Goal: Transaction & Acquisition: Purchase product/service

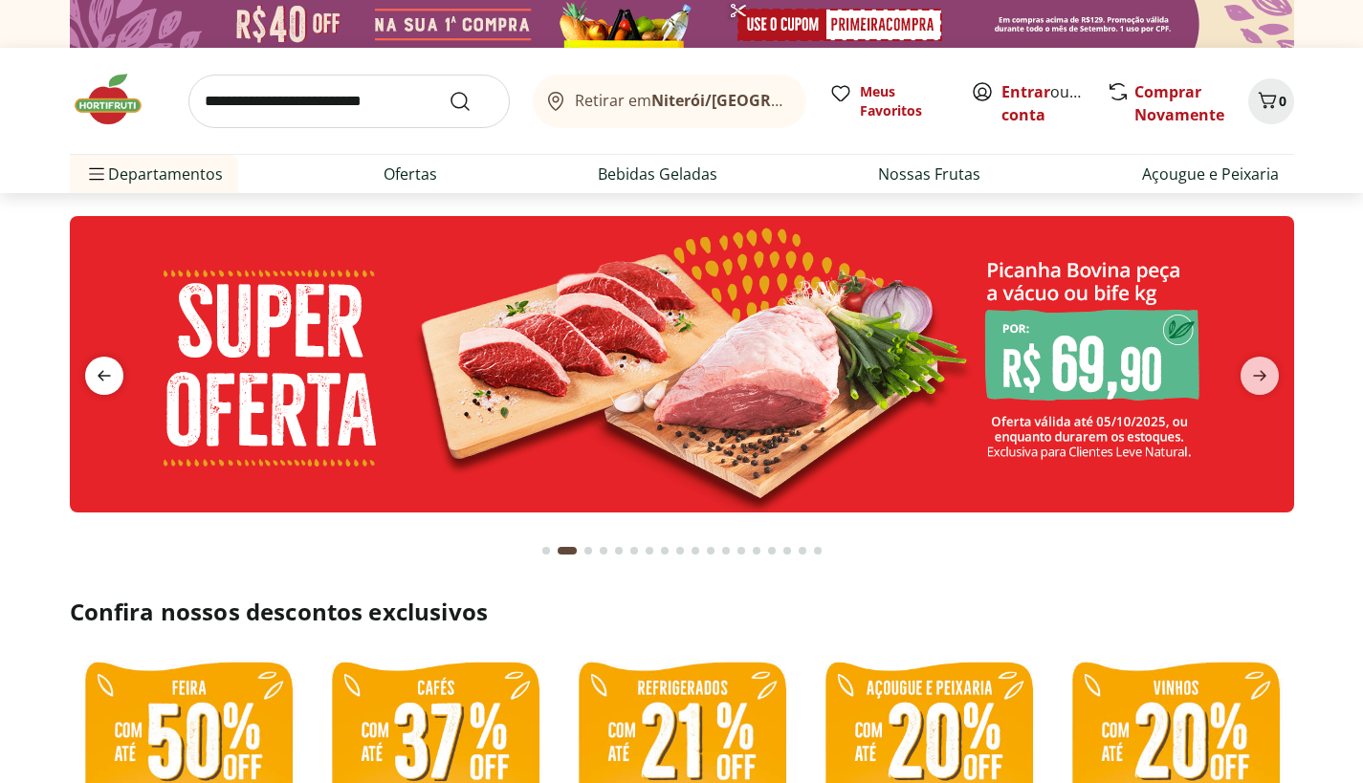
click at [88, 370] on span "previous" at bounding box center [104, 376] width 38 height 38
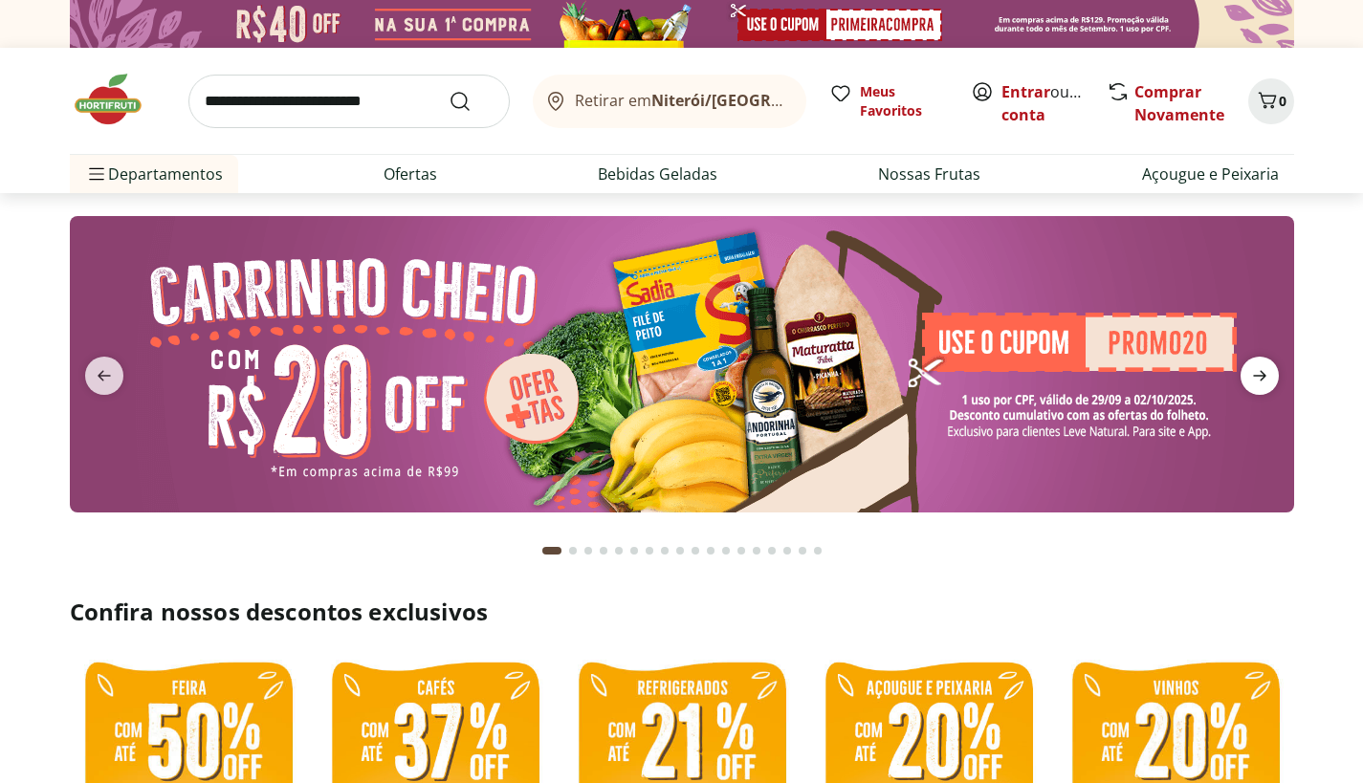
click at [1266, 382] on icon "next" at bounding box center [1259, 375] width 23 height 23
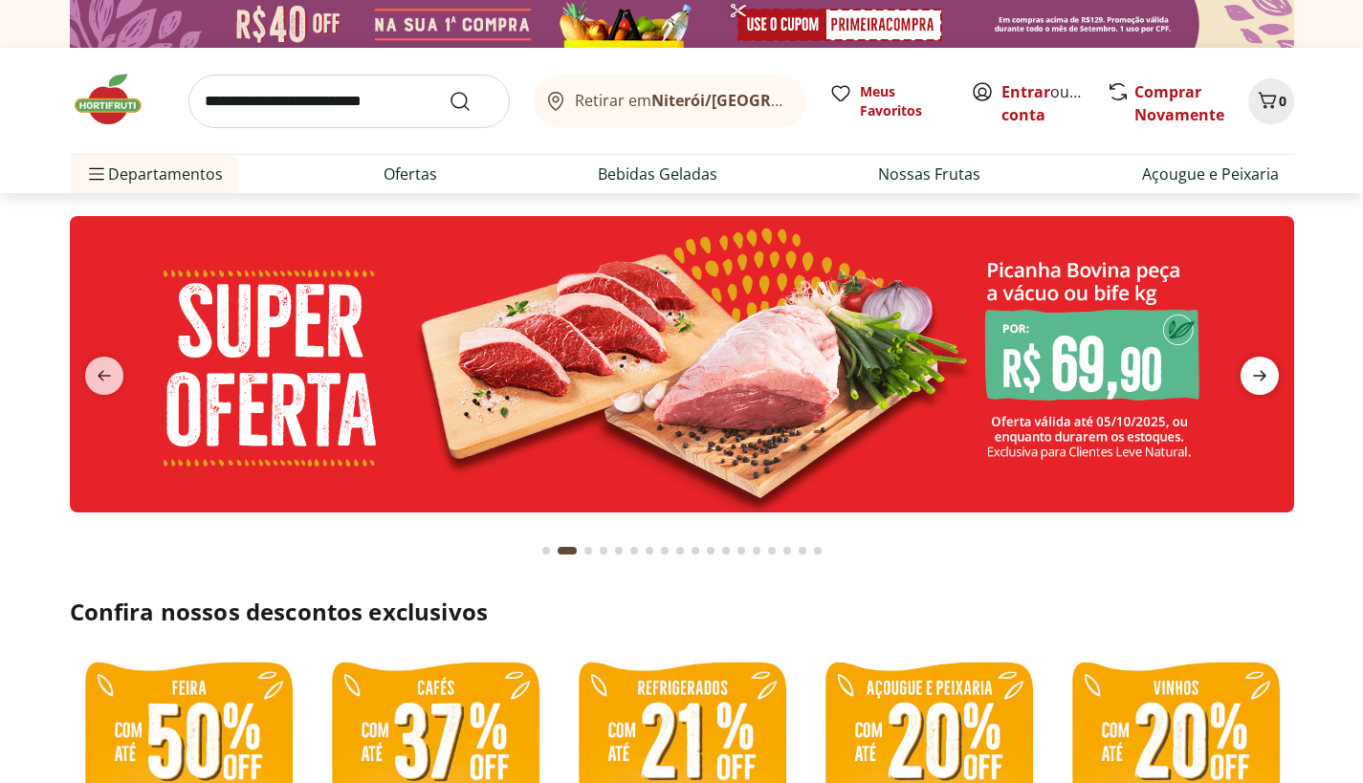
click at [1266, 383] on icon "next" at bounding box center [1259, 375] width 23 height 23
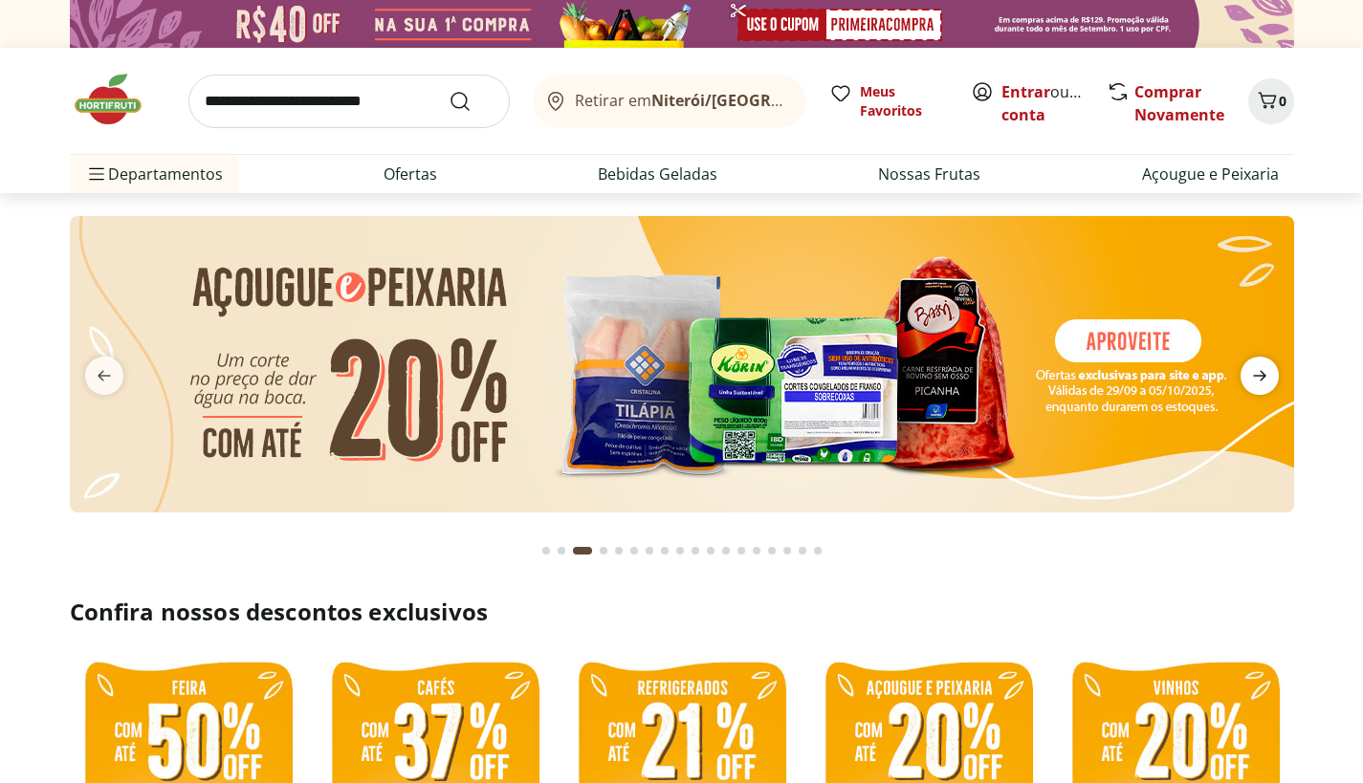
click at [1266, 383] on icon "next" at bounding box center [1259, 375] width 23 height 23
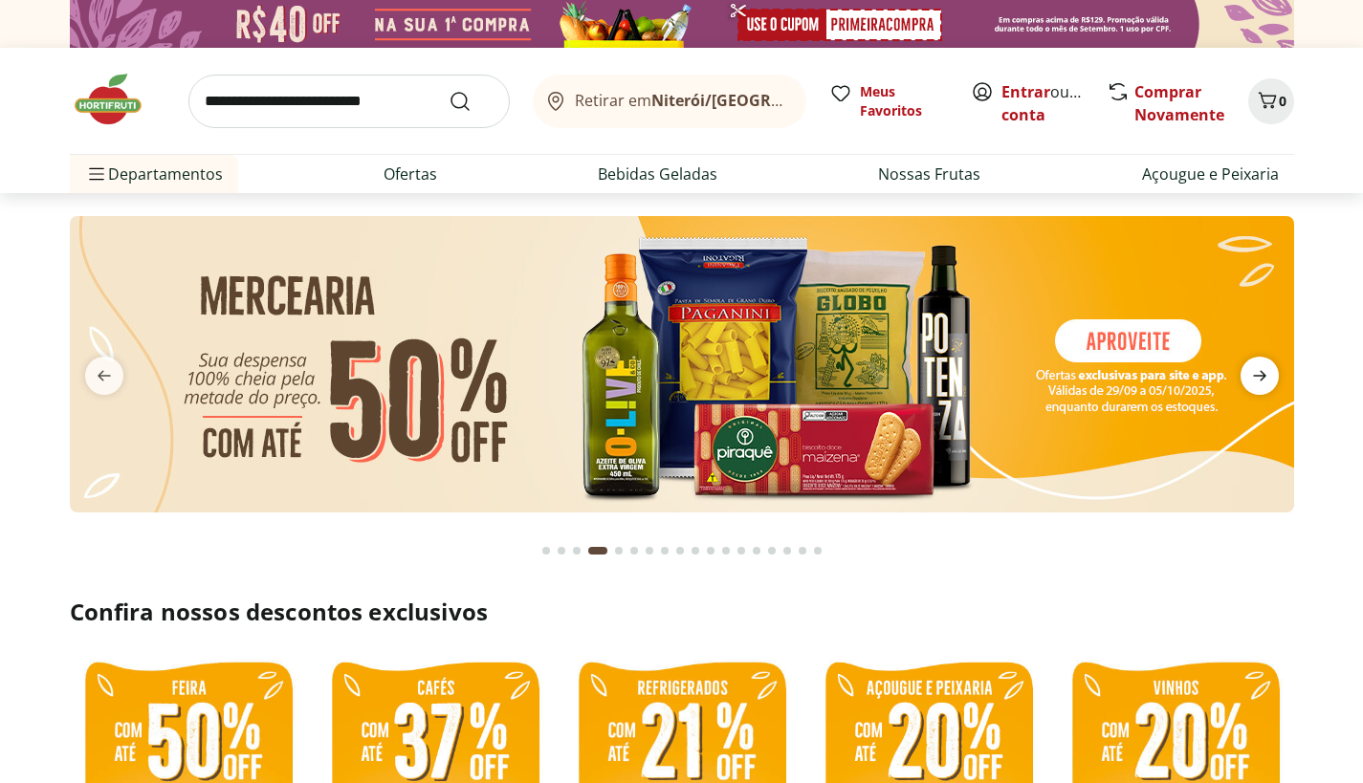
click at [1266, 383] on icon "next" at bounding box center [1259, 375] width 23 height 23
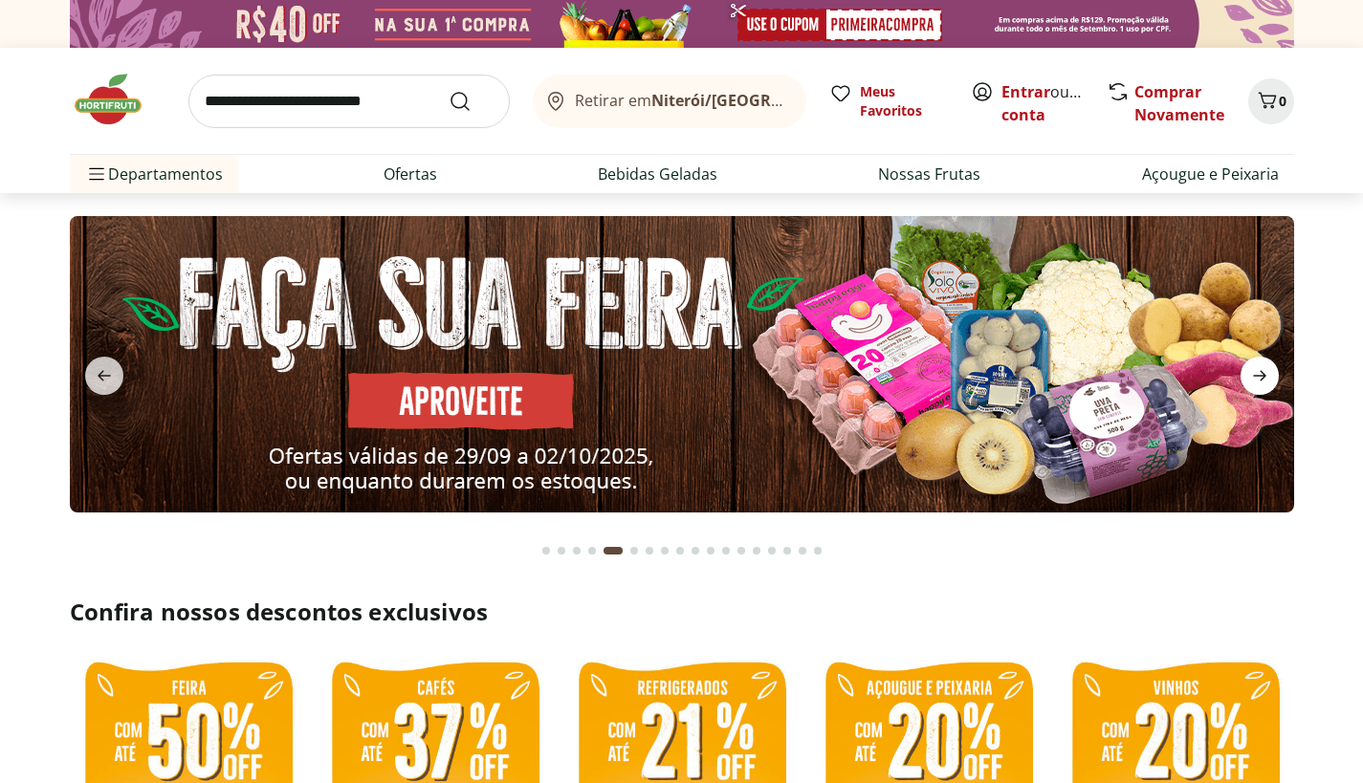
click at [1266, 383] on icon "next" at bounding box center [1259, 375] width 23 height 23
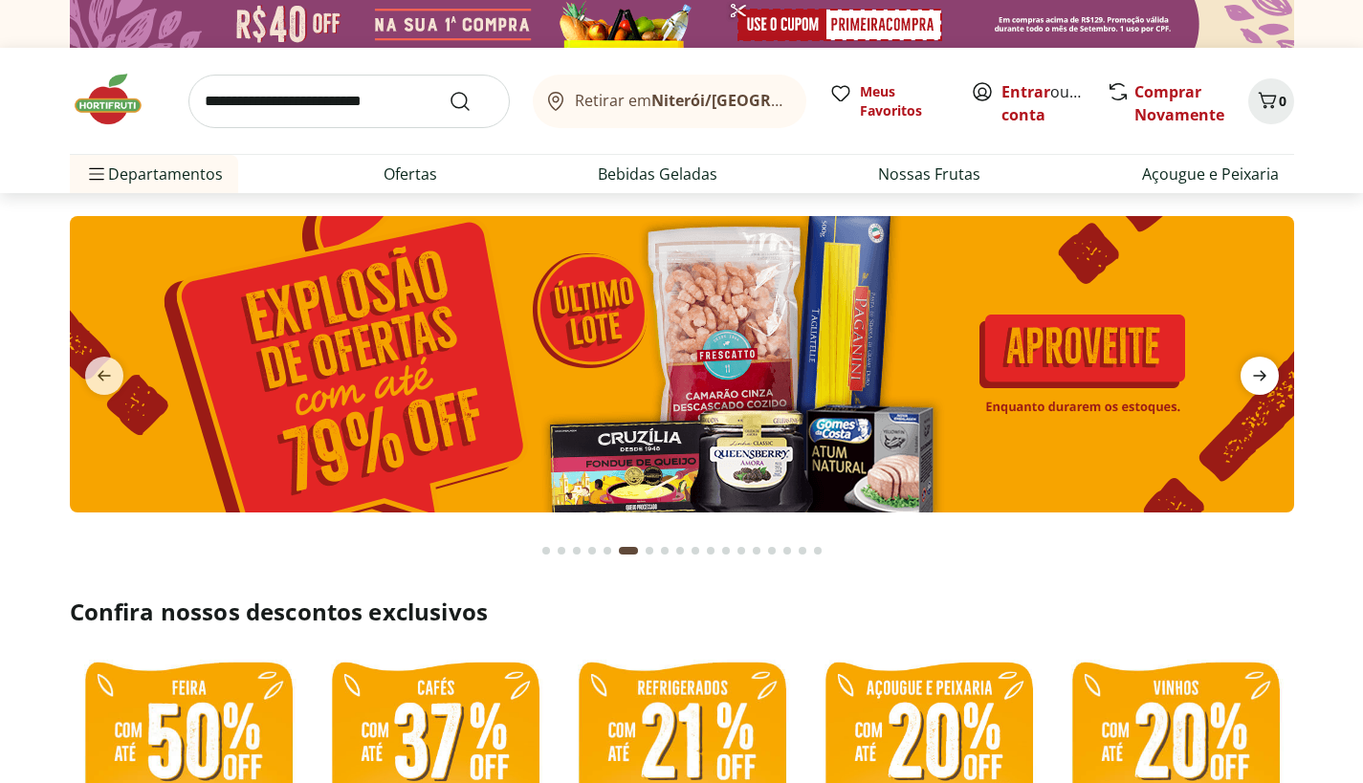
click at [1266, 383] on icon "next" at bounding box center [1259, 375] width 23 height 23
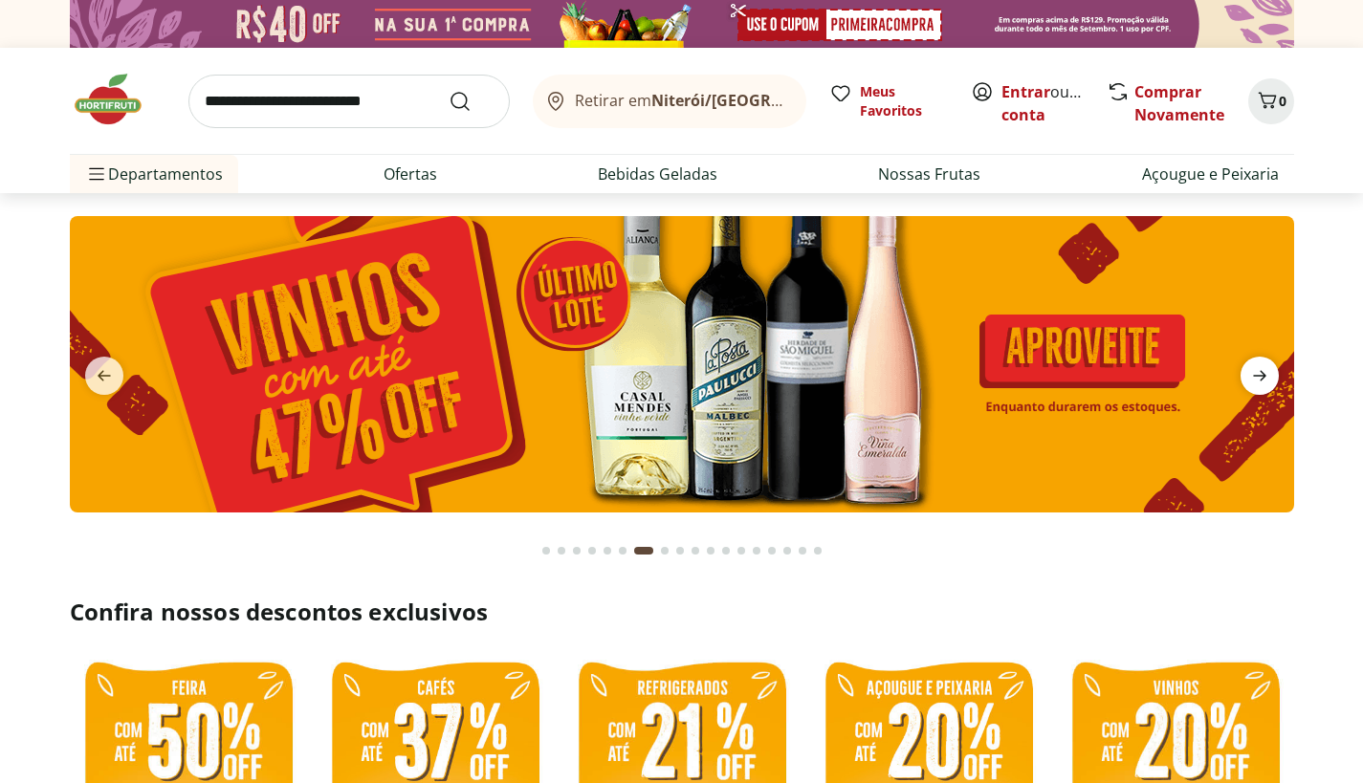
click at [1266, 383] on icon "next" at bounding box center [1259, 375] width 23 height 23
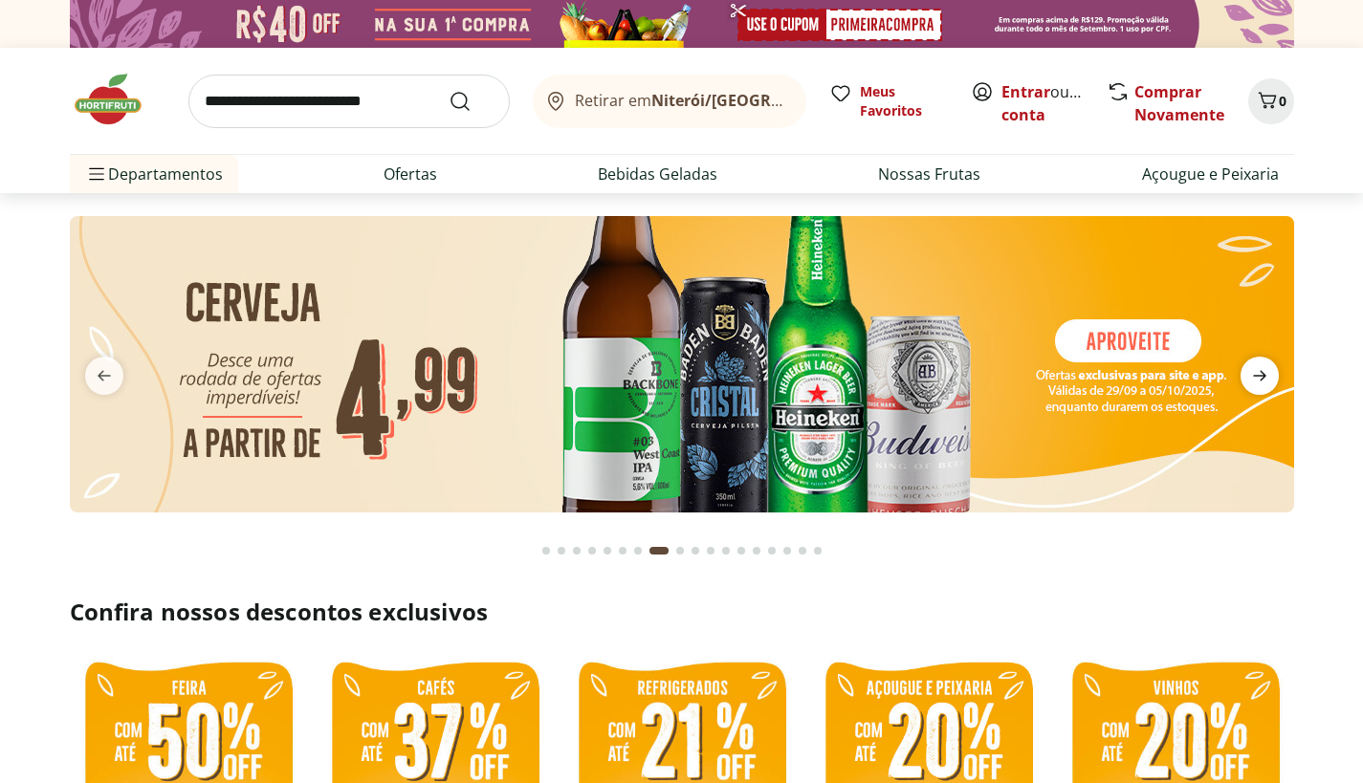
click at [1266, 383] on icon "next" at bounding box center [1259, 375] width 23 height 23
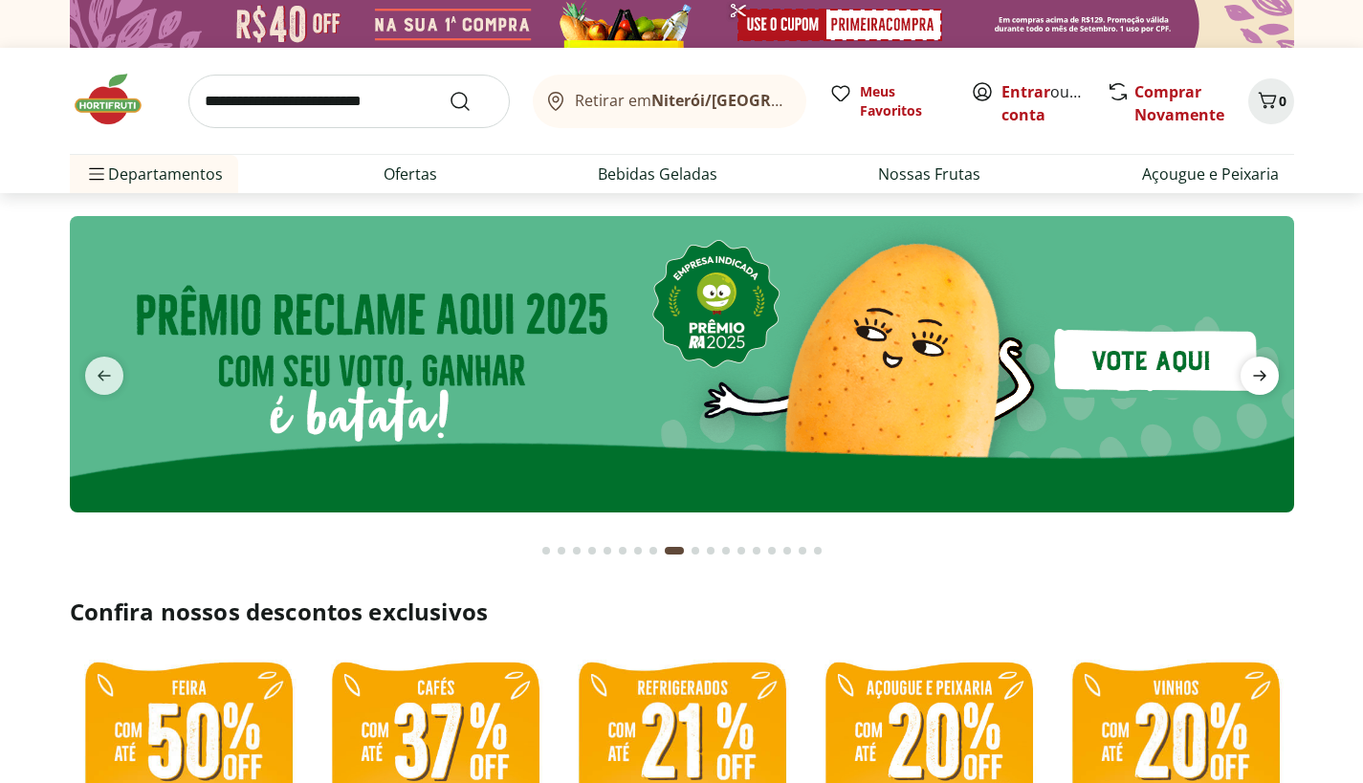
click at [1266, 383] on icon "next" at bounding box center [1259, 375] width 23 height 23
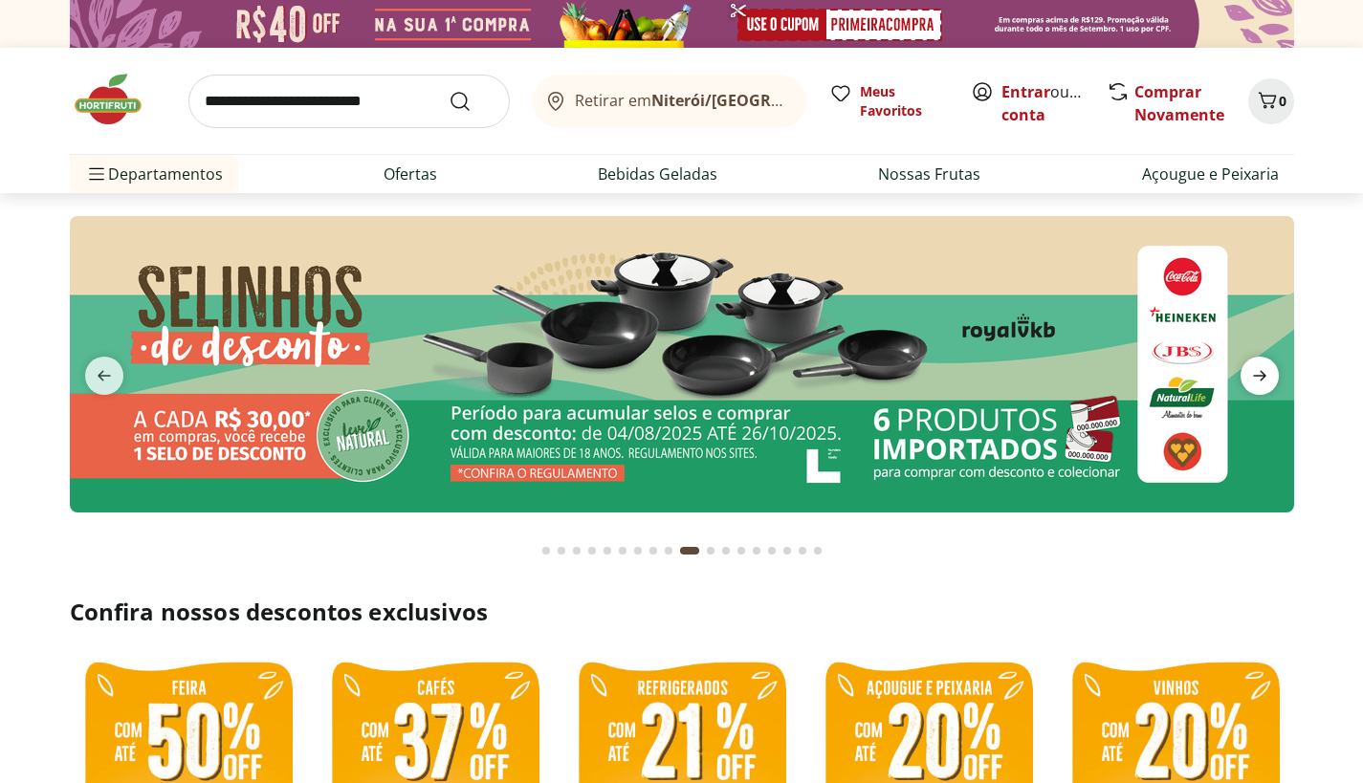
click at [1266, 383] on icon "next" at bounding box center [1259, 375] width 23 height 23
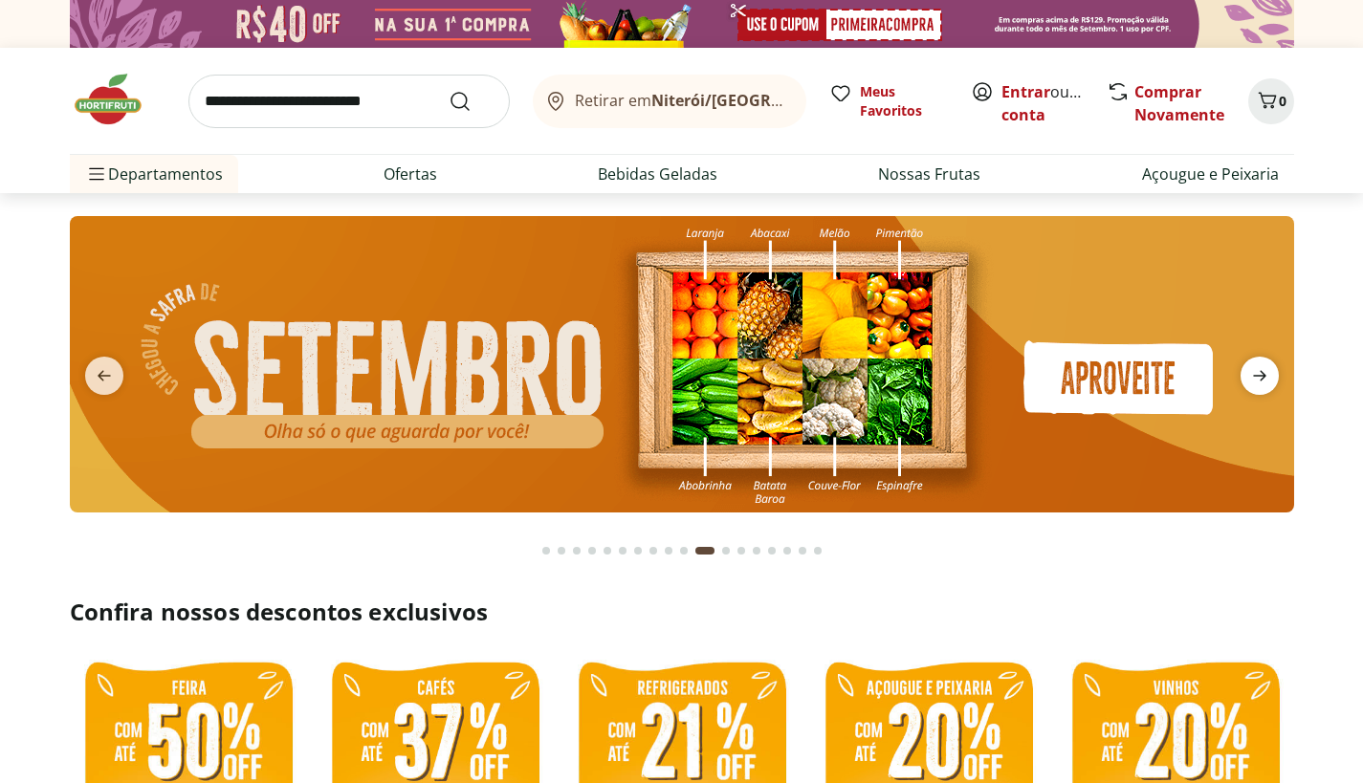
click at [1266, 383] on icon "next" at bounding box center [1259, 375] width 23 height 23
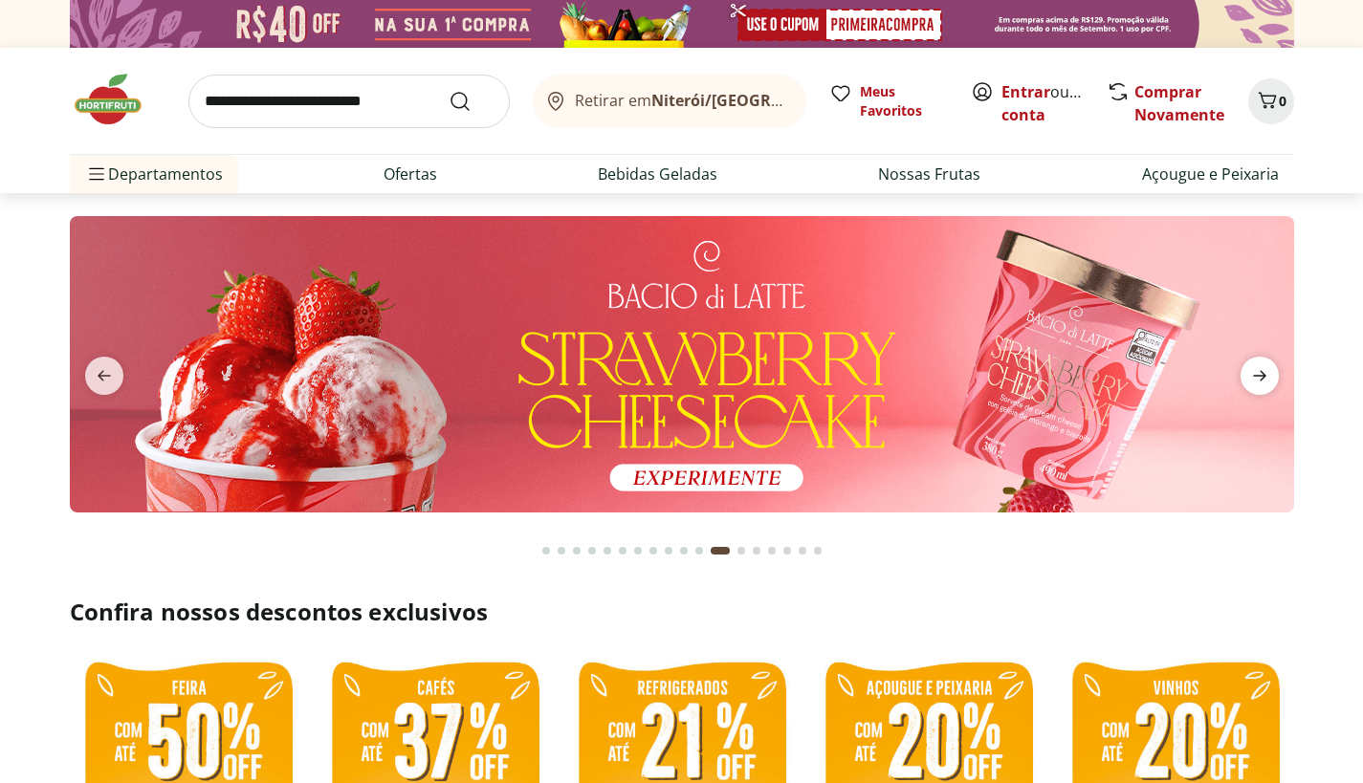
click at [1266, 383] on icon "next" at bounding box center [1259, 375] width 23 height 23
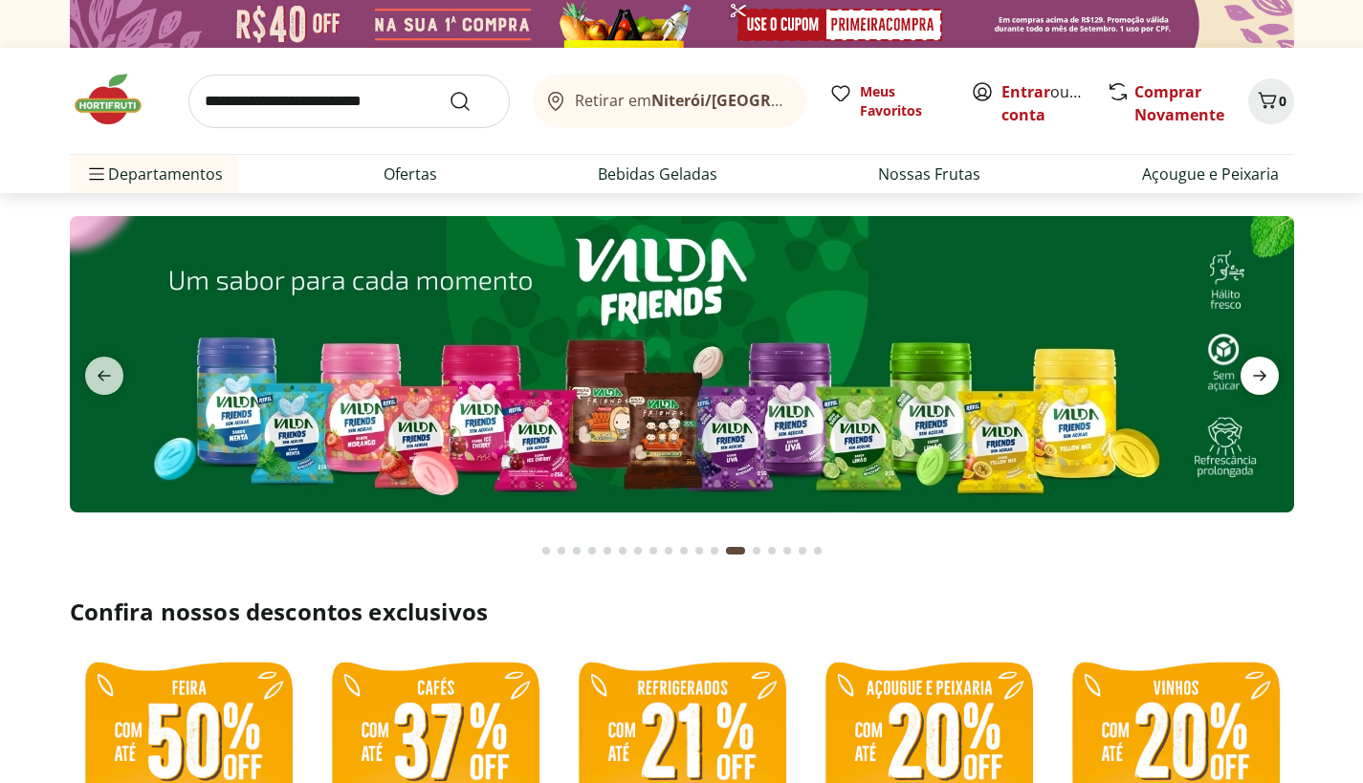
click at [1266, 383] on icon "next" at bounding box center [1259, 375] width 23 height 23
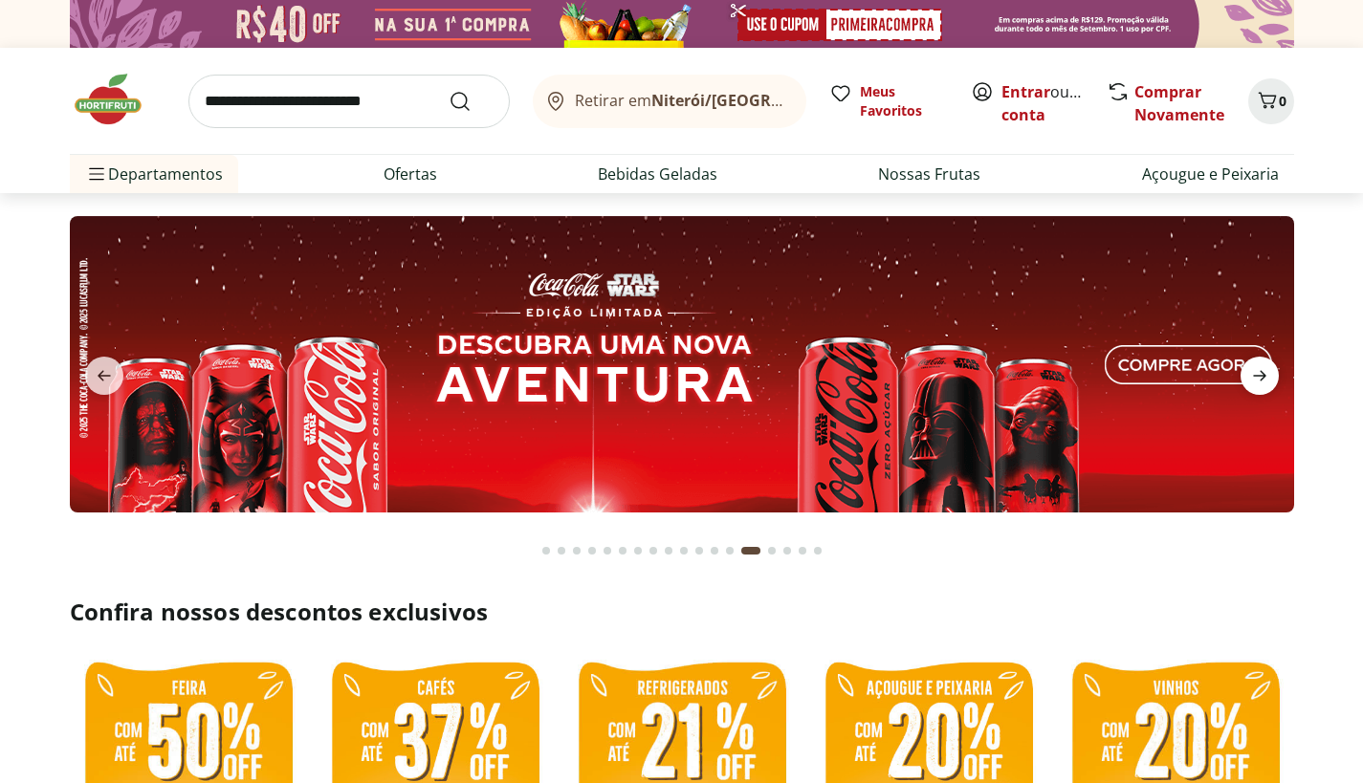
click at [1266, 383] on icon "next" at bounding box center [1259, 375] width 23 height 23
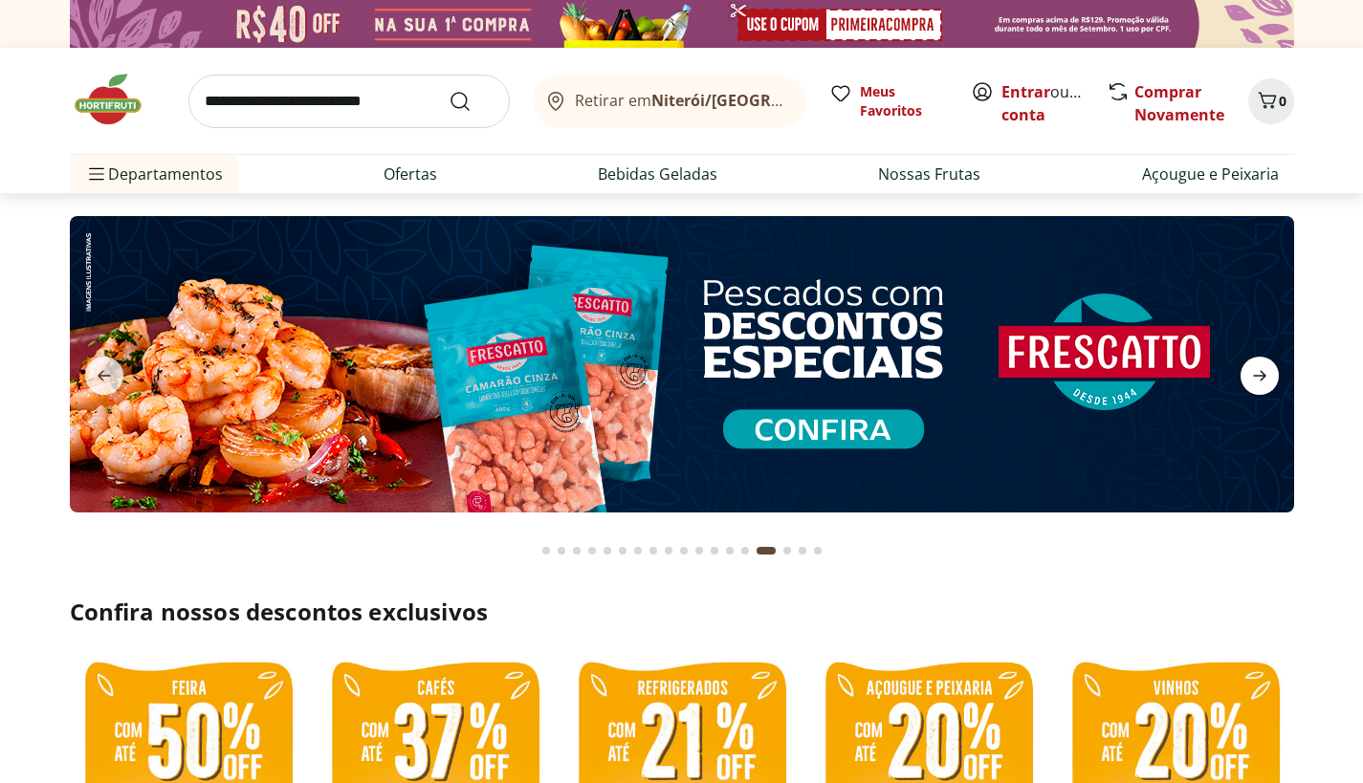
click at [1266, 383] on icon "next" at bounding box center [1259, 375] width 23 height 23
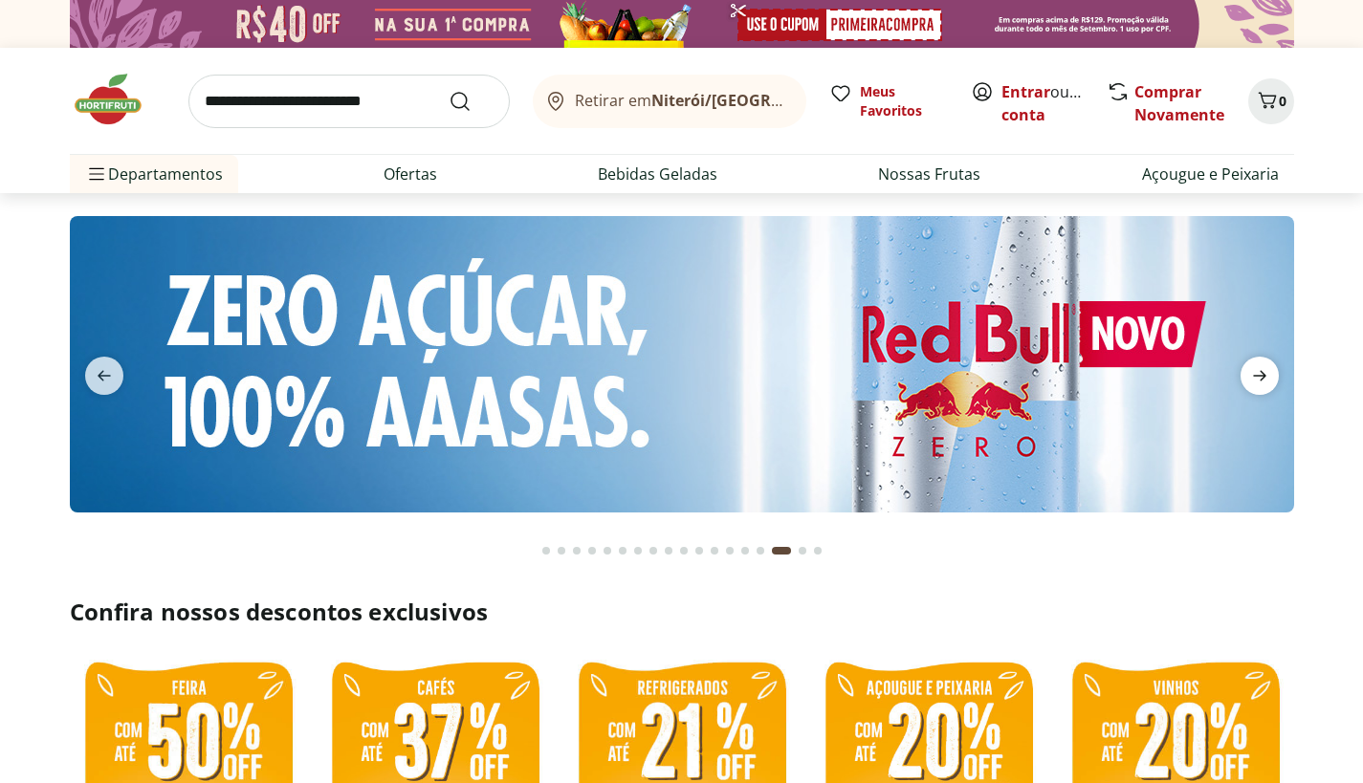
click at [1266, 383] on icon "next" at bounding box center [1259, 375] width 23 height 23
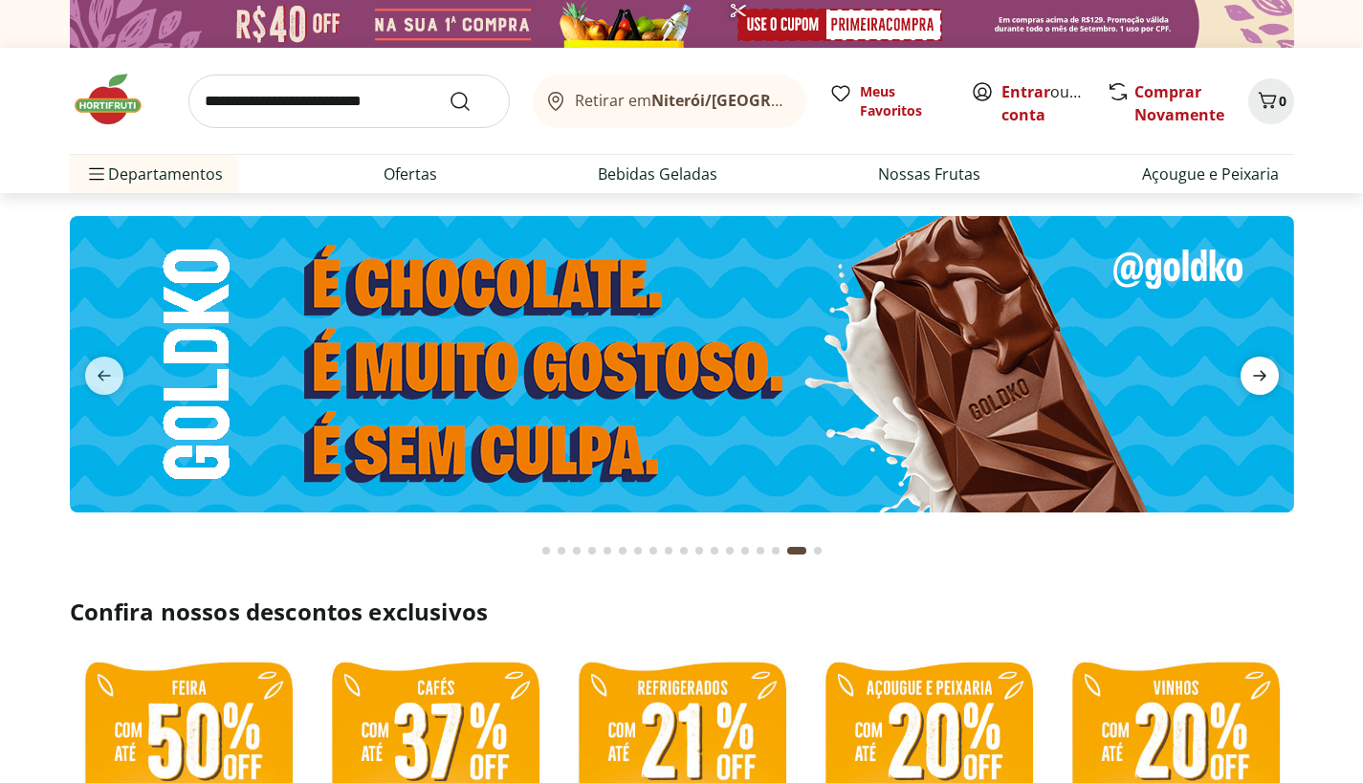
click at [1267, 383] on icon "next" at bounding box center [1259, 375] width 23 height 23
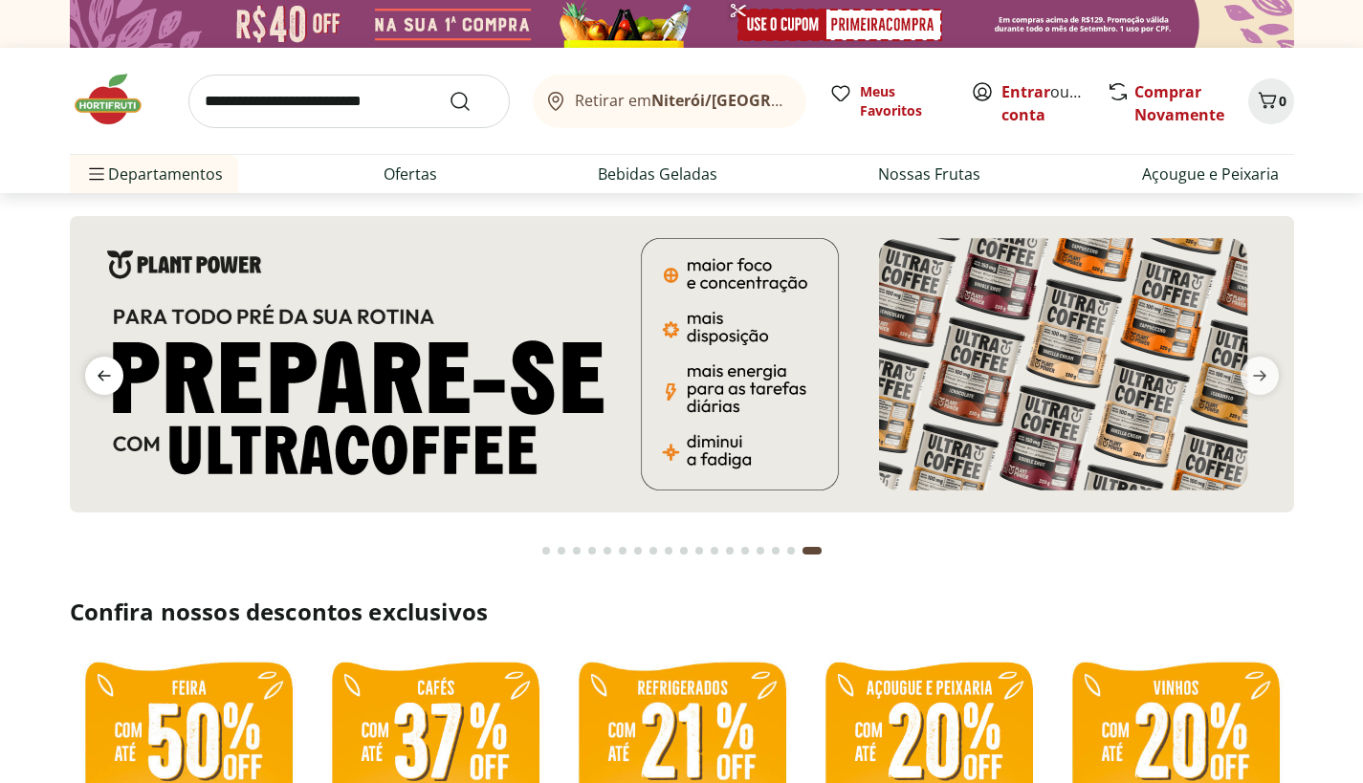
click at [113, 373] on icon "previous" at bounding box center [104, 375] width 23 height 23
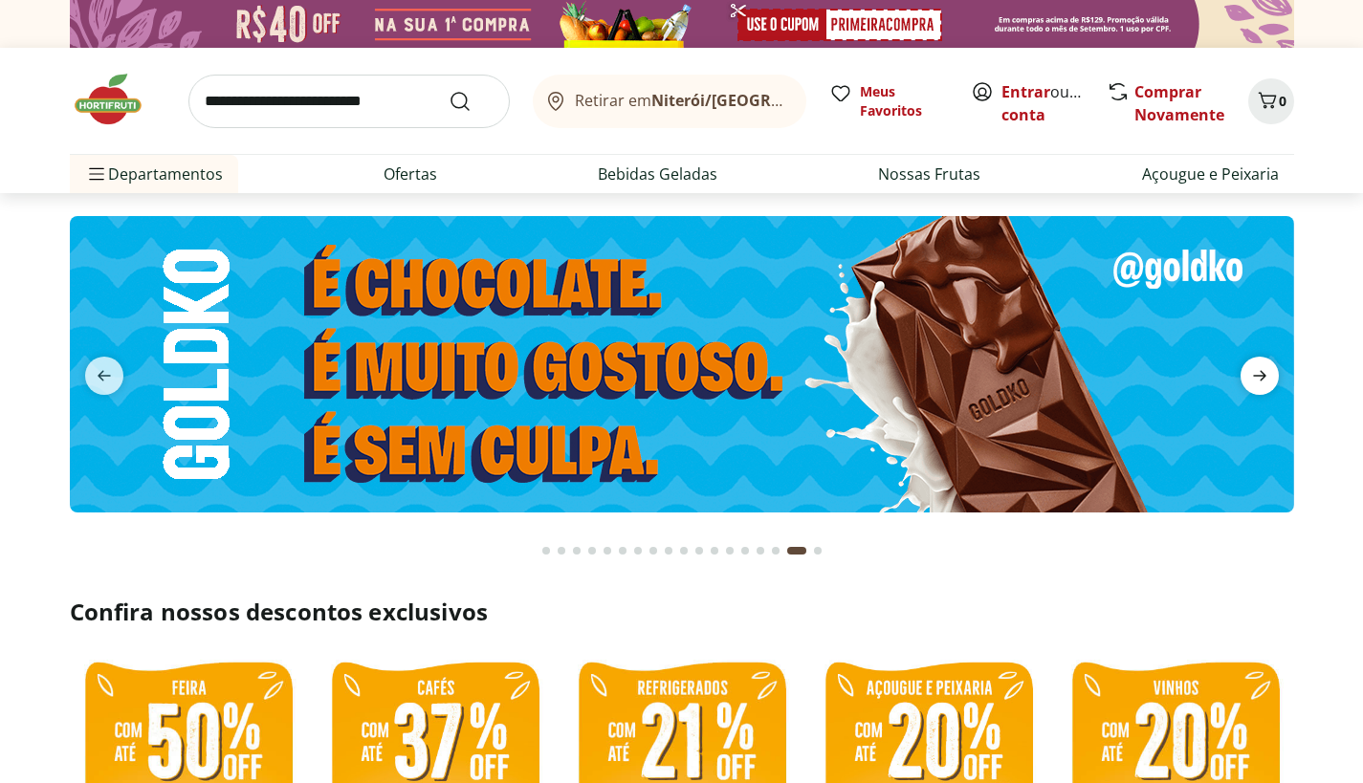
click at [1269, 376] on icon "next" at bounding box center [1259, 375] width 23 height 23
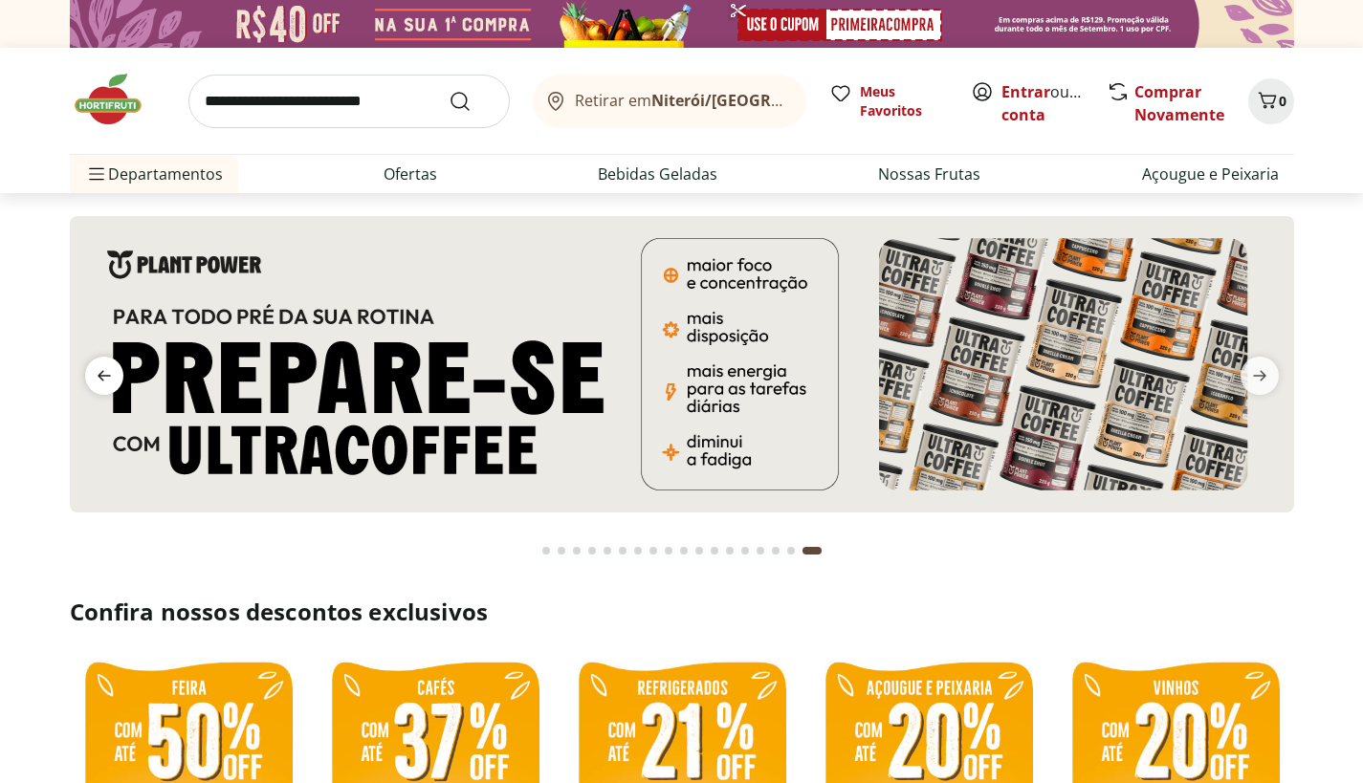
click at [96, 384] on icon "previous" at bounding box center [104, 375] width 23 height 23
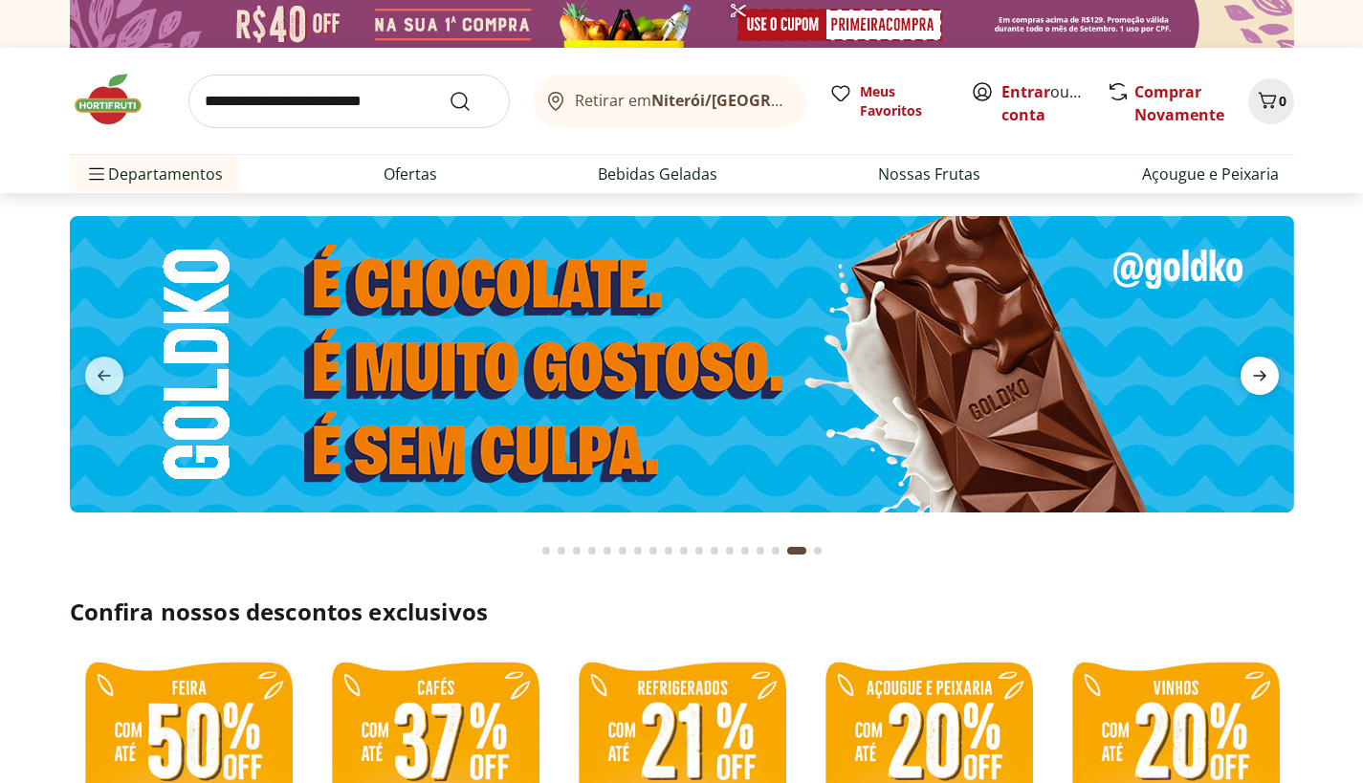
click at [1266, 372] on icon "next" at bounding box center [1259, 375] width 23 height 23
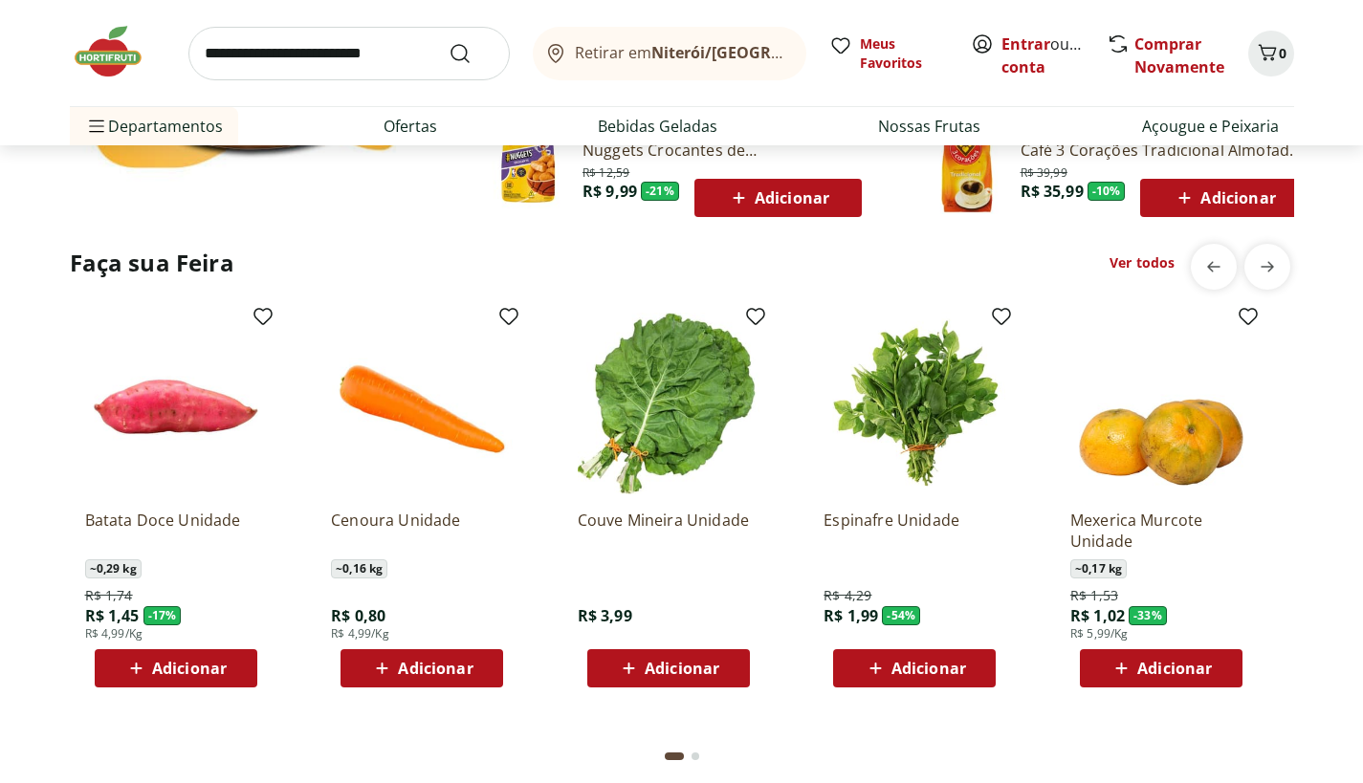
scroll to position [1440, 0]
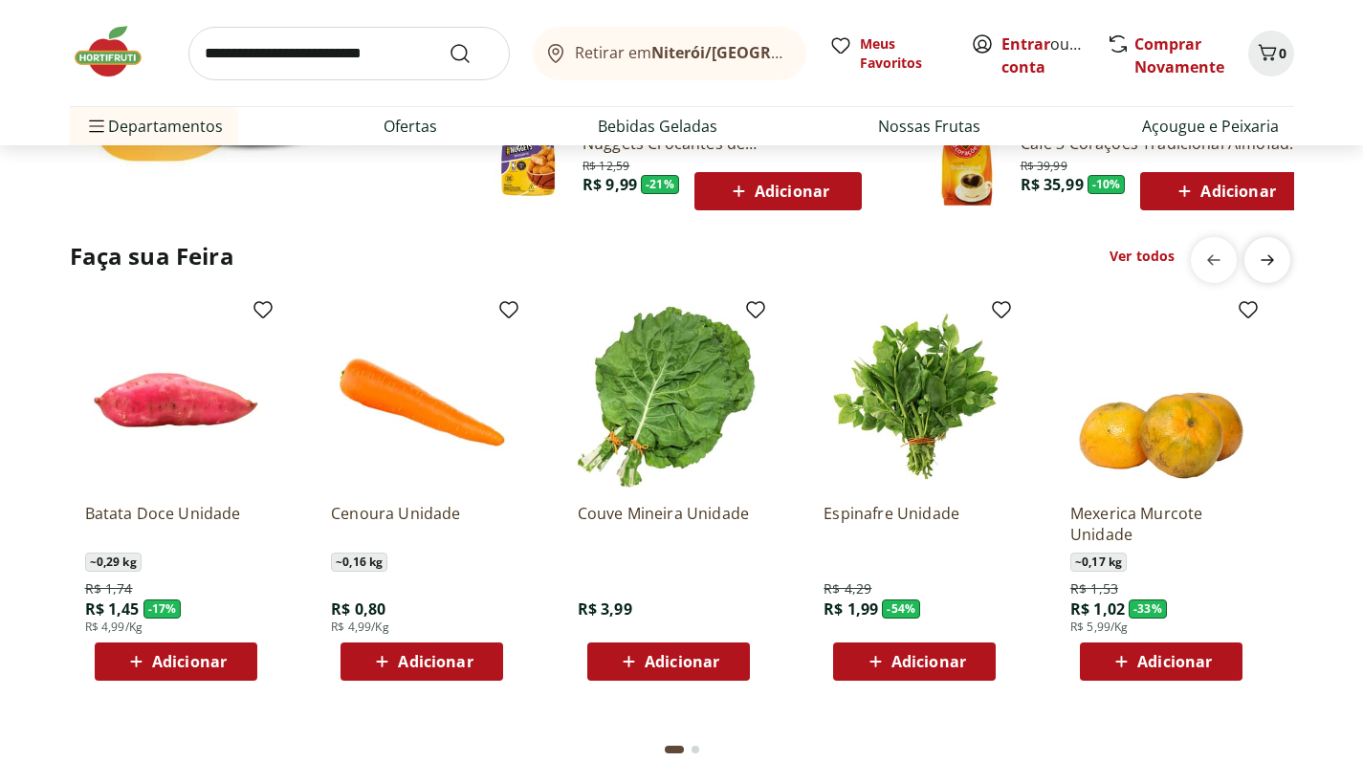
click at [1258, 254] on icon "next" at bounding box center [1267, 260] width 23 height 23
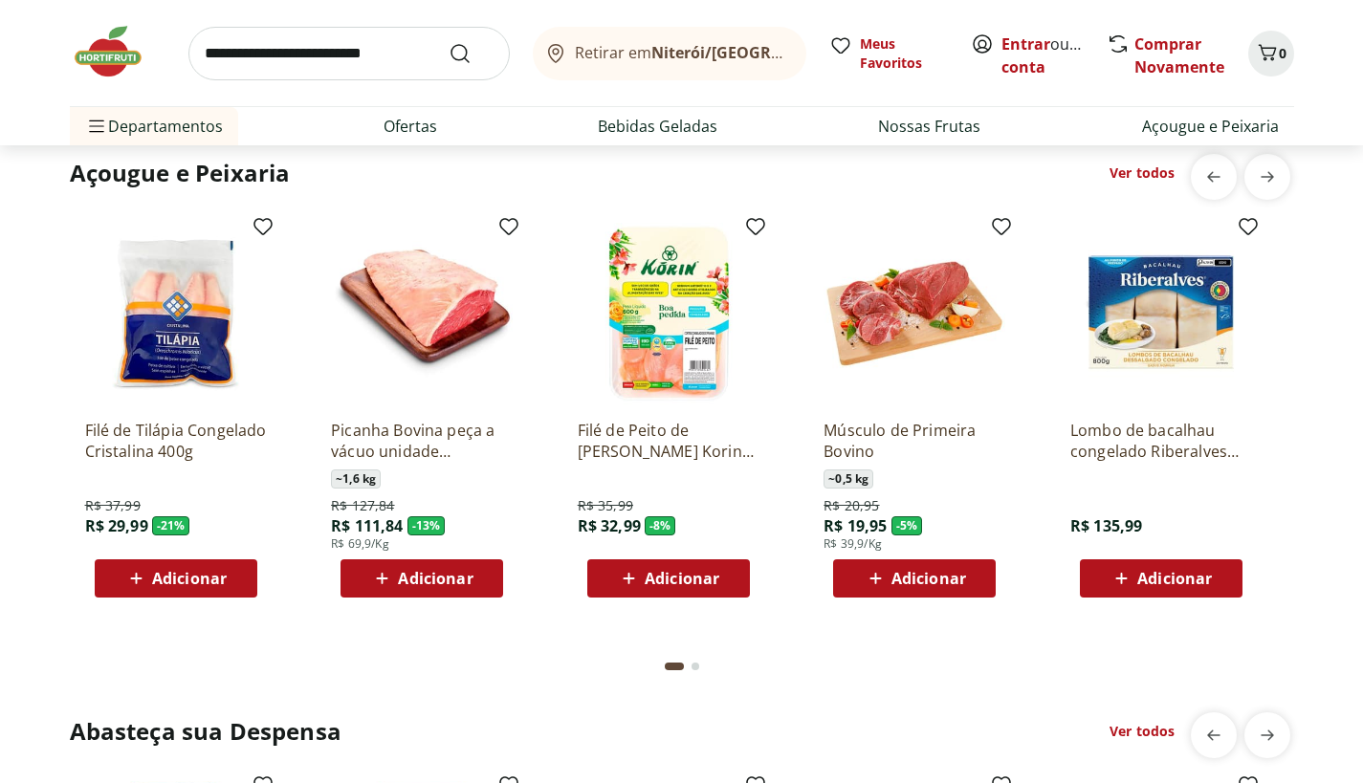
scroll to position [2085, 0]
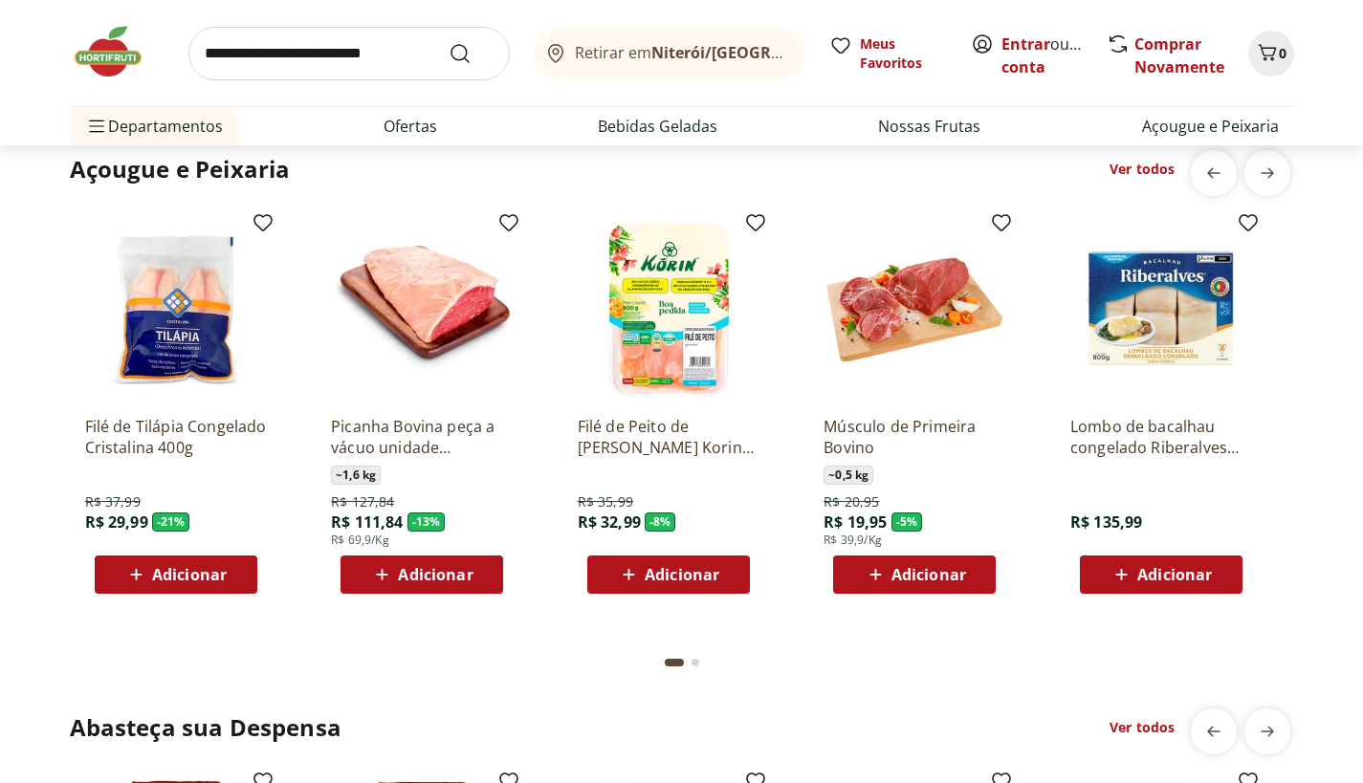
click at [396, 57] on input "search" at bounding box center [348, 54] width 321 height 54
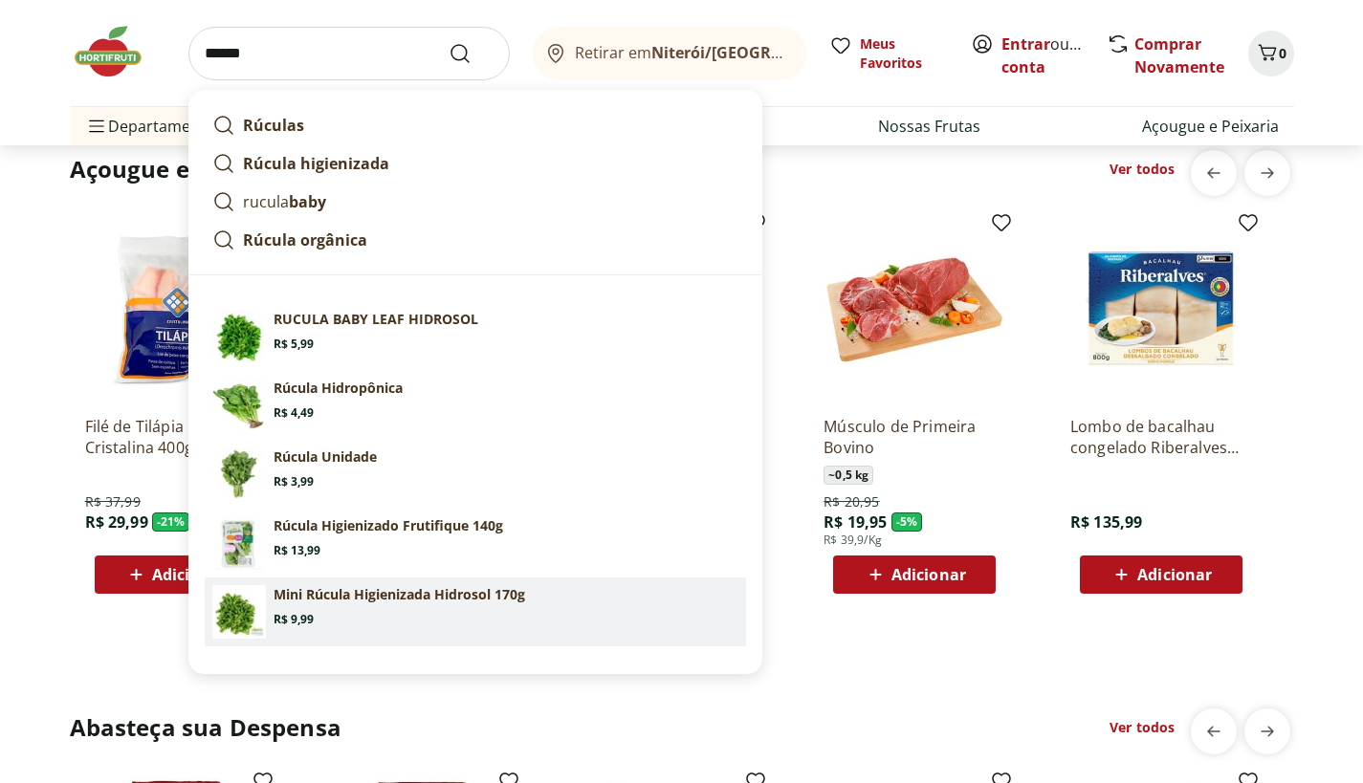
click at [459, 596] on p "Mini Rúcula Higienizada Hidrosol 170g" at bounding box center [400, 594] width 252 height 19
type input "**********"
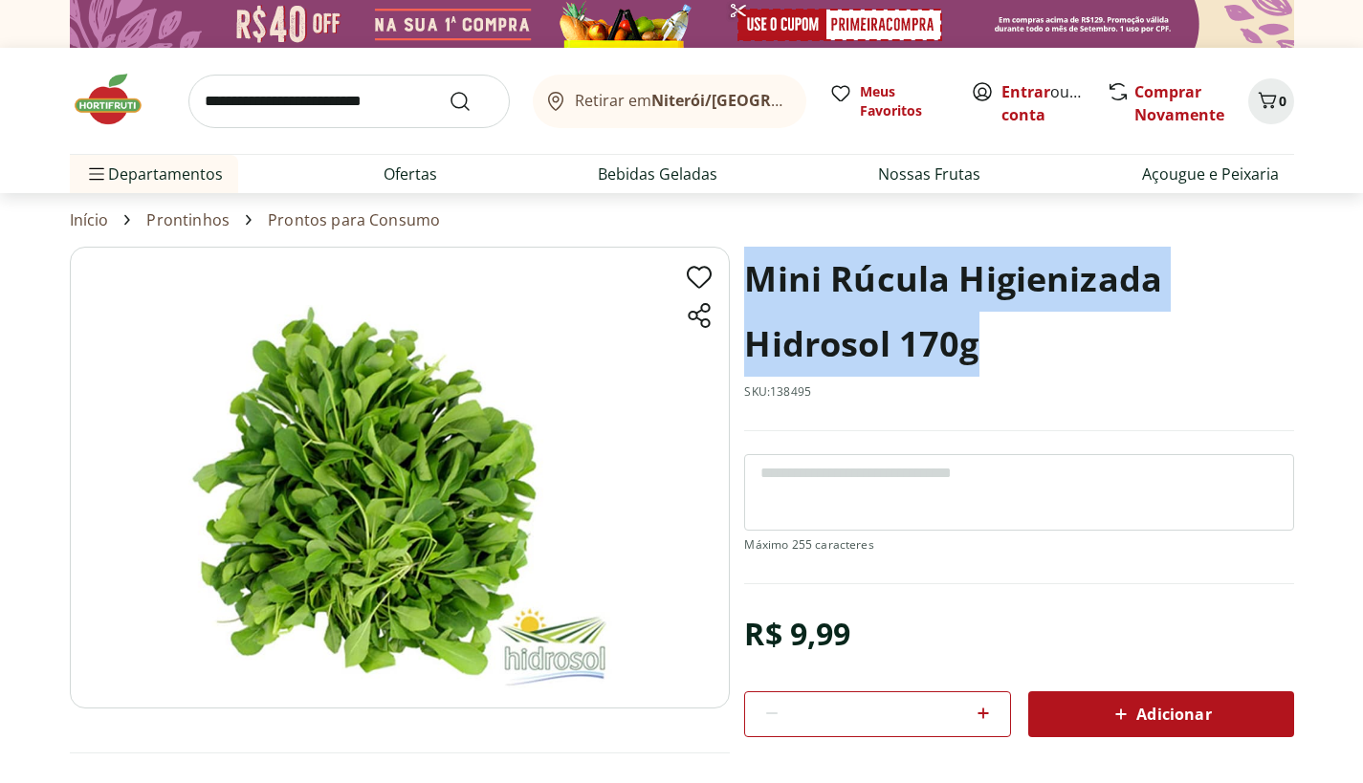
drag, startPoint x: 752, startPoint y: 287, endPoint x: 1002, endPoint y: 353, distance: 259.1
click at [1002, 353] on h1 "Mini Rúcula Higienizada Hidrosol 170g" at bounding box center [1018, 312] width 549 height 130
copy h1 "Mini Rúcula Higienizada Hidrosol 170g"
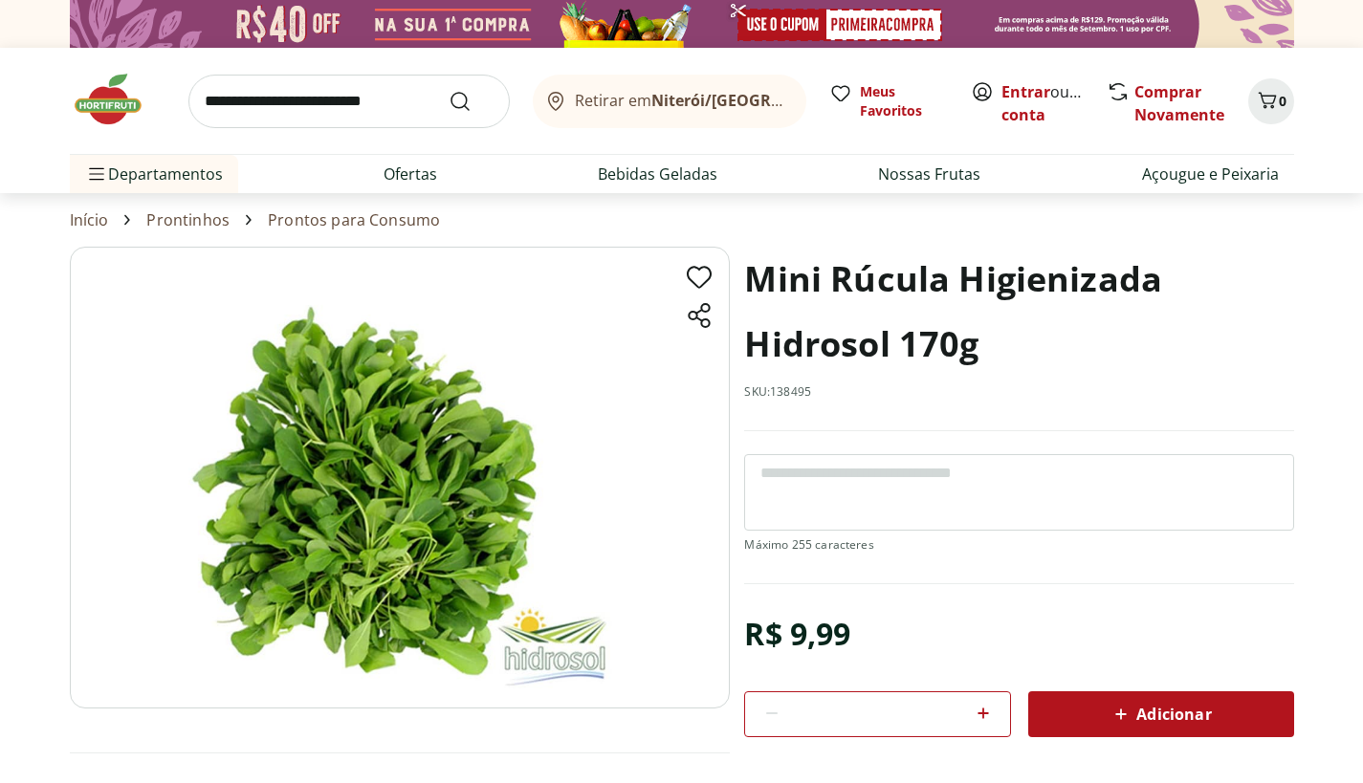
click at [98, 114] on img at bounding box center [118, 99] width 96 height 57
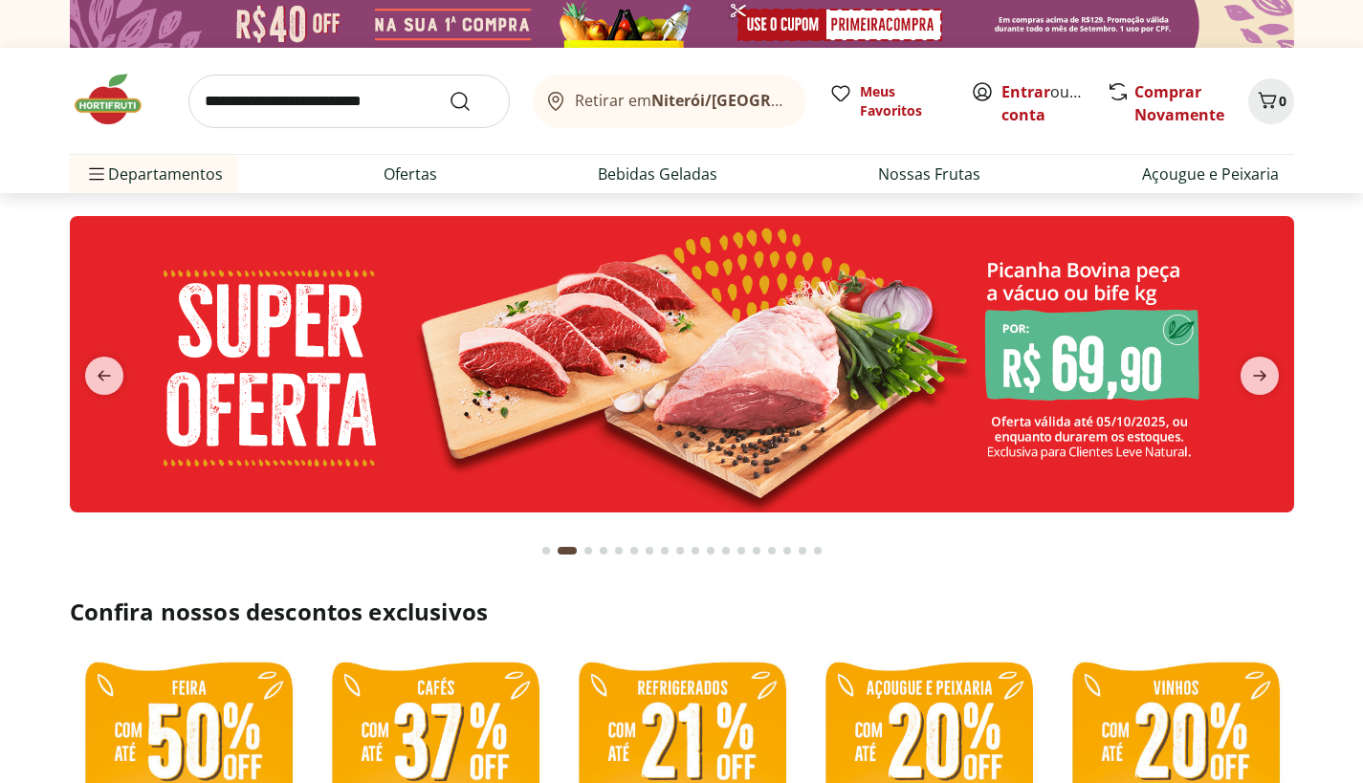
click at [412, 96] on input "search" at bounding box center [348, 102] width 321 height 54
type input "*****"
click at [449, 90] on button "Submit Search" at bounding box center [472, 101] width 46 height 23
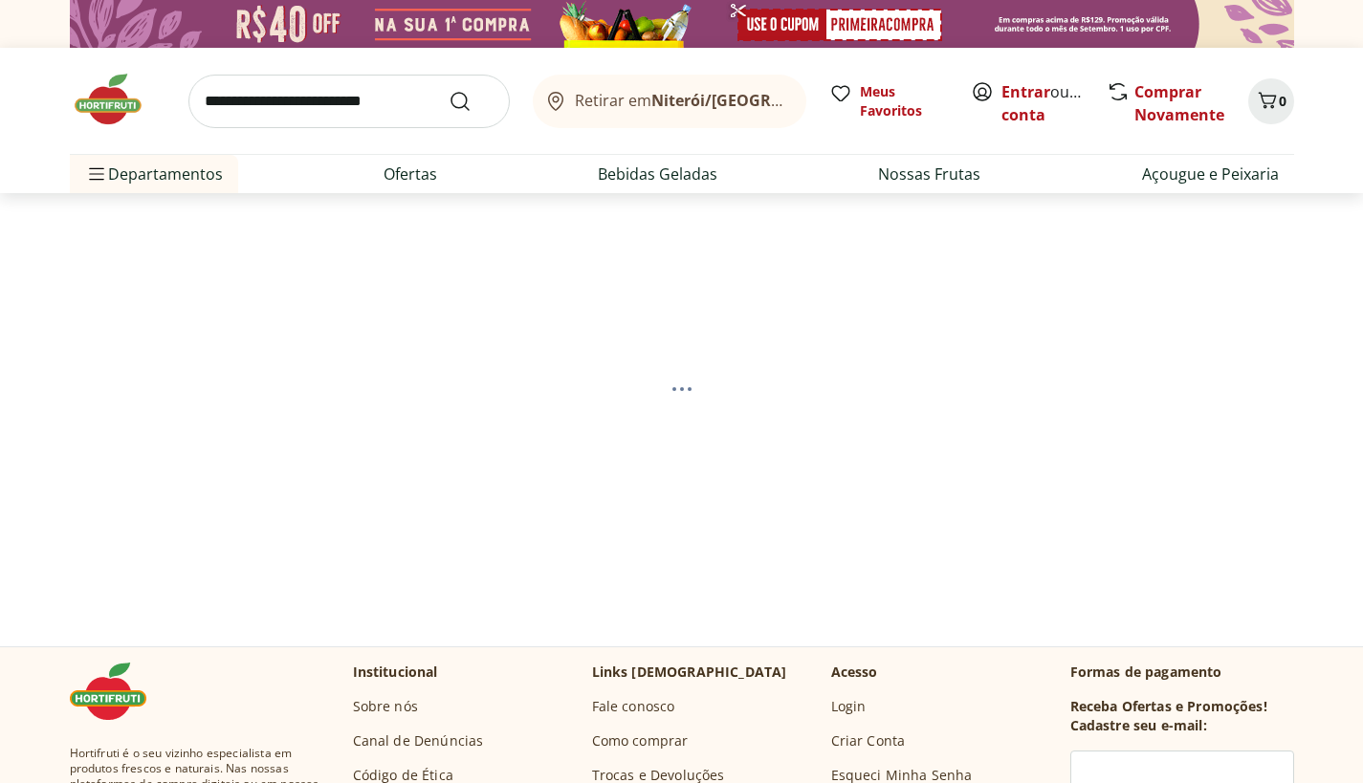
select select "**********"
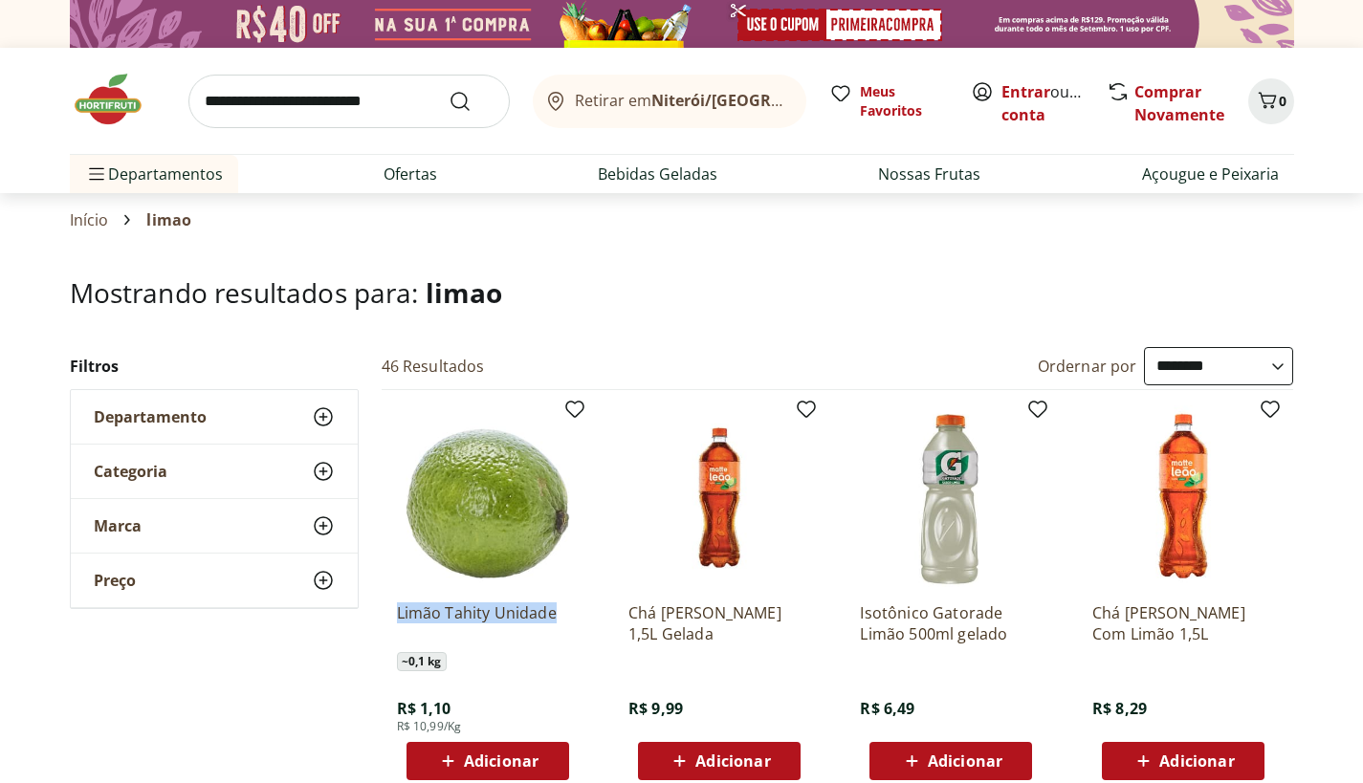
drag, startPoint x: 384, startPoint y: 615, endPoint x: 574, endPoint y: 614, distance: 190.3
click at [574, 614] on div "Limão Tahity Unidade ~ 0,1 kg R$ 1,10 R$ 10,99/Kg Adicionar" at bounding box center [488, 593] width 212 height 406
copy p "Limão Tahity Unidade"
click at [120, 94] on img at bounding box center [118, 99] width 96 height 57
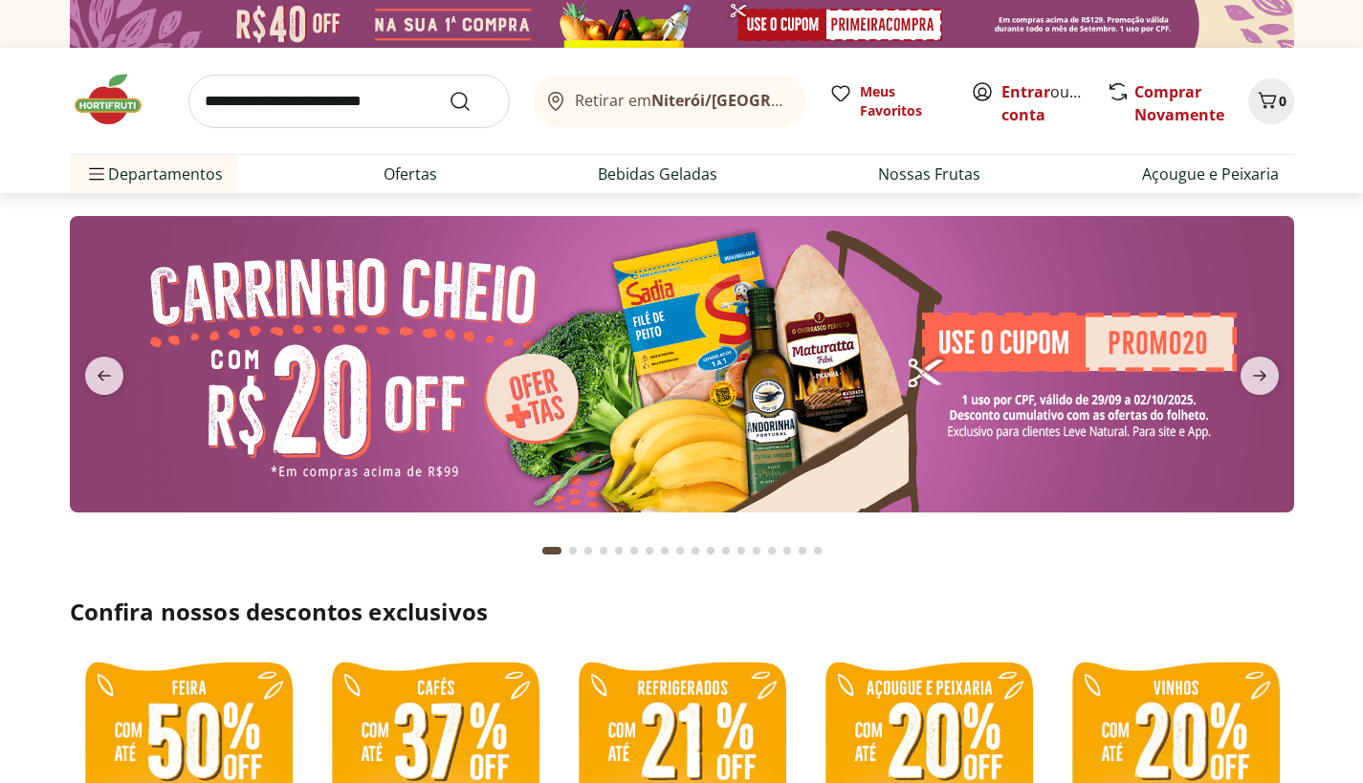
click at [404, 98] on input "search" at bounding box center [348, 102] width 321 height 54
type input "*******"
click at [449, 90] on button "Submit Search" at bounding box center [472, 101] width 46 height 23
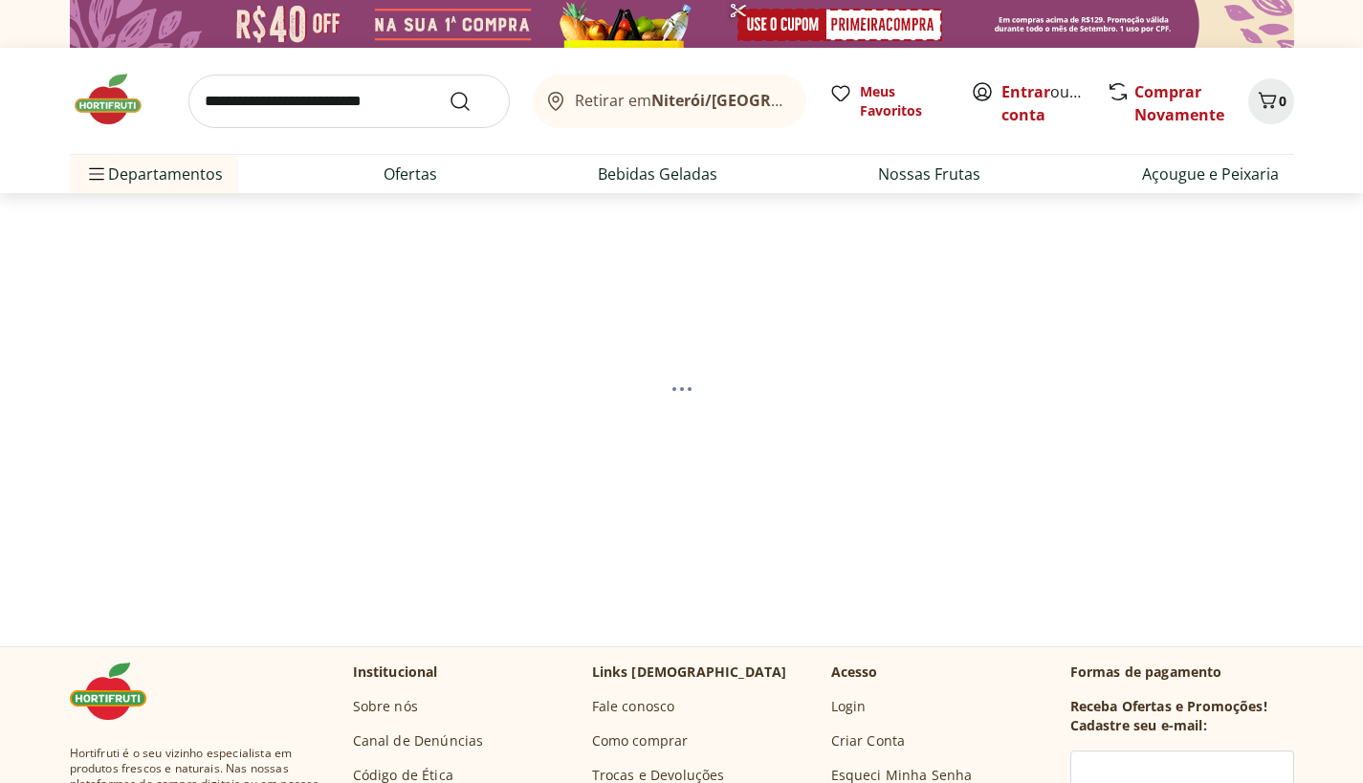
select select "**********"
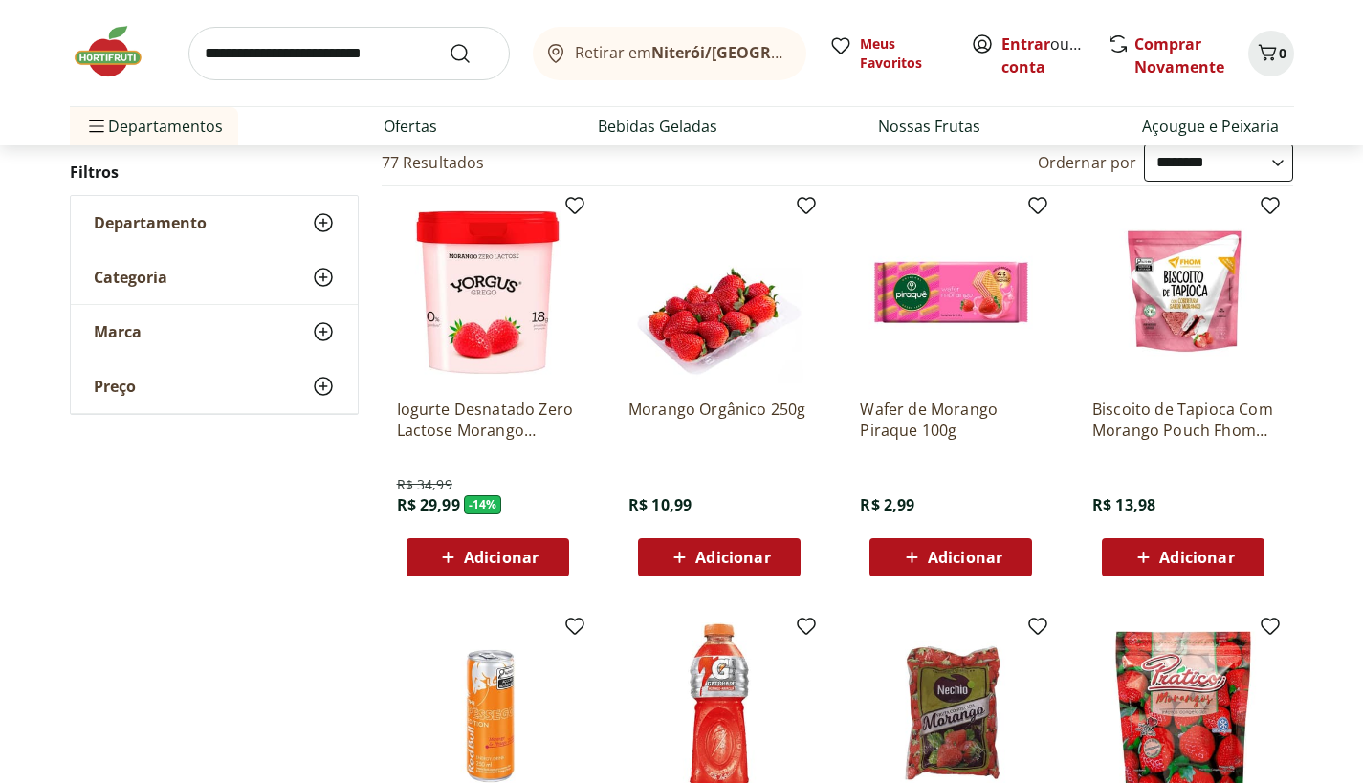
scroll to position [197, 0]
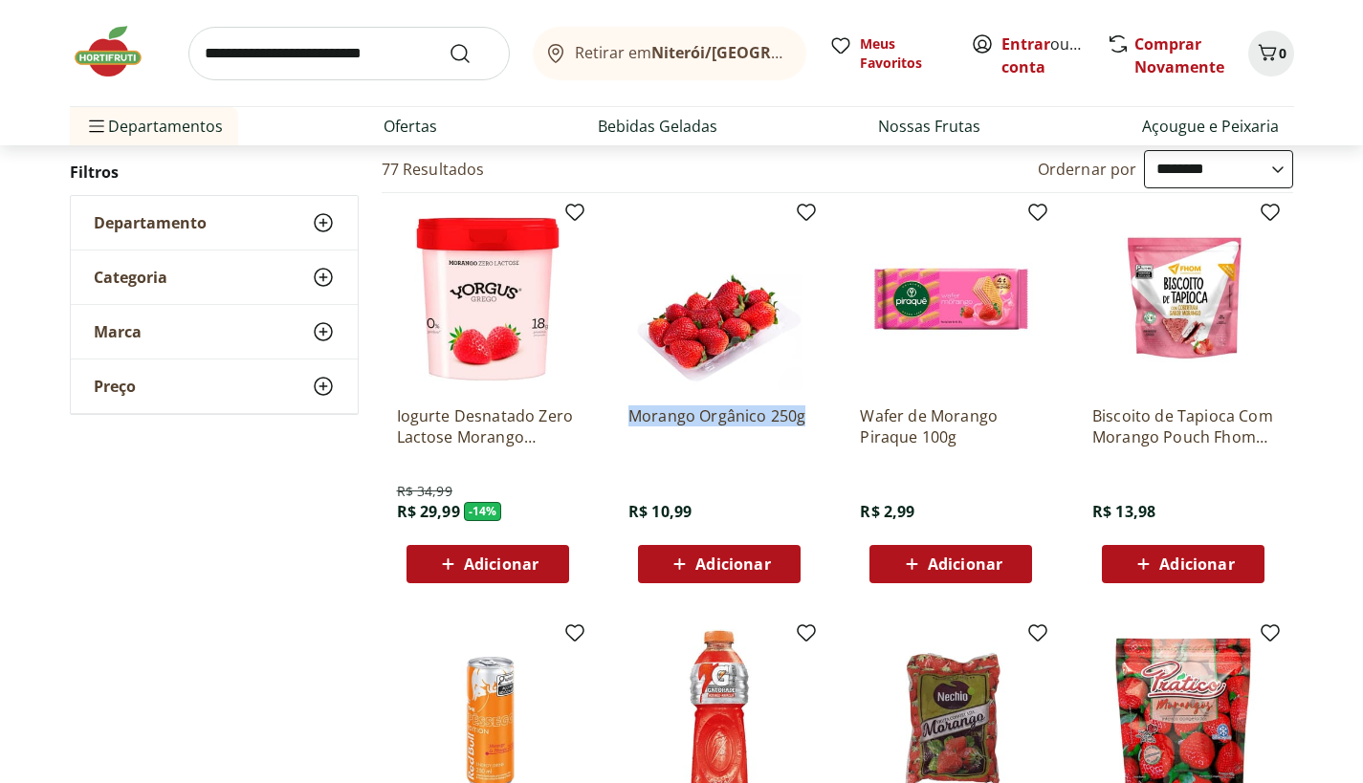
drag, startPoint x: 611, startPoint y: 416, endPoint x: 830, endPoint y: 416, distance: 219.0
copy p "Morango Orgânico 250g"
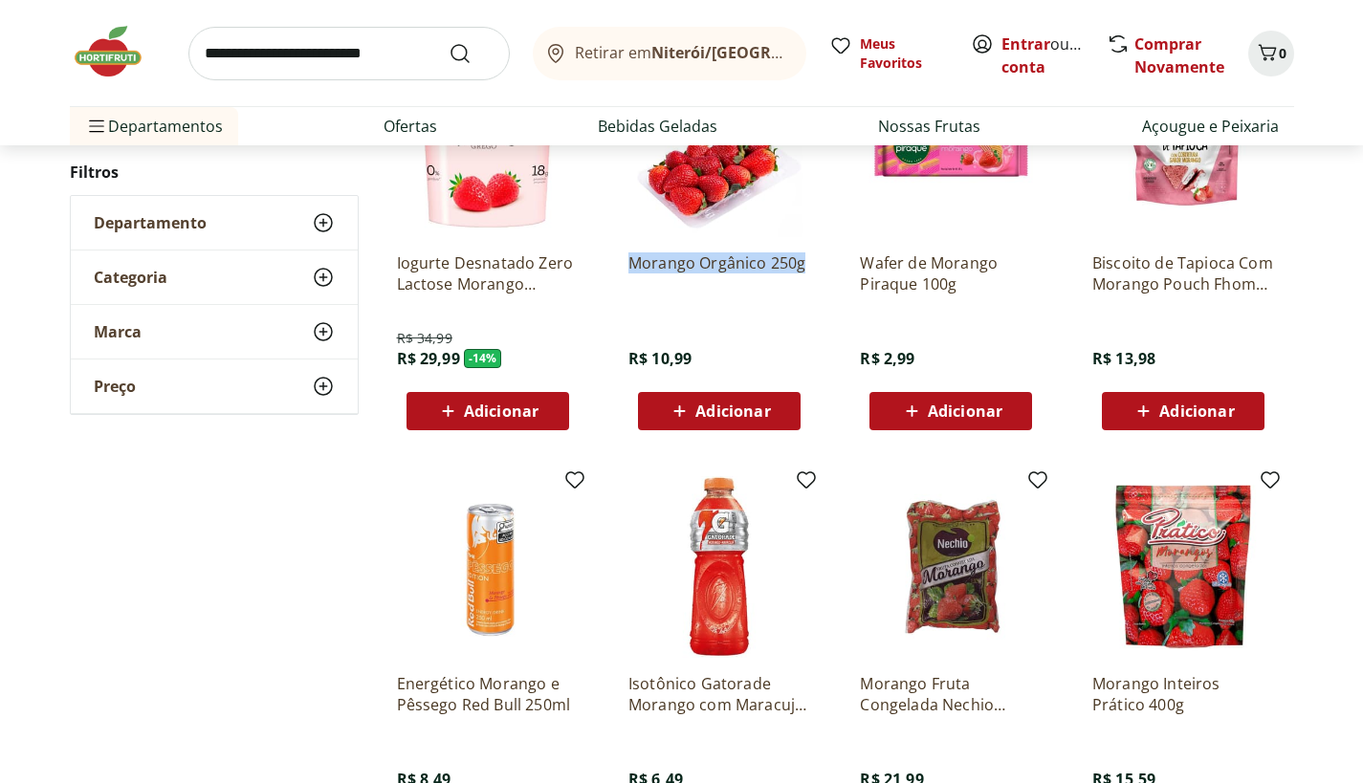
scroll to position [392, 0]
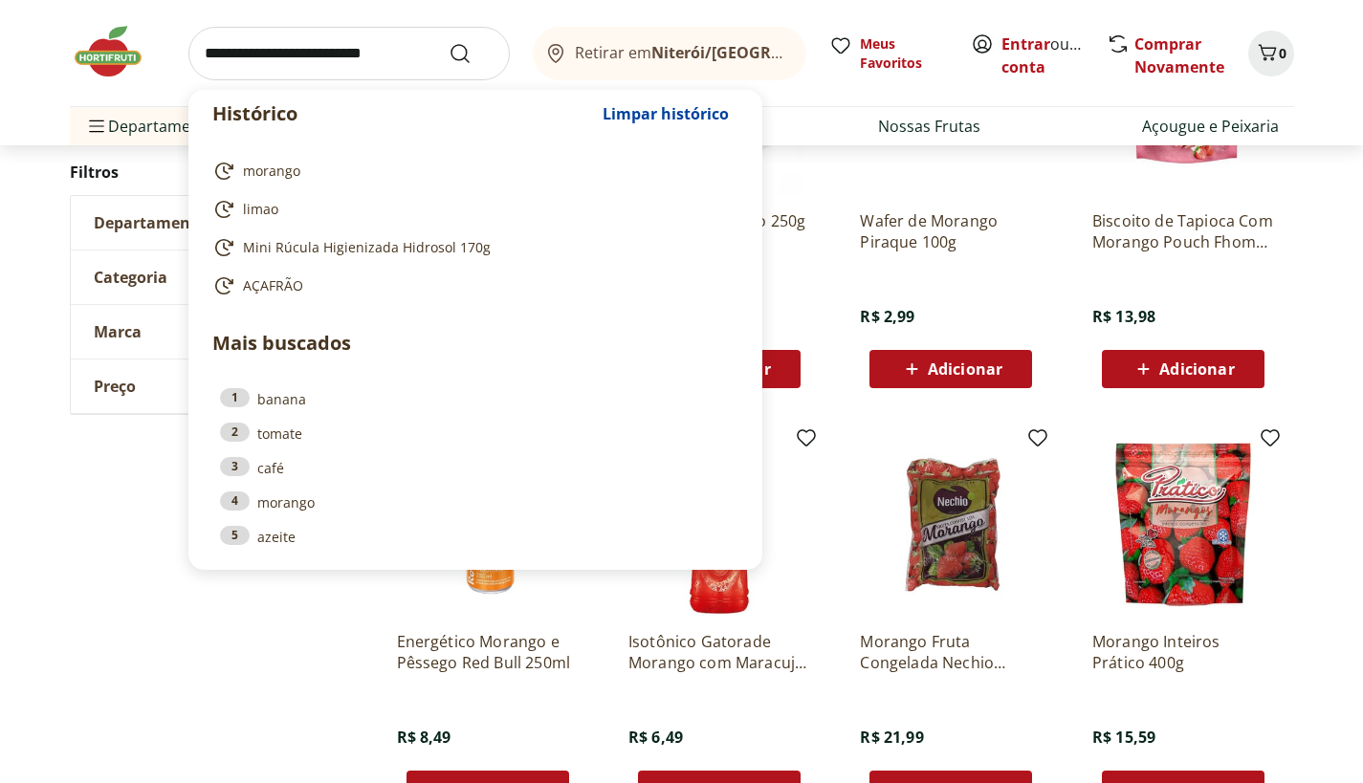
click at [363, 54] on input "search" at bounding box center [348, 54] width 321 height 54
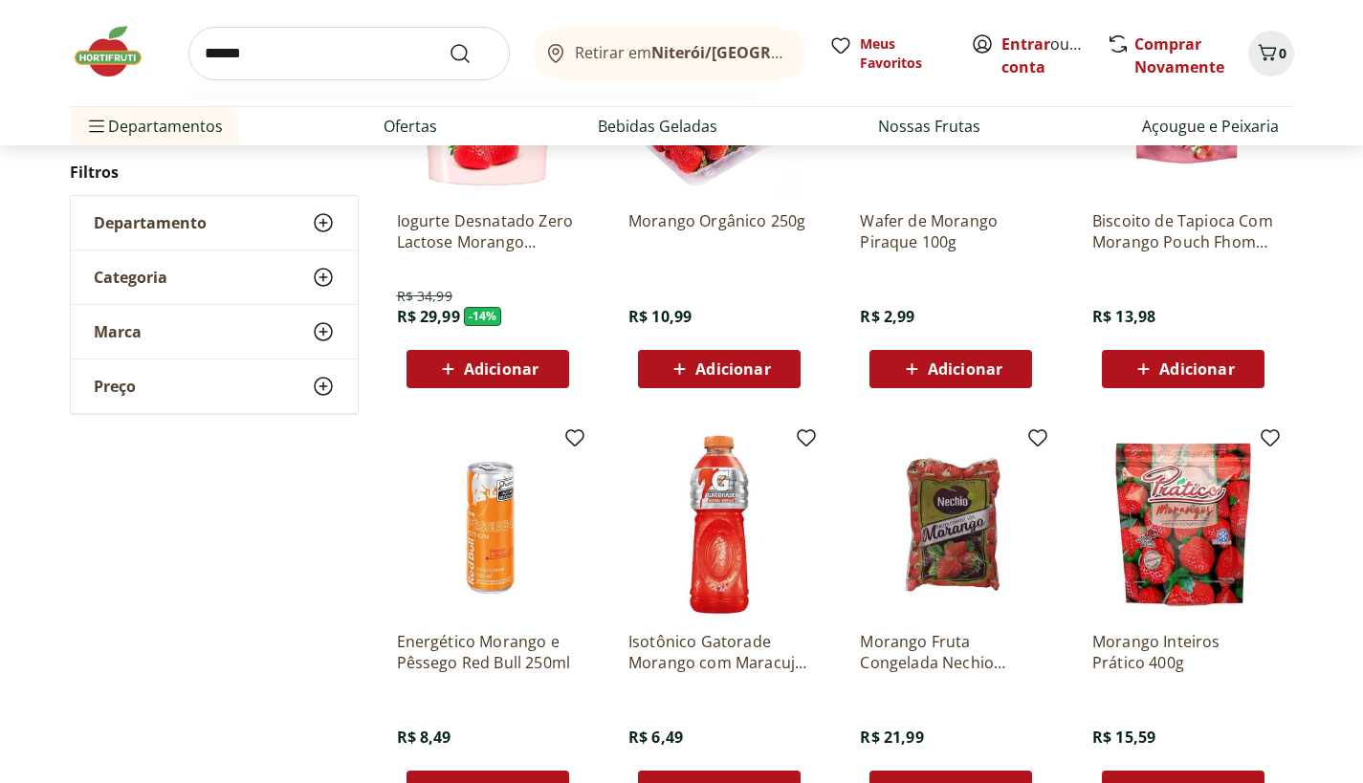
type input "******"
click at [449, 42] on button "Submit Search" at bounding box center [472, 53] width 46 height 23
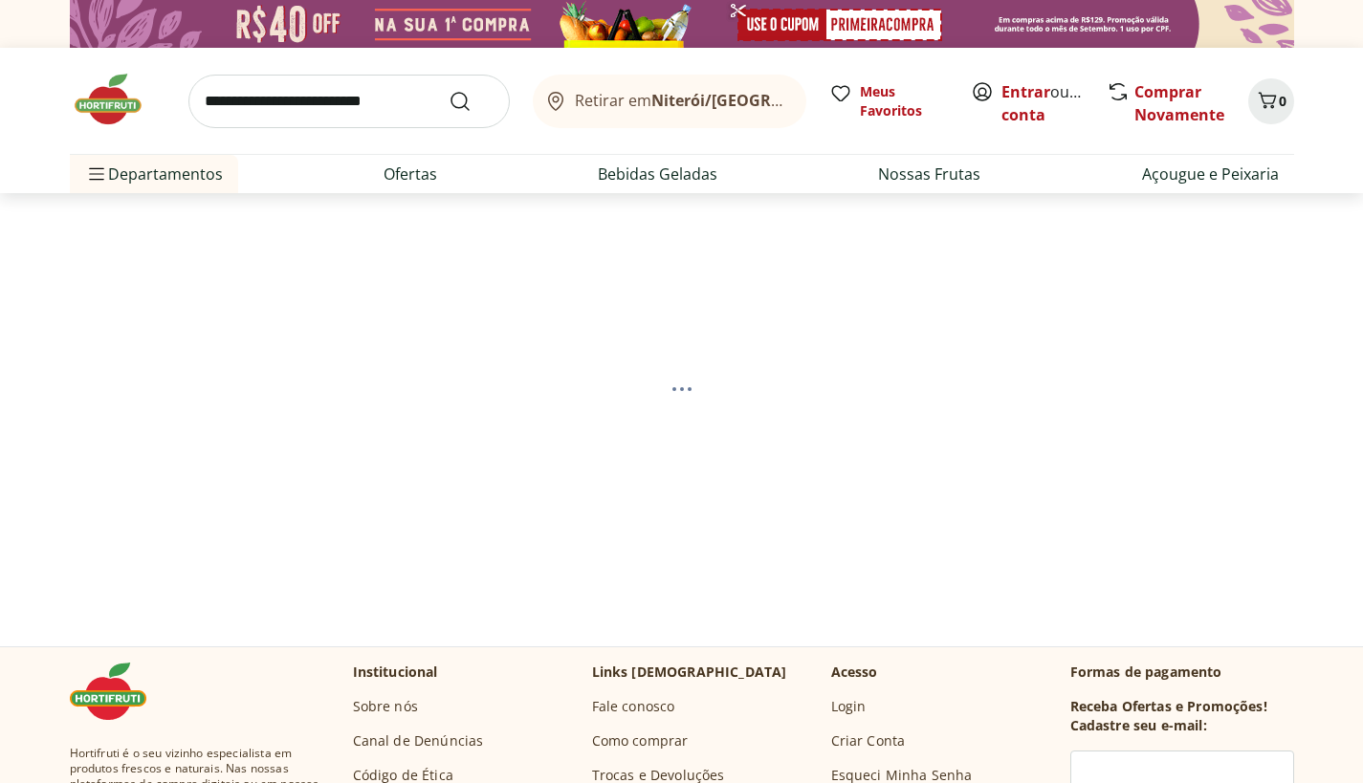
select select "**********"
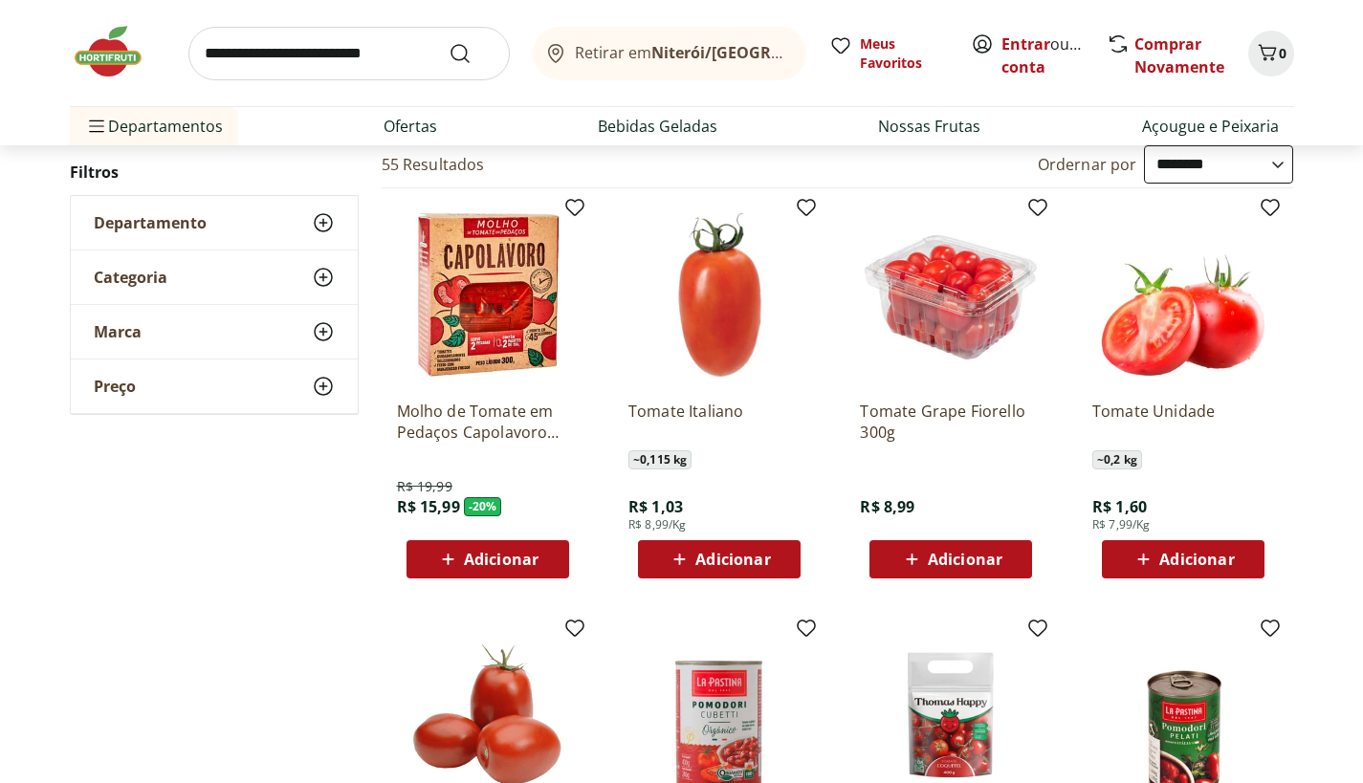
scroll to position [205, 0]
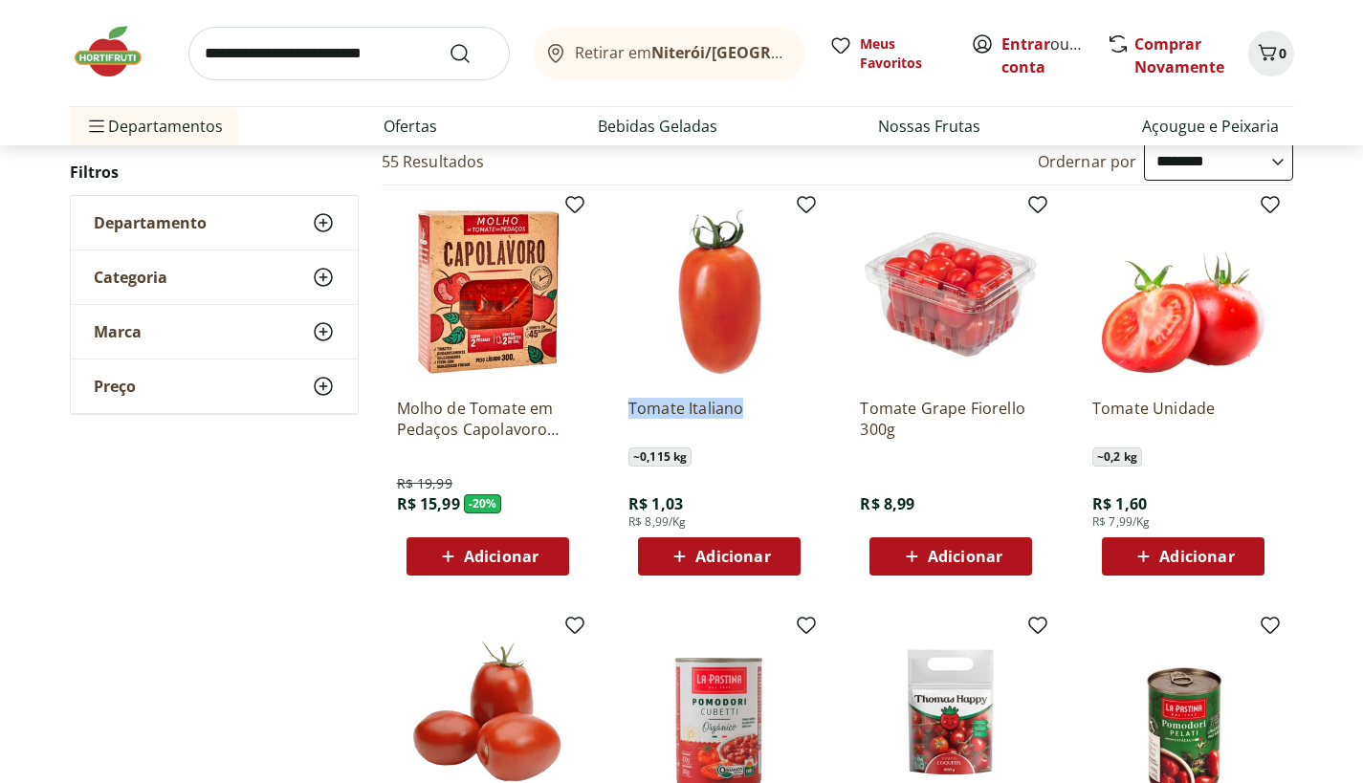
drag, startPoint x: 622, startPoint y: 406, endPoint x: 830, endPoint y: 419, distance: 208.9
copy p "Tomate Italiano"
drag, startPoint x: 1084, startPoint y: 410, endPoint x: 1252, endPoint y: 391, distance: 169.4
click at [1252, 393] on div "Tomate Unidade ~ 0,2 kg R$ 1,60 R$ 7,99/Kg Adicionar" at bounding box center [1183, 389] width 212 height 406
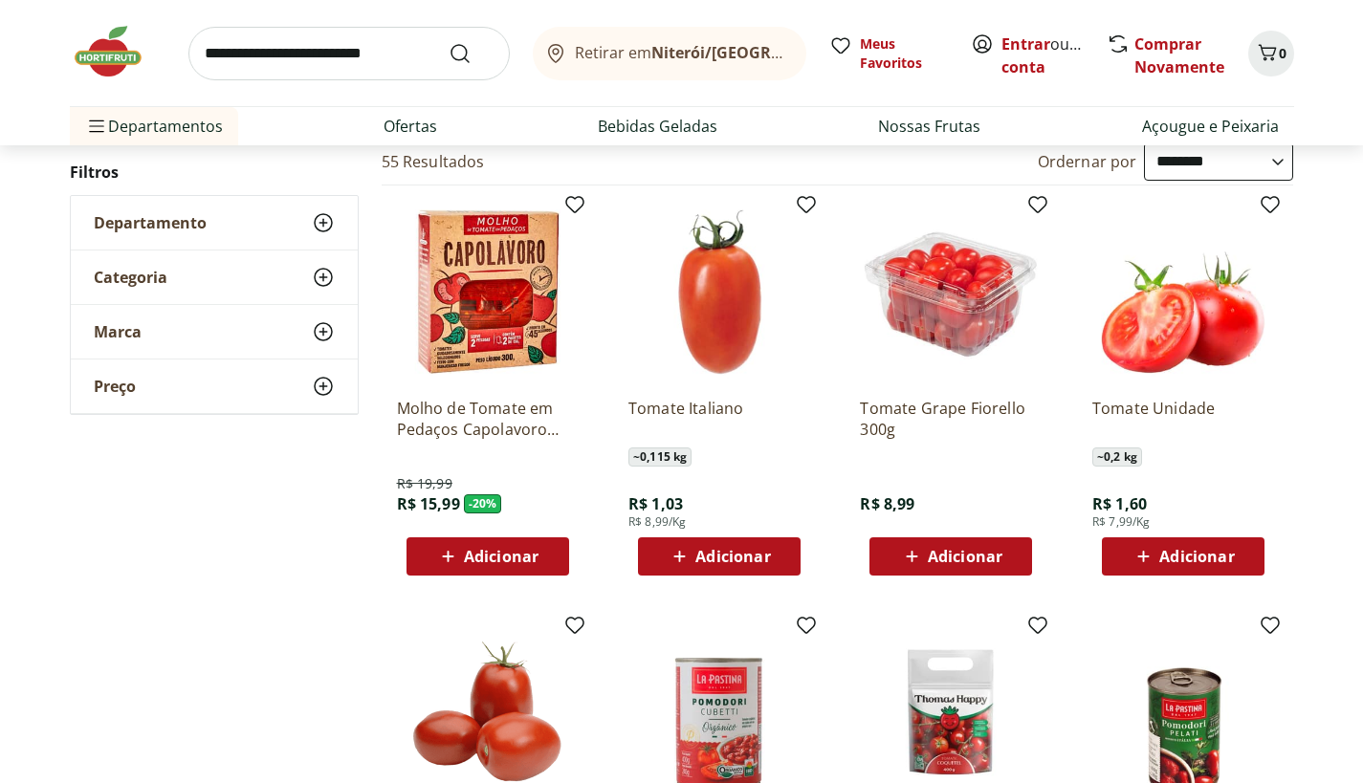
click at [1236, 401] on p "Tomate Unidade" at bounding box center [1183, 419] width 182 height 42
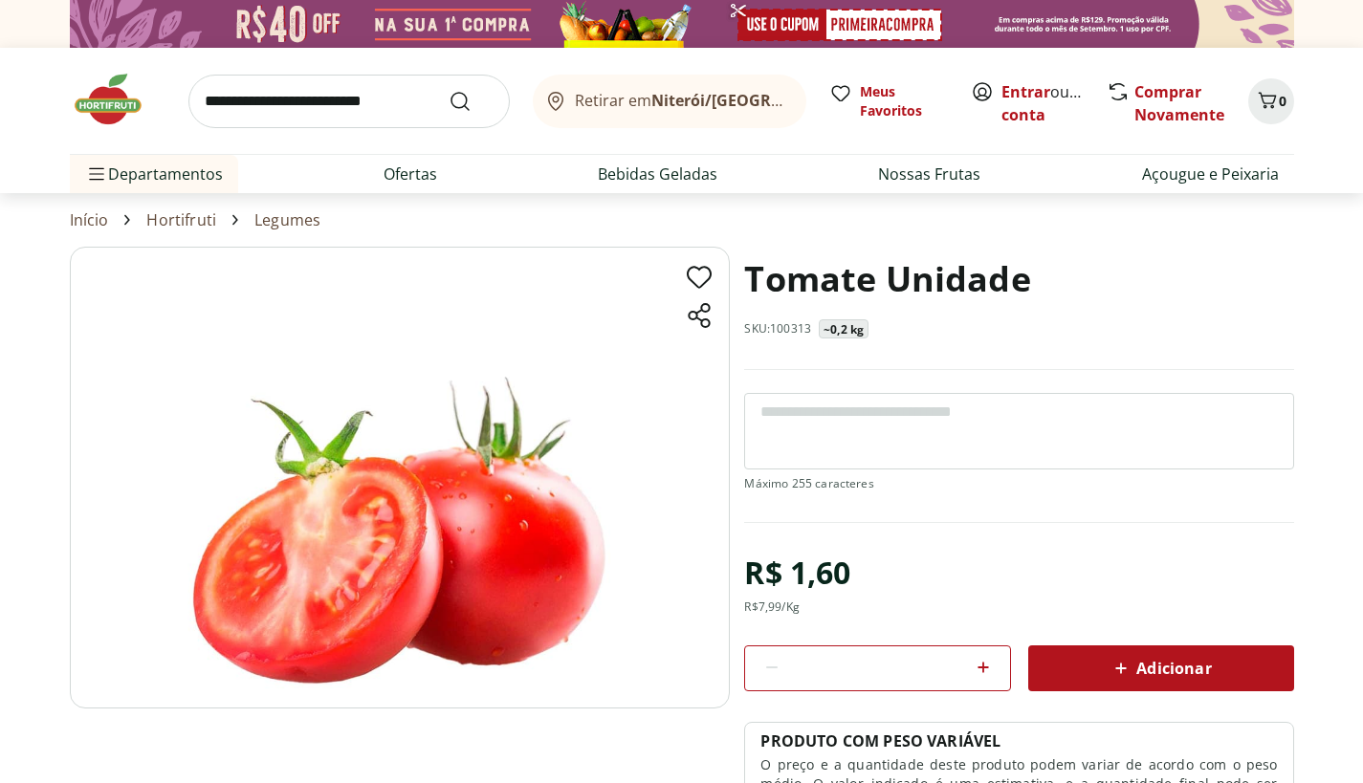
drag, startPoint x: 728, startPoint y: 289, endPoint x: 971, endPoint y: 283, distance: 243.0
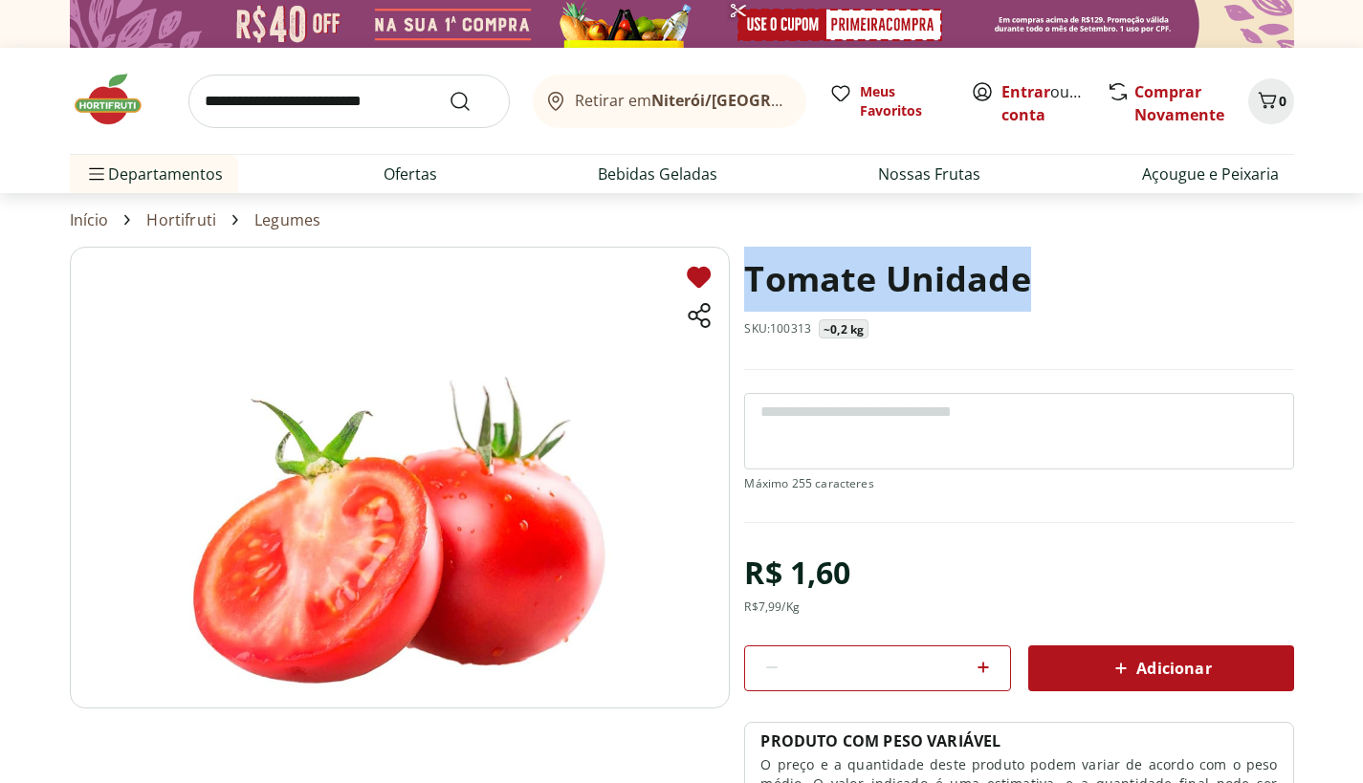
drag, startPoint x: 971, startPoint y: 283, endPoint x: 703, endPoint y: 281, distance: 267.8
click at [702, 281] on section "Tomate Unidade SKU: 100313 ~0,2 kg R$ 1,60 R$ 7,99 /Kg * Adicionar PRODUTO COM …" at bounding box center [682, 582] width 1224 height 671
copy h1 "Tomate Unidade"
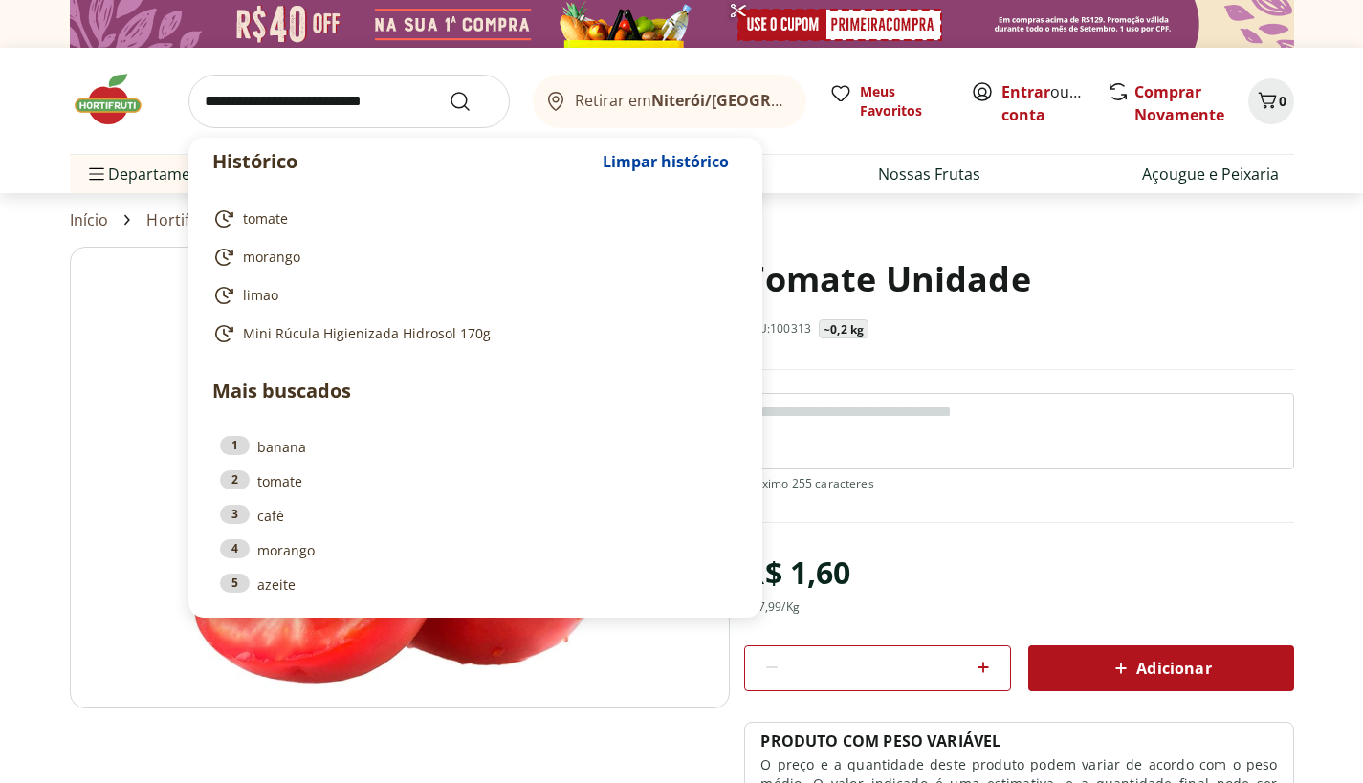
click at [319, 98] on input "search" at bounding box center [348, 102] width 321 height 54
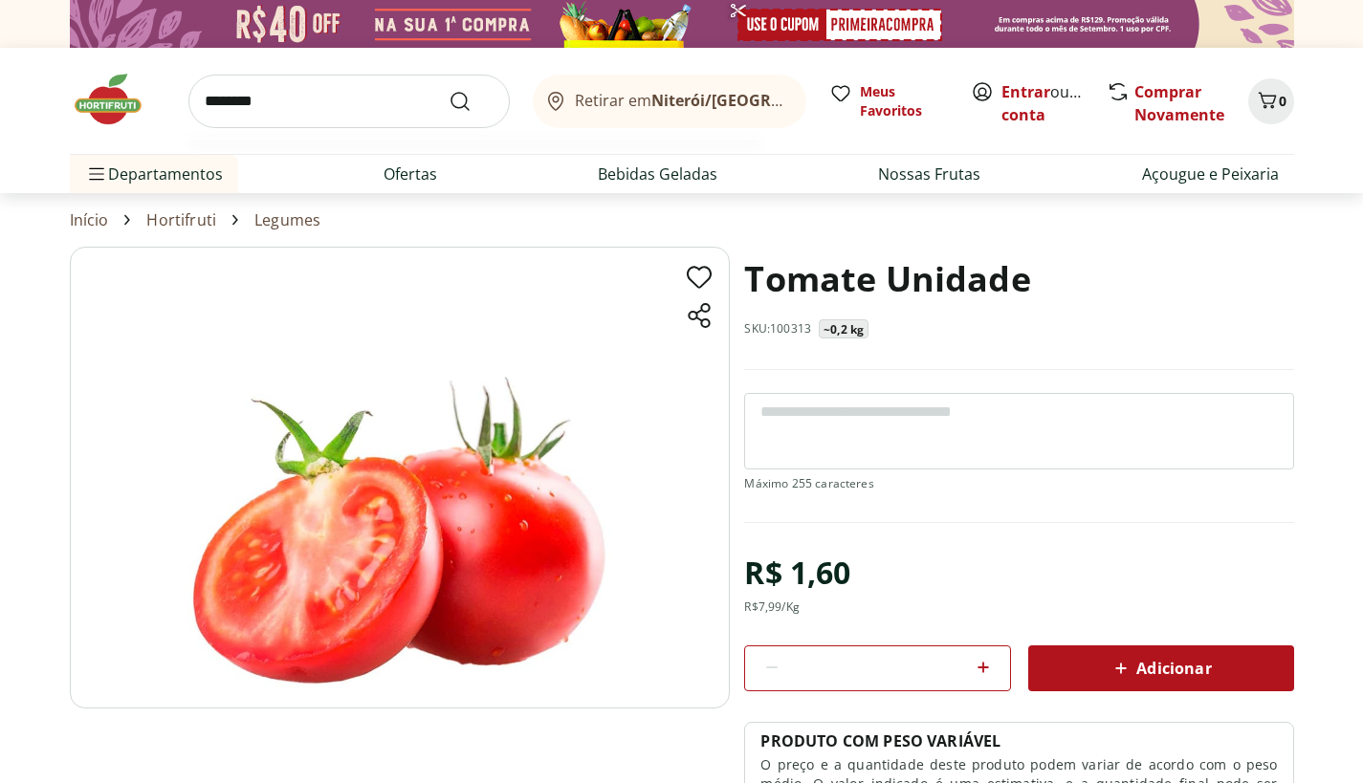
type input "********"
click at [449, 90] on button "Submit Search" at bounding box center [472, 101] width 46 height 23
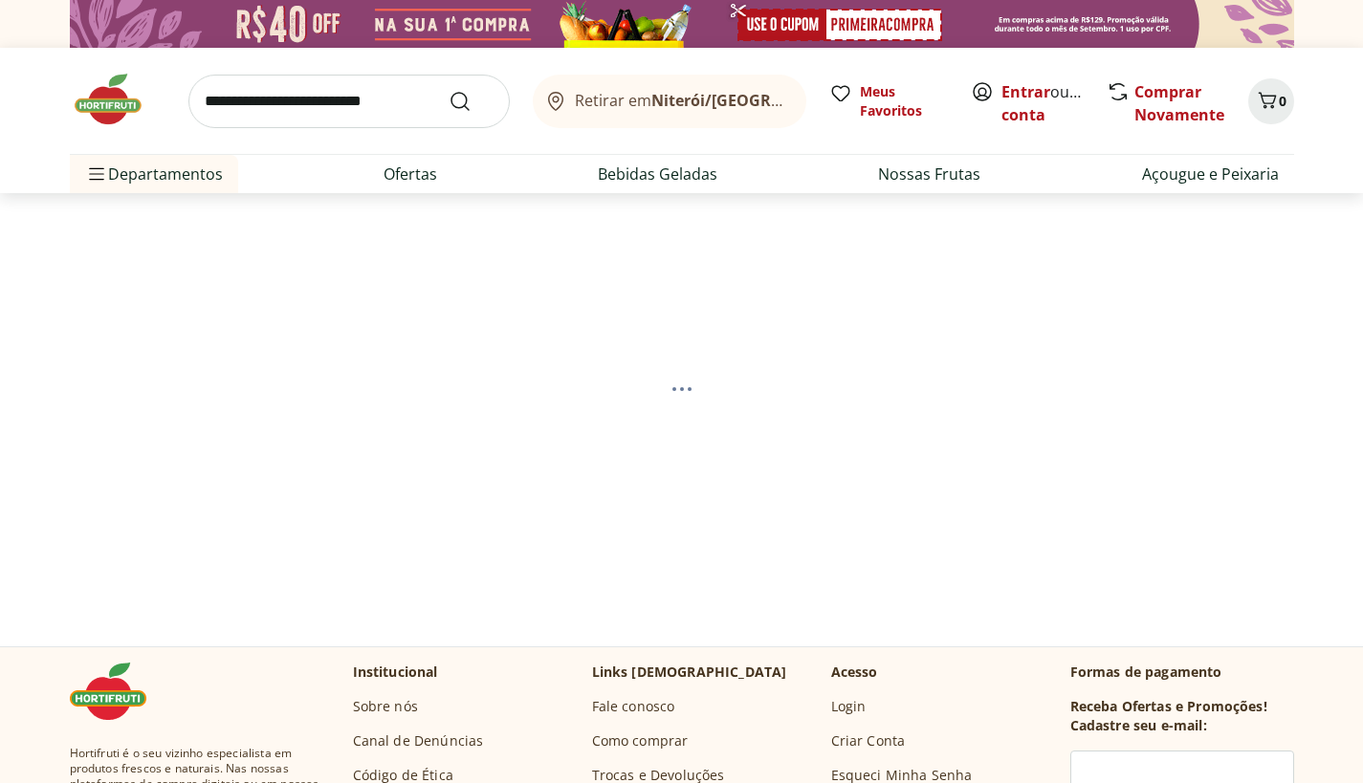
select select "**********"
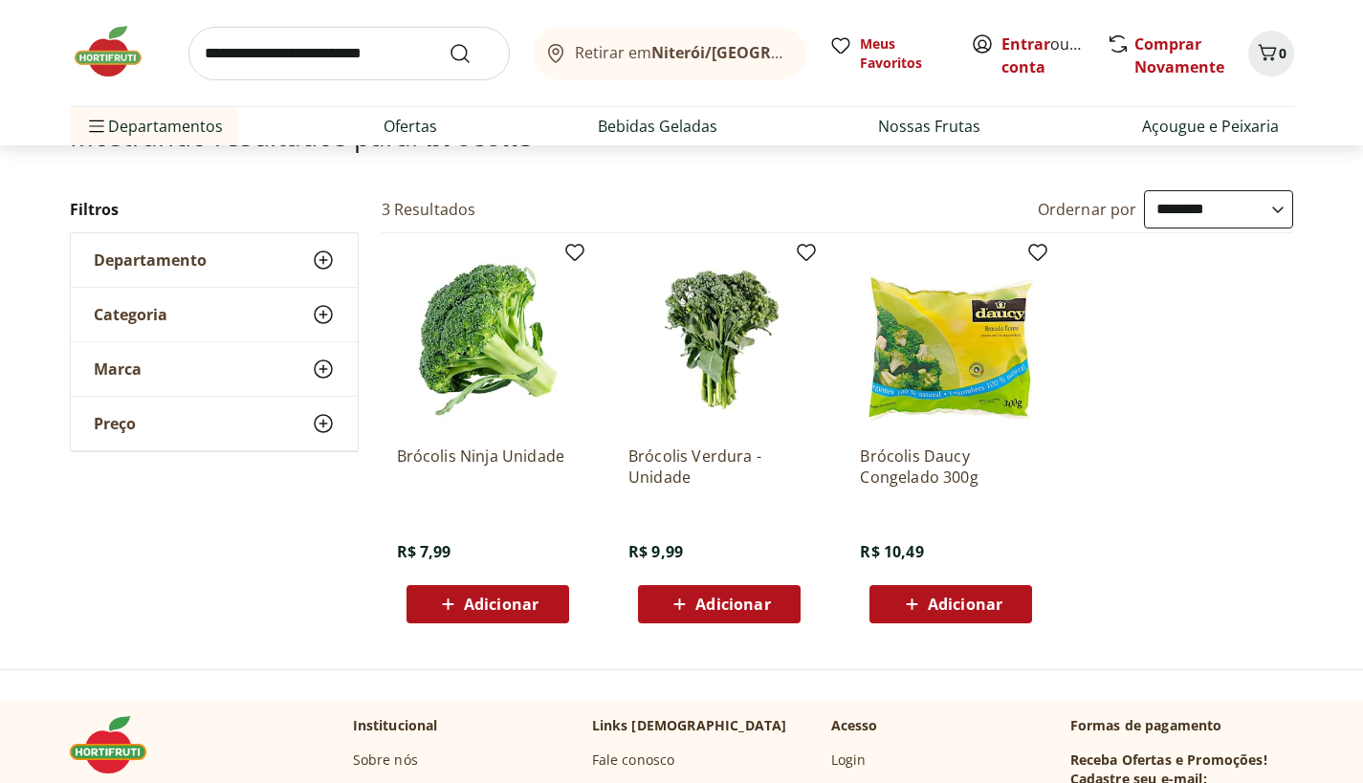
scroll to position [175, 0]
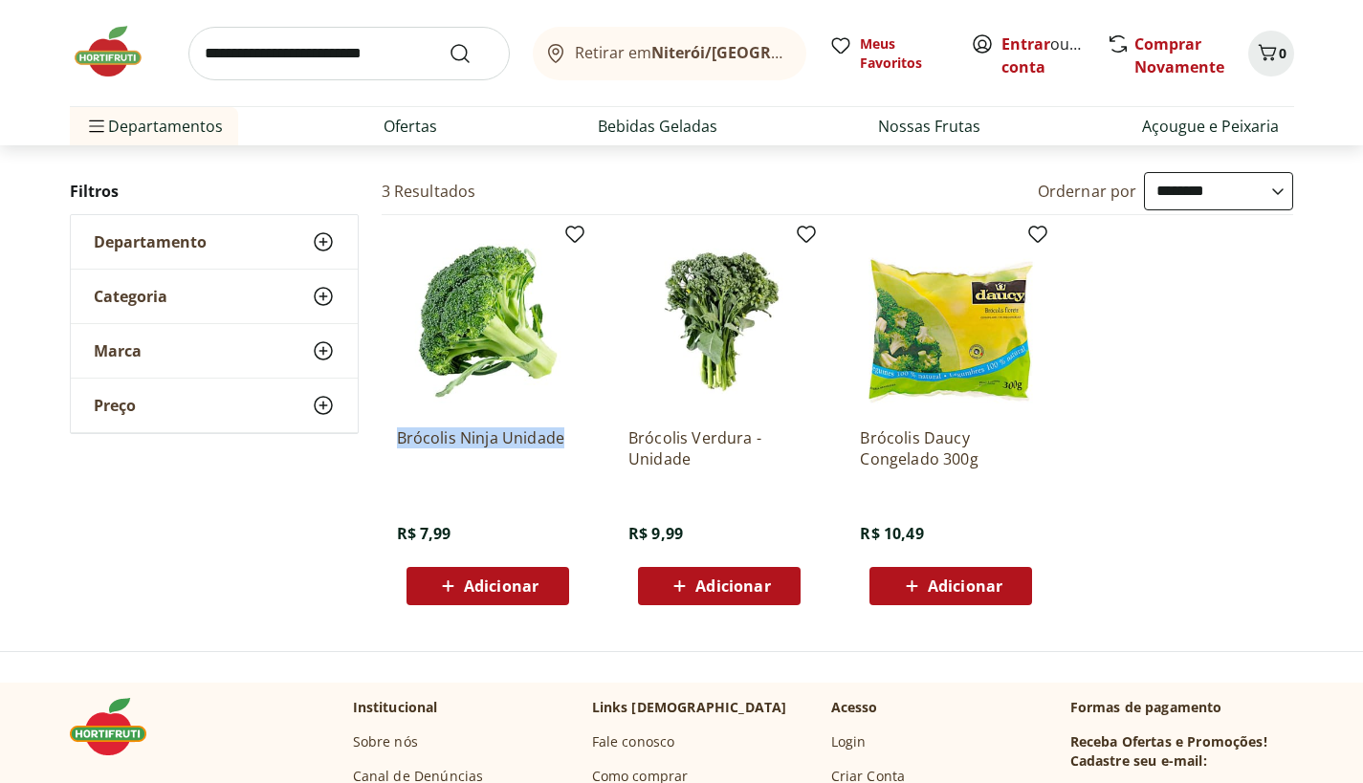
drag, startPoint x: 390, startPoint y: 442, endPoint x: 579, endPoint y: 442, distance: 188.4
click at [579, 442] on div "Brócolis Ninja Unidade R$ 7,99 Adicionar" at bounding box center [488, 418] width 212 height 406
copy p "Brócolis Ninja Unidade"
click at [377, 49] on input "search" at bounding box center [348, 54] width 321 height 54
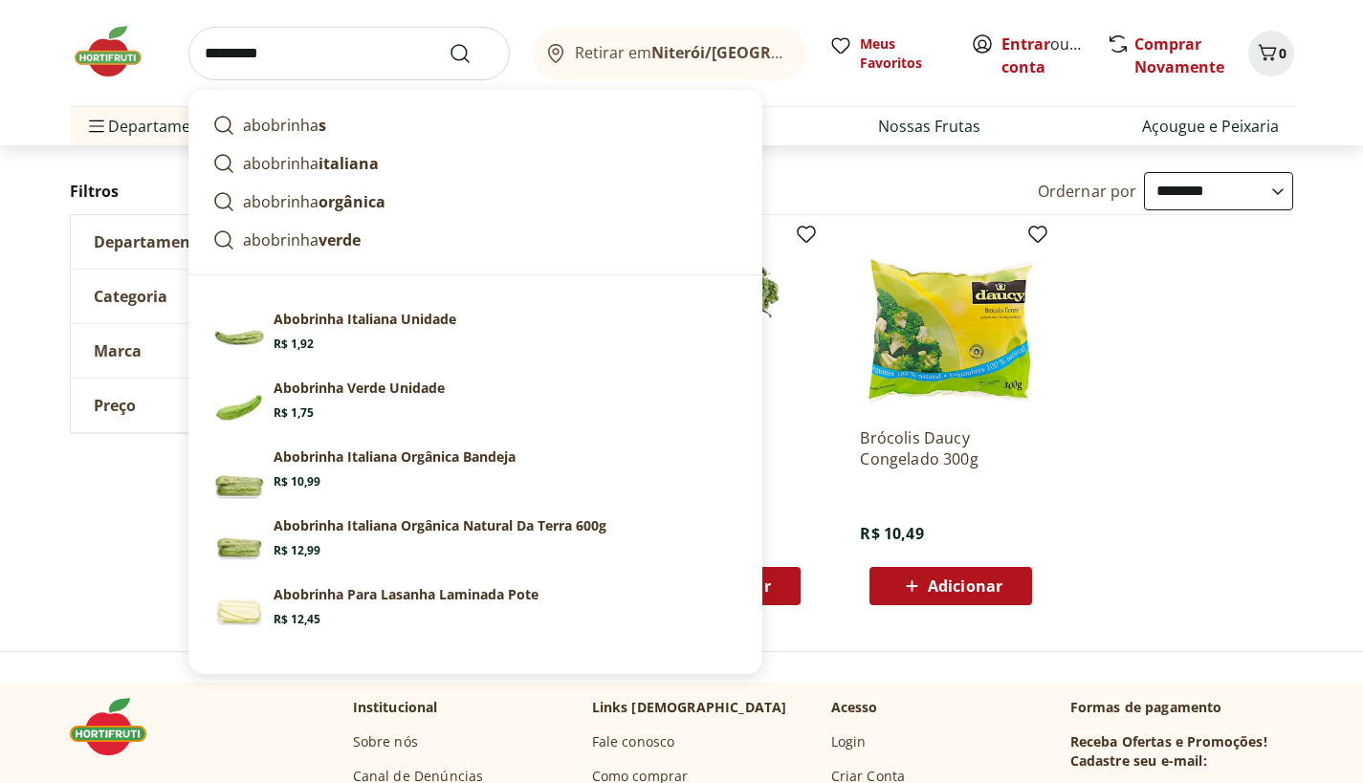
type input "*********"
click at [449, 42] on button "Submit Search" at bounding box center [472, 53] width 46 height 23
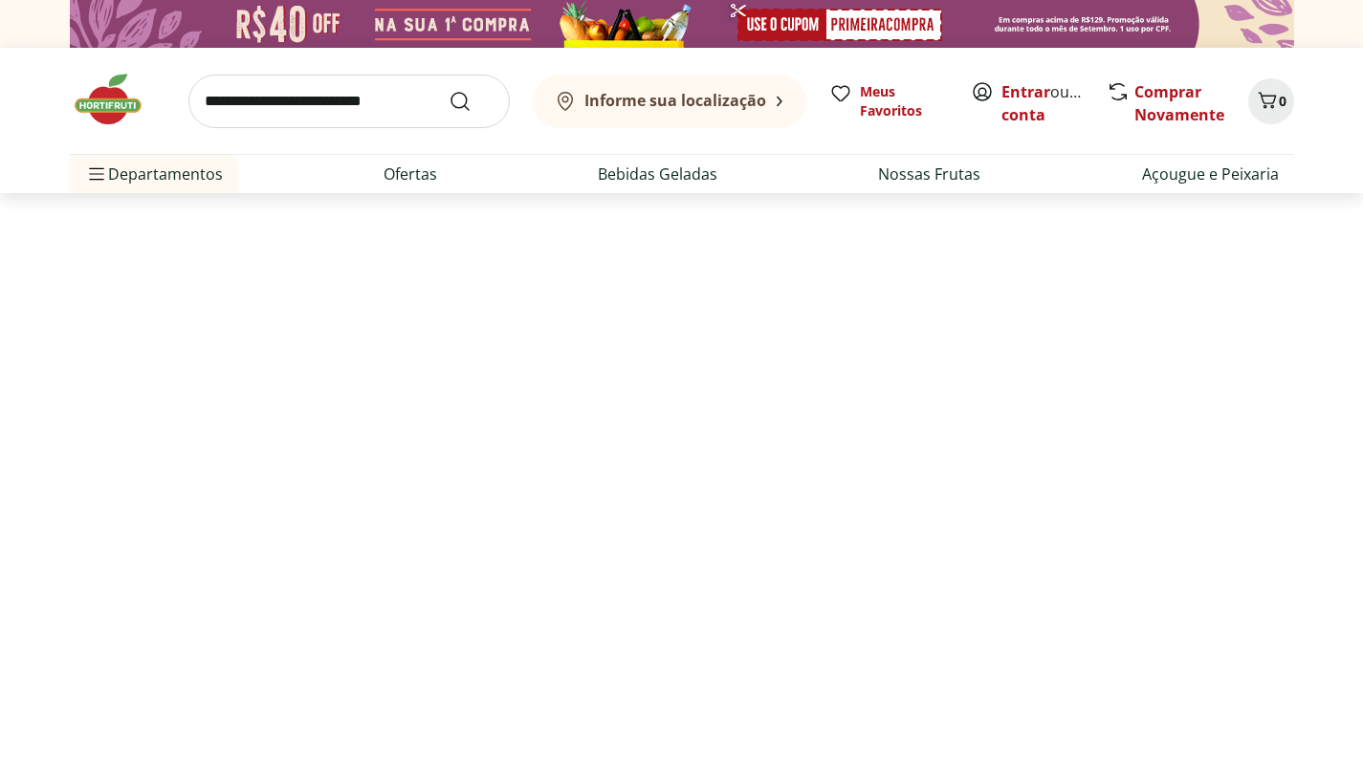
select select "**********"
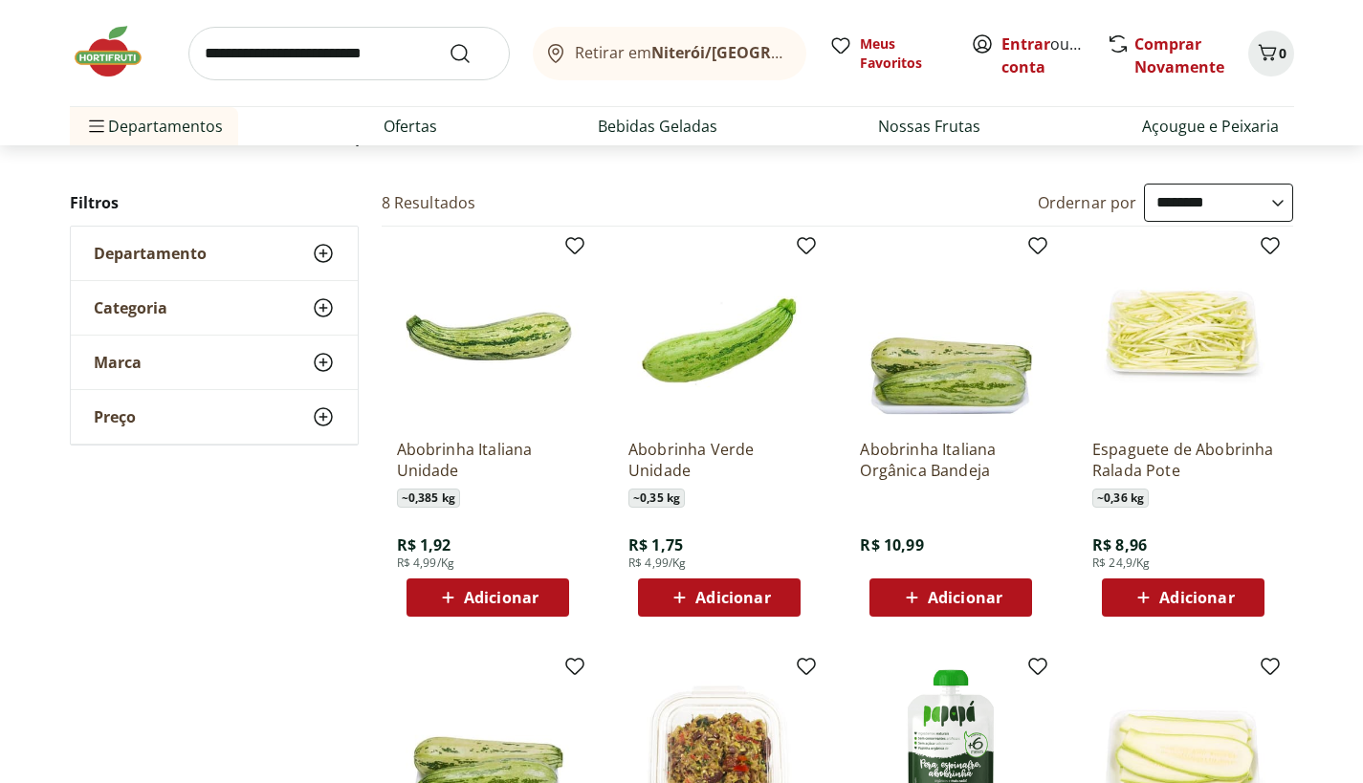
scroll to position [167, 0]
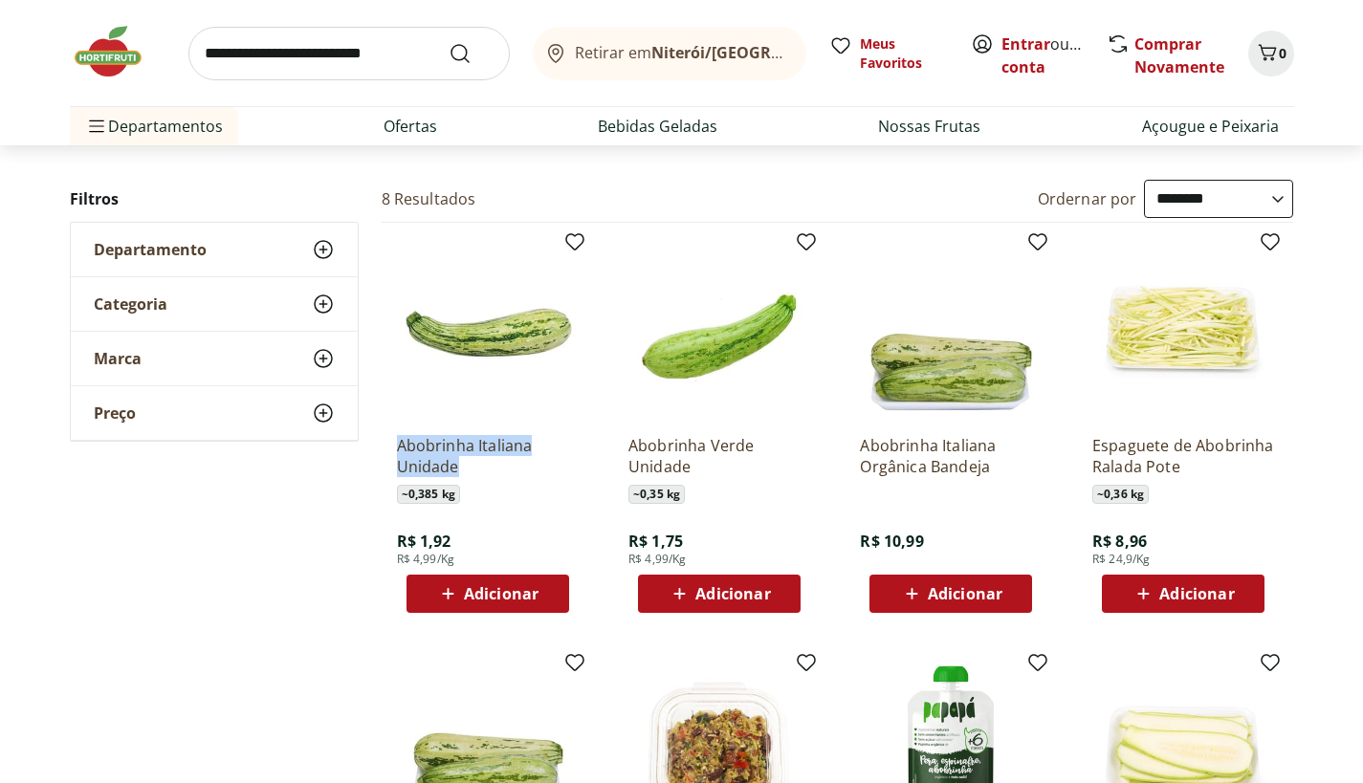
drag, startPoint x: 382, startPoint y: 448, endPoint x: 476, endPoint y: 460, distance: 95.5
click at [477, 460] on div "Abobrinha Italiana Unidade ~ 0,385 kg R$ 1,92 R$ 4,99/Kg Adicionar" at bounding box center [488, 426] width 212 height 406
copy p "Abobrinha Italiana Unidade"
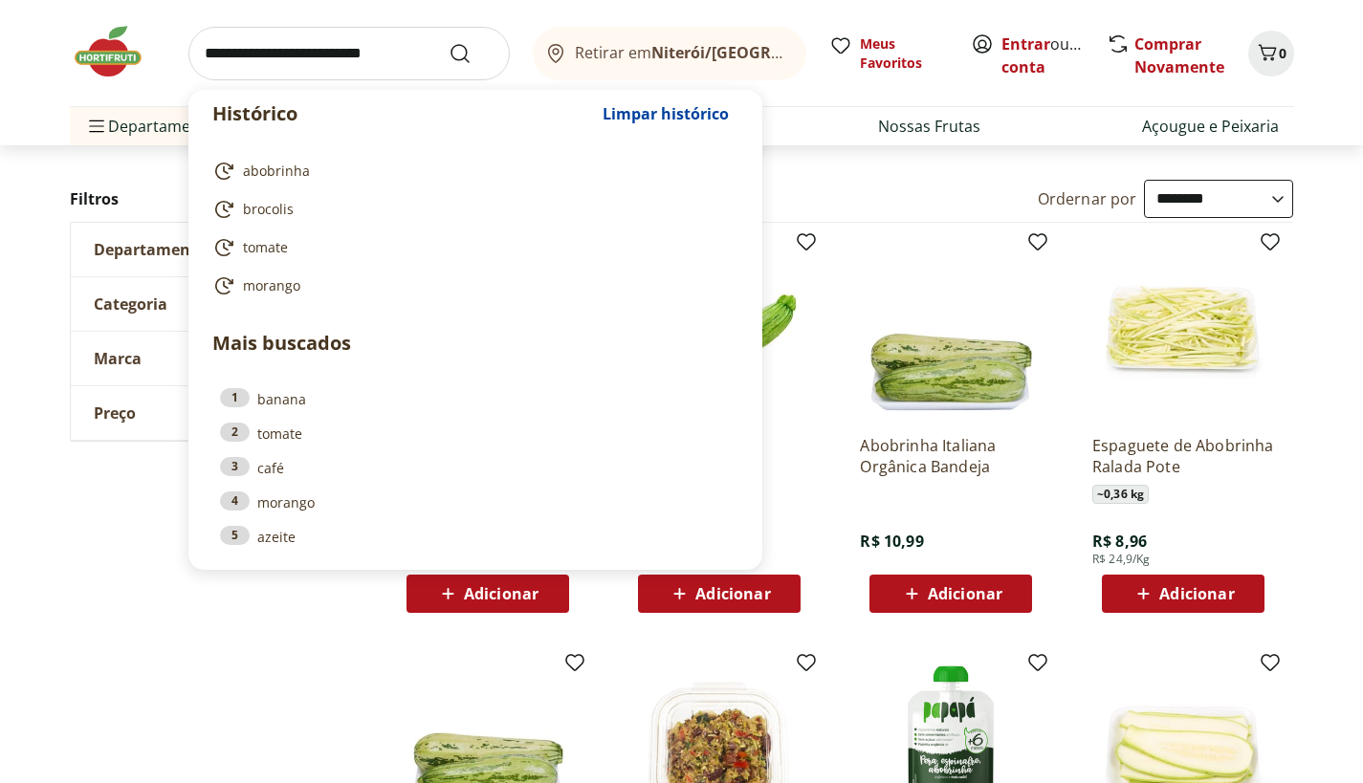
click at [349, 56] on input "search" at bounding box center [348, 54] width 321 height 54
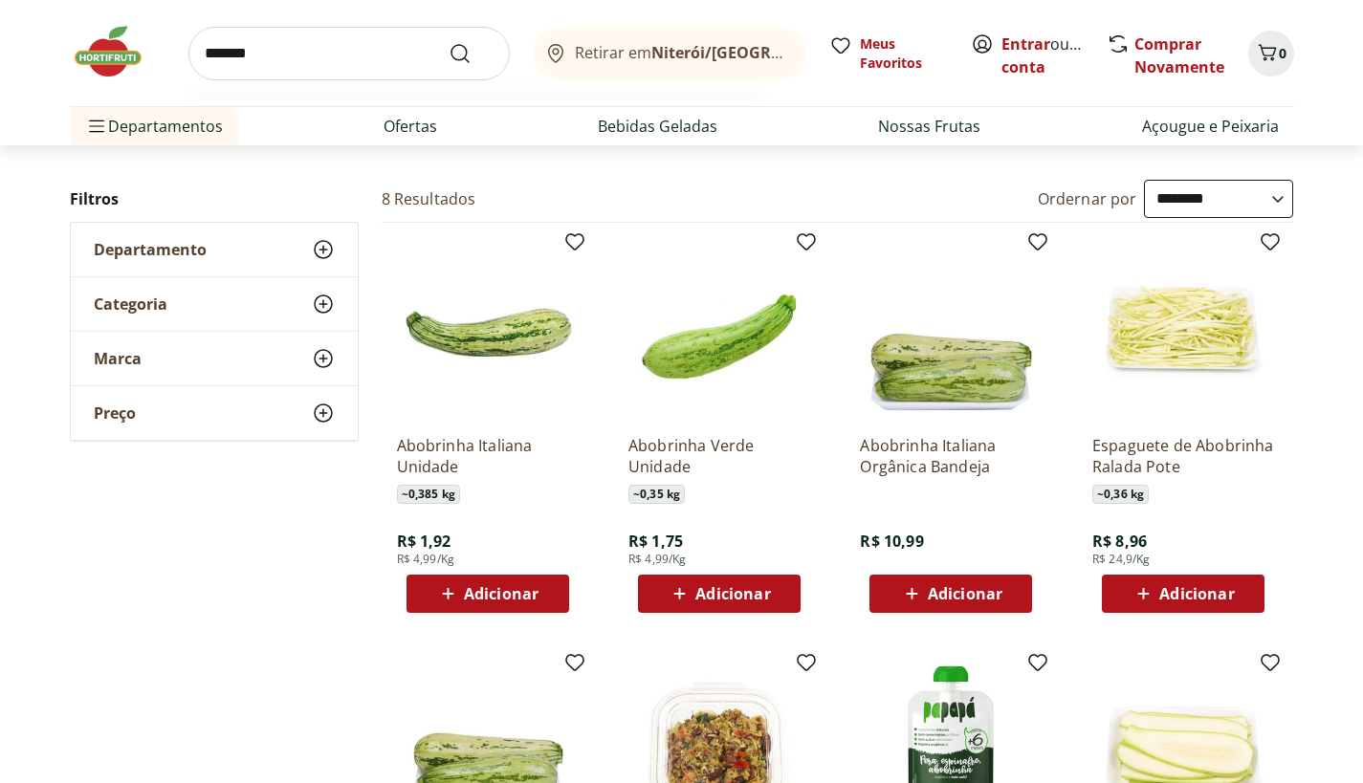
type input "*******"
click at [449, 42] on button "Submit Search" at bounding box center [472, 53] width 46 height 23
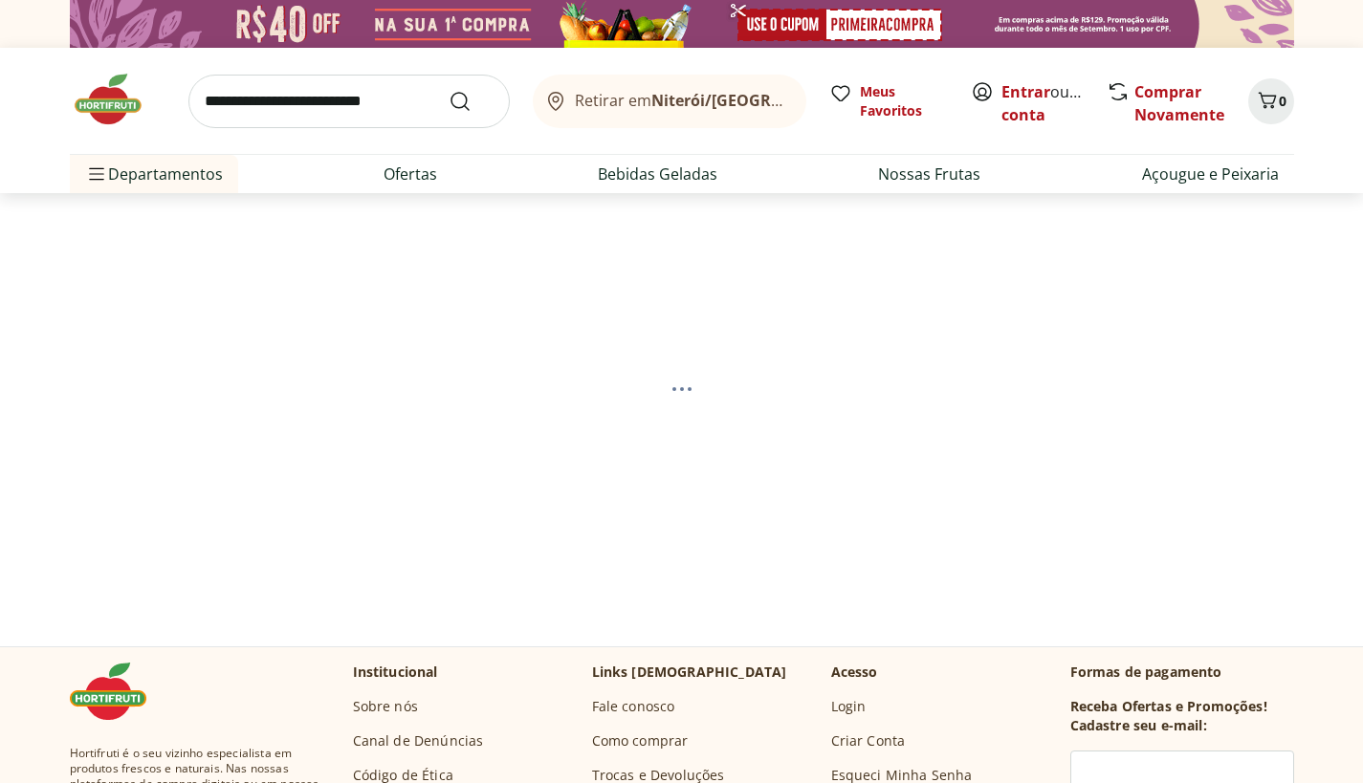
select select "**********"
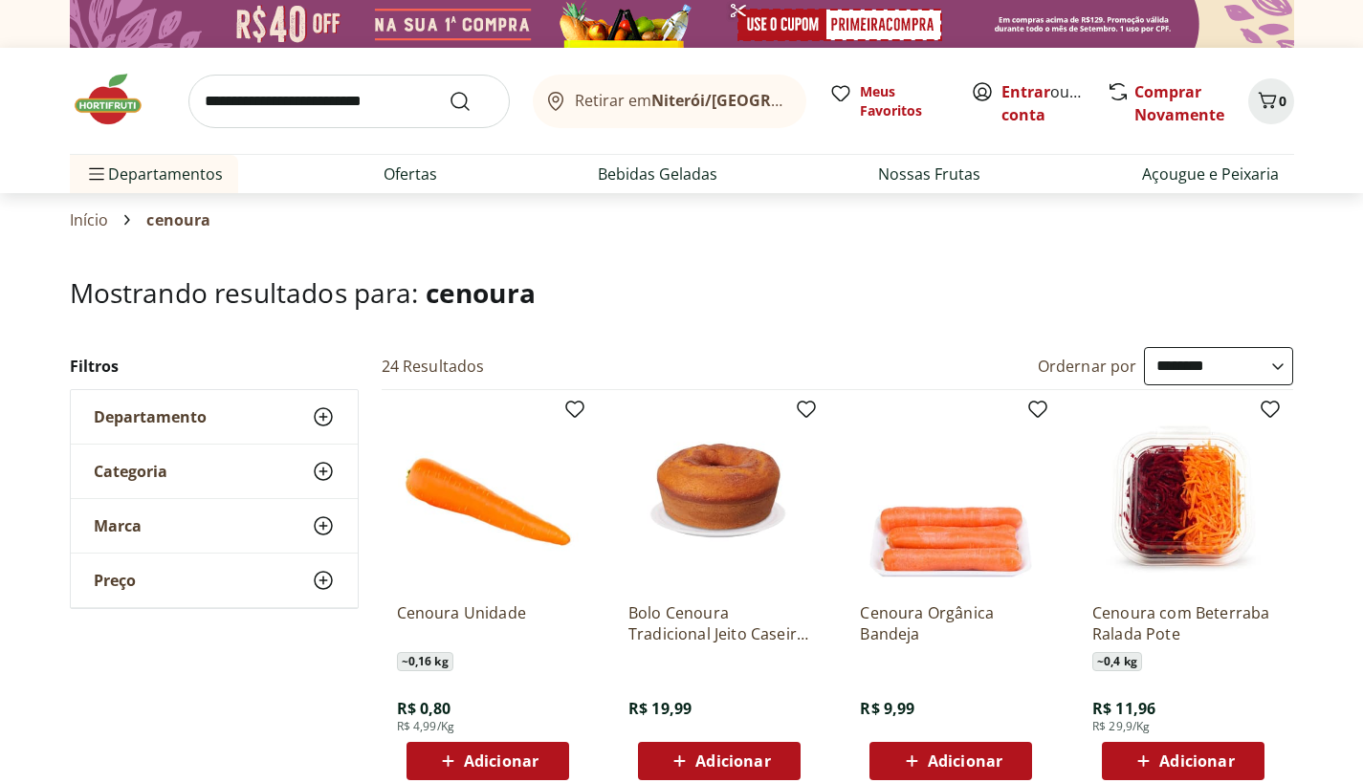
scroll to position [198, 0]
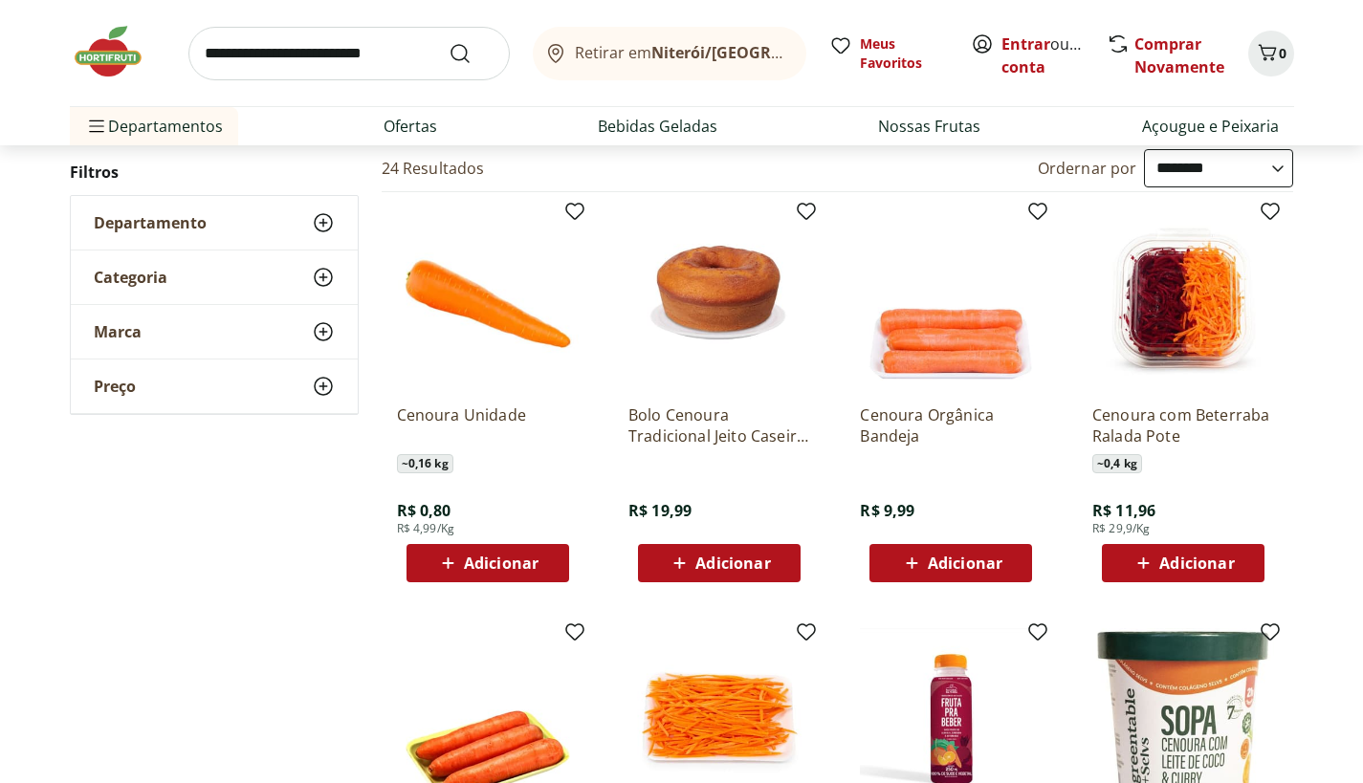
drag, startPoint x: 380, startPoint y: 429, endPoint x: 533, endPoint y: 428, distance: 153.0
drag, startPoint x: 532, startPoint y: 413, endPoint x: 385, endPoint y: 413, distance: 146.3
drag, startPoint x: 385, startPoint y: 413, endPoint x: 549, endPoint y: 415, distance: 163.6
click at [549, 414] on div "Cenoura Unidade ~ 0,16 kg R$ 0,80 R$ 4,99/Kg Adicionar" at bounding box center [488, 395] width 212 height 406
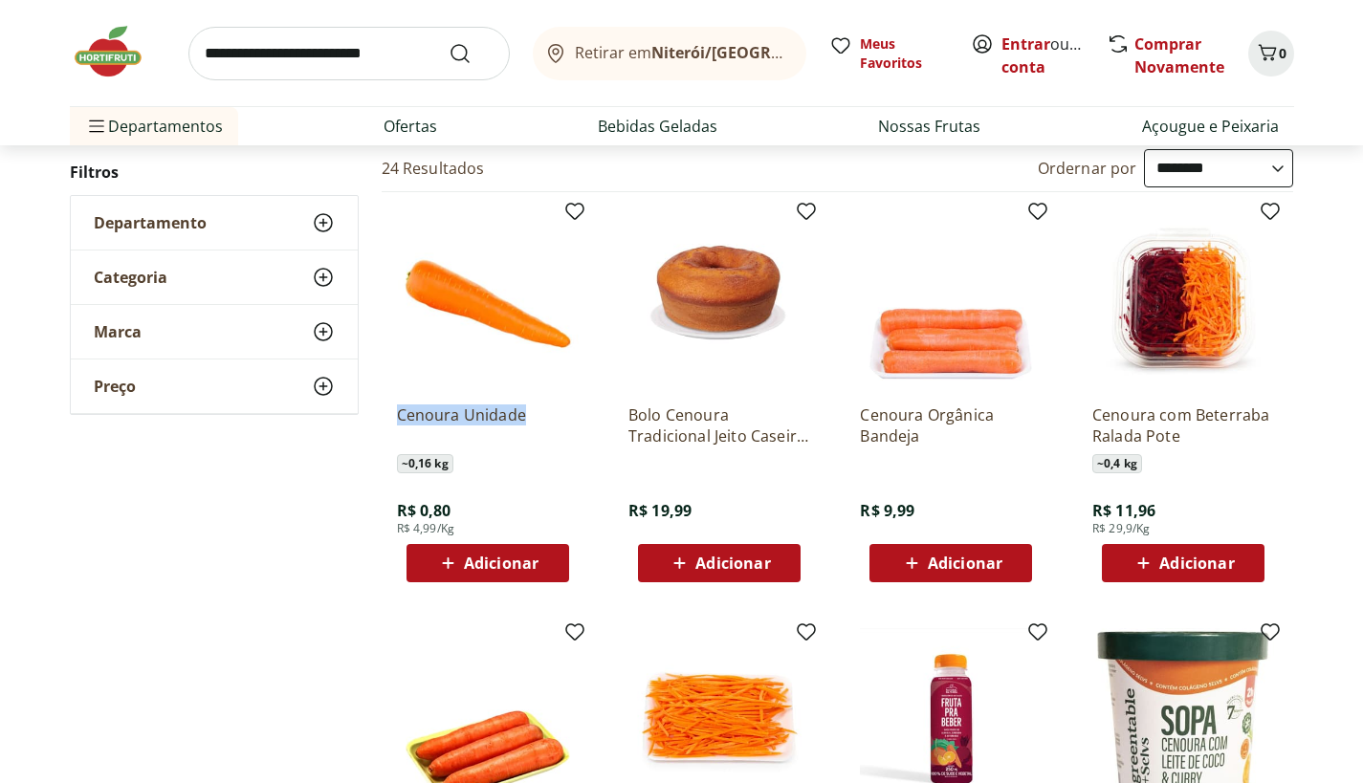
copy p "Cenoura Unidade"
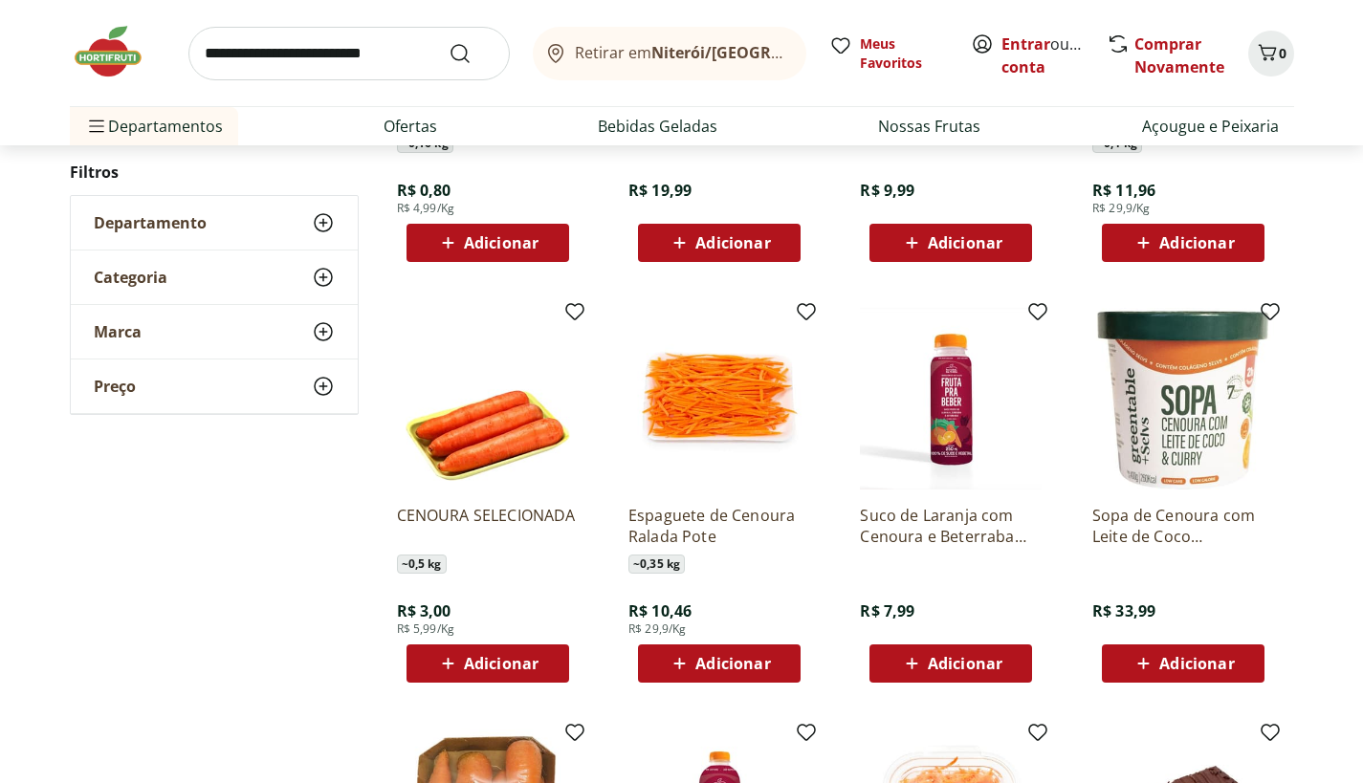
scroll to position [0, 0]
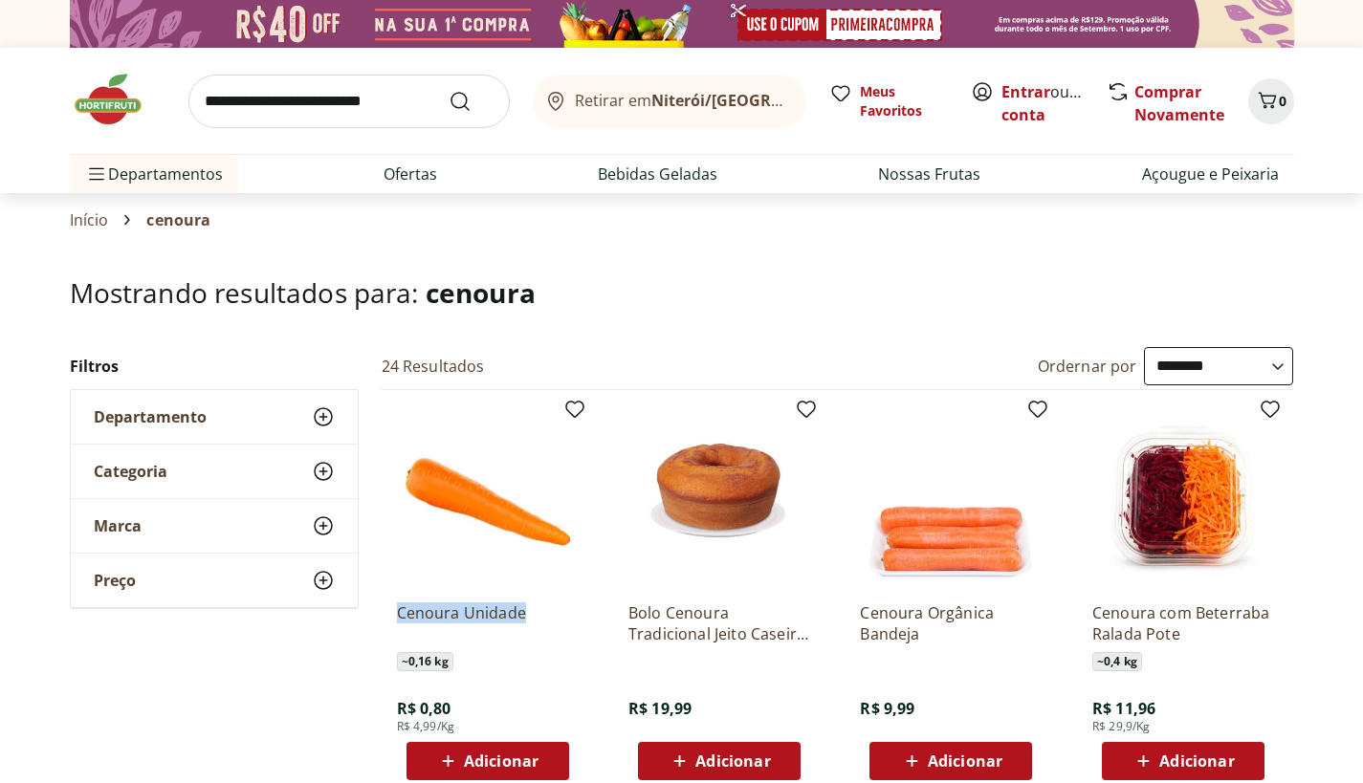
click at [121, 87] on img at bounding box center [118, 99] width 96 height 57
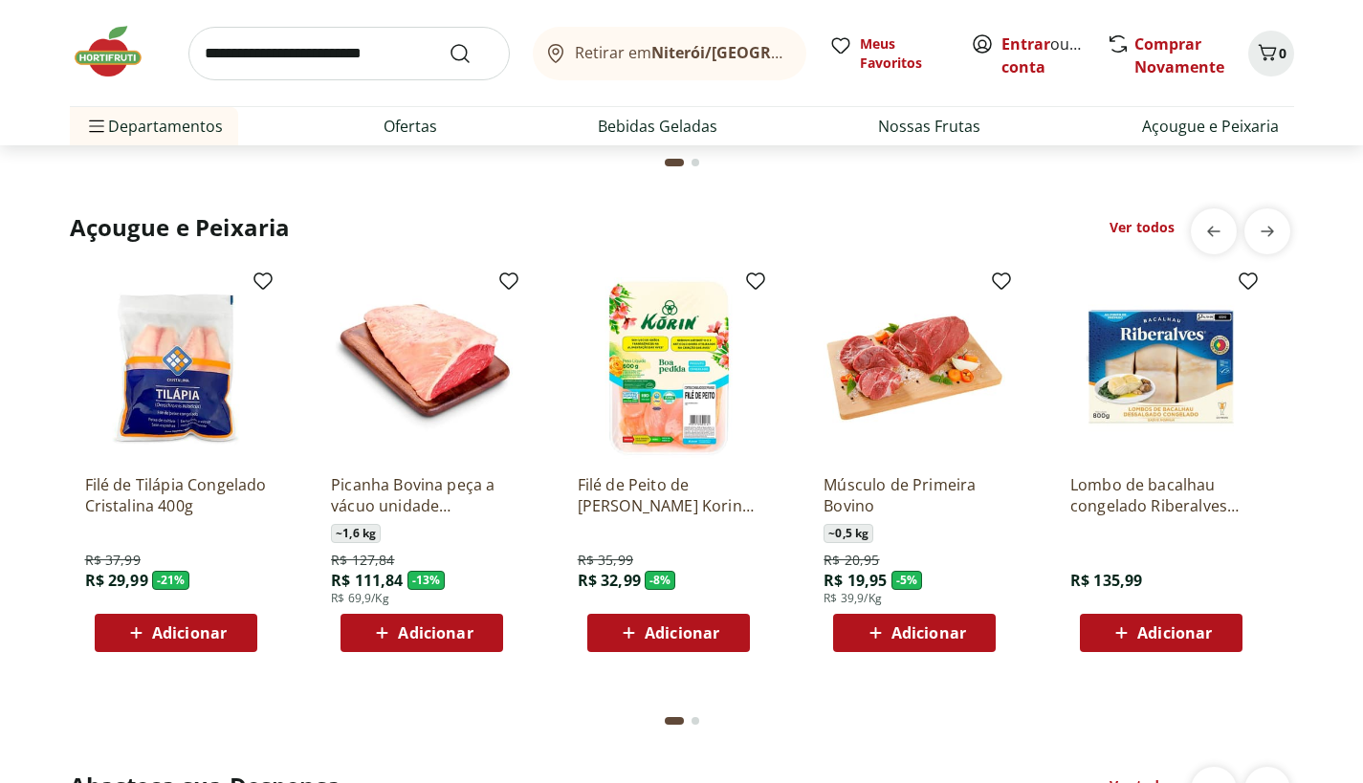
scroll to position [2035, 0]
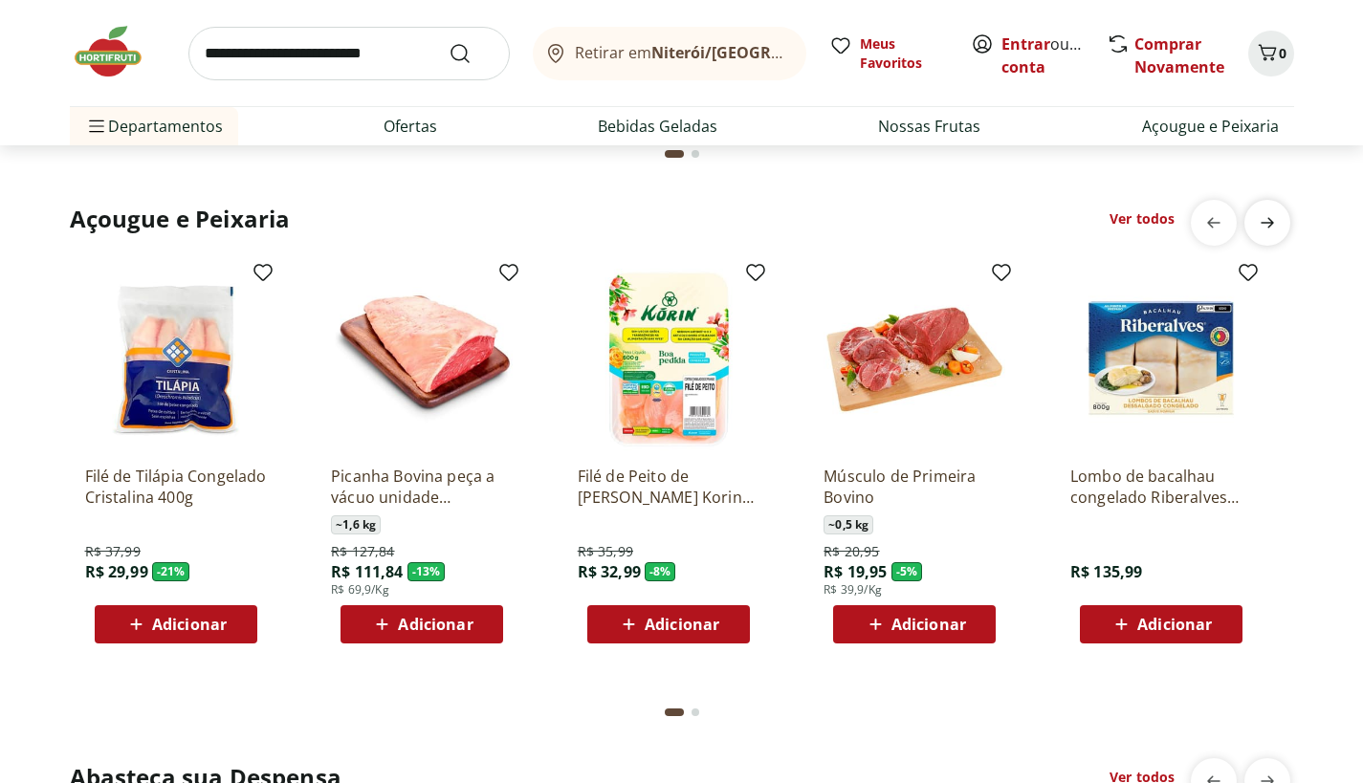
click at [1270, 235] on span "next" at bounding box center [1267, 223] width 38 height 38
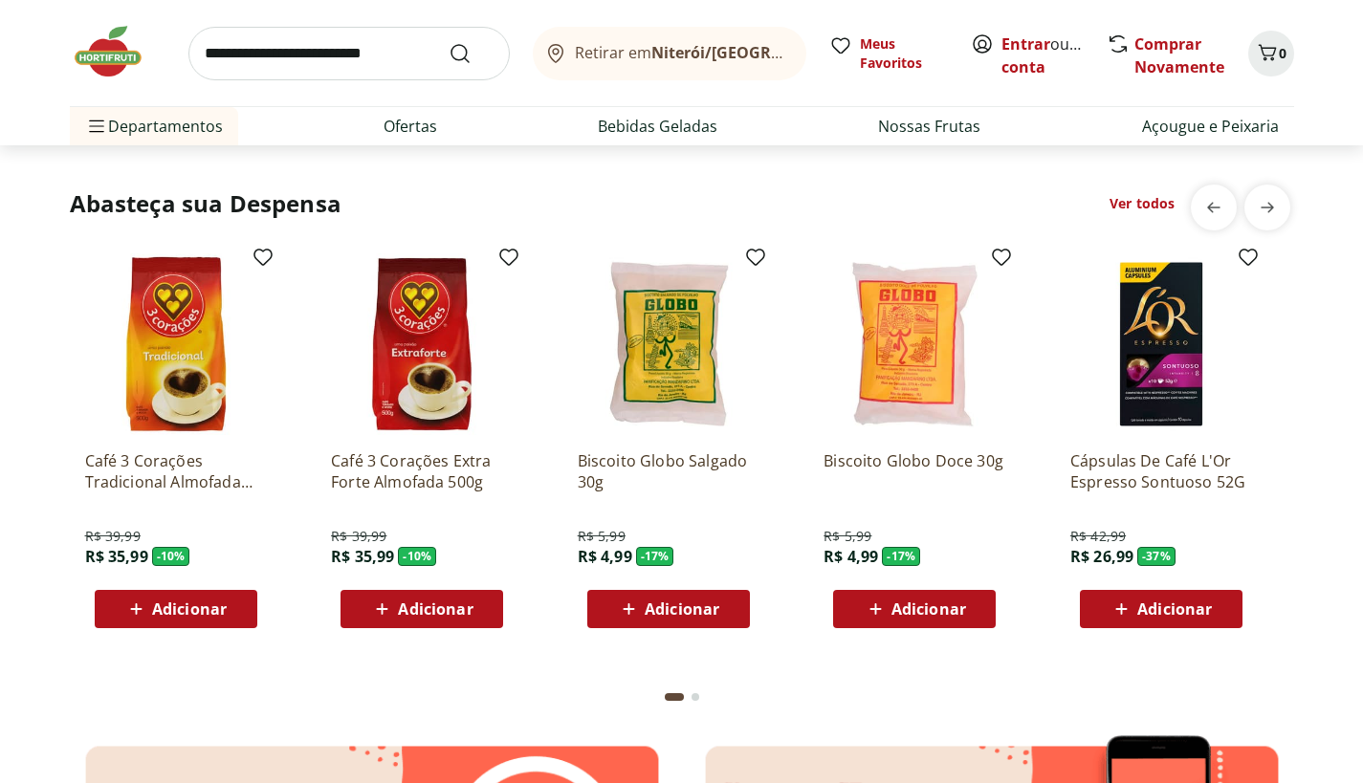
scroll to position [2607, 0]
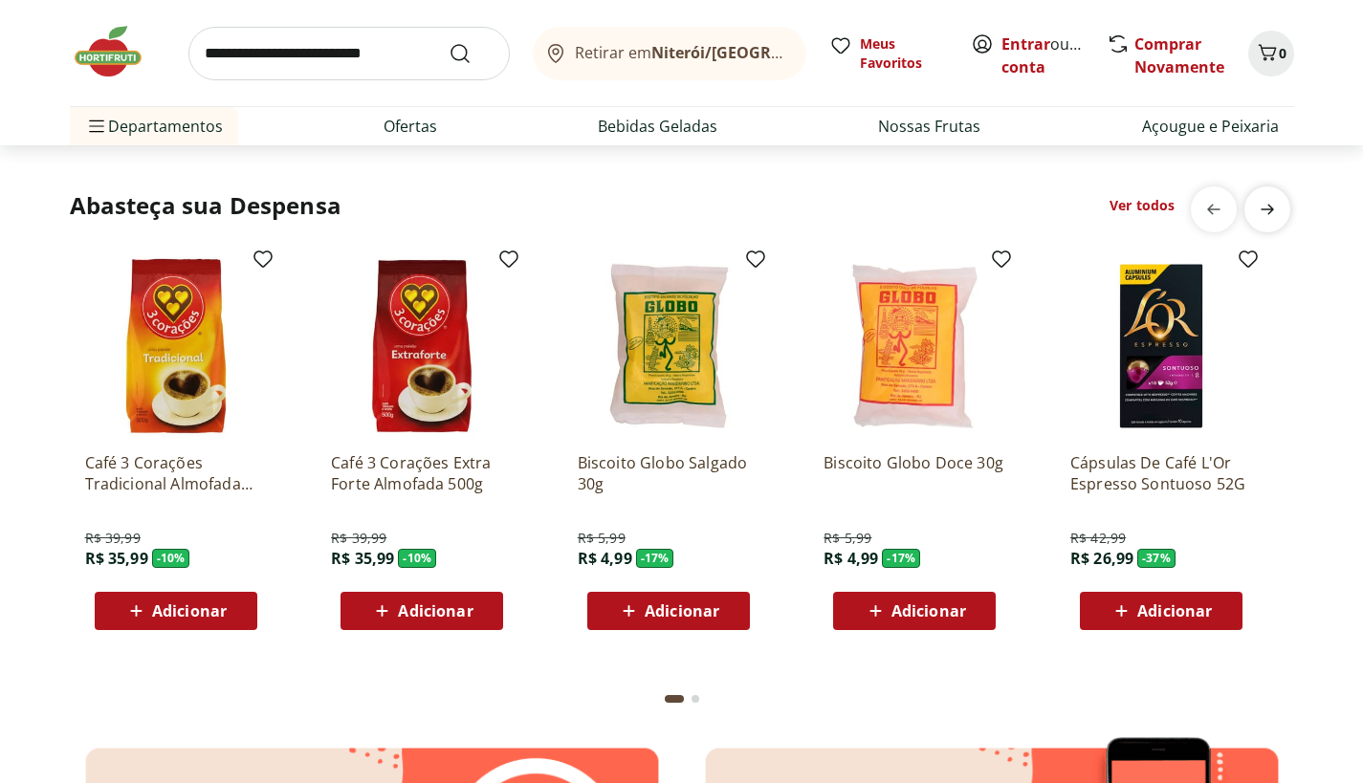
click at [1277, 206] on icon "next" at bounding box center [1267, 209] width 23 height 23
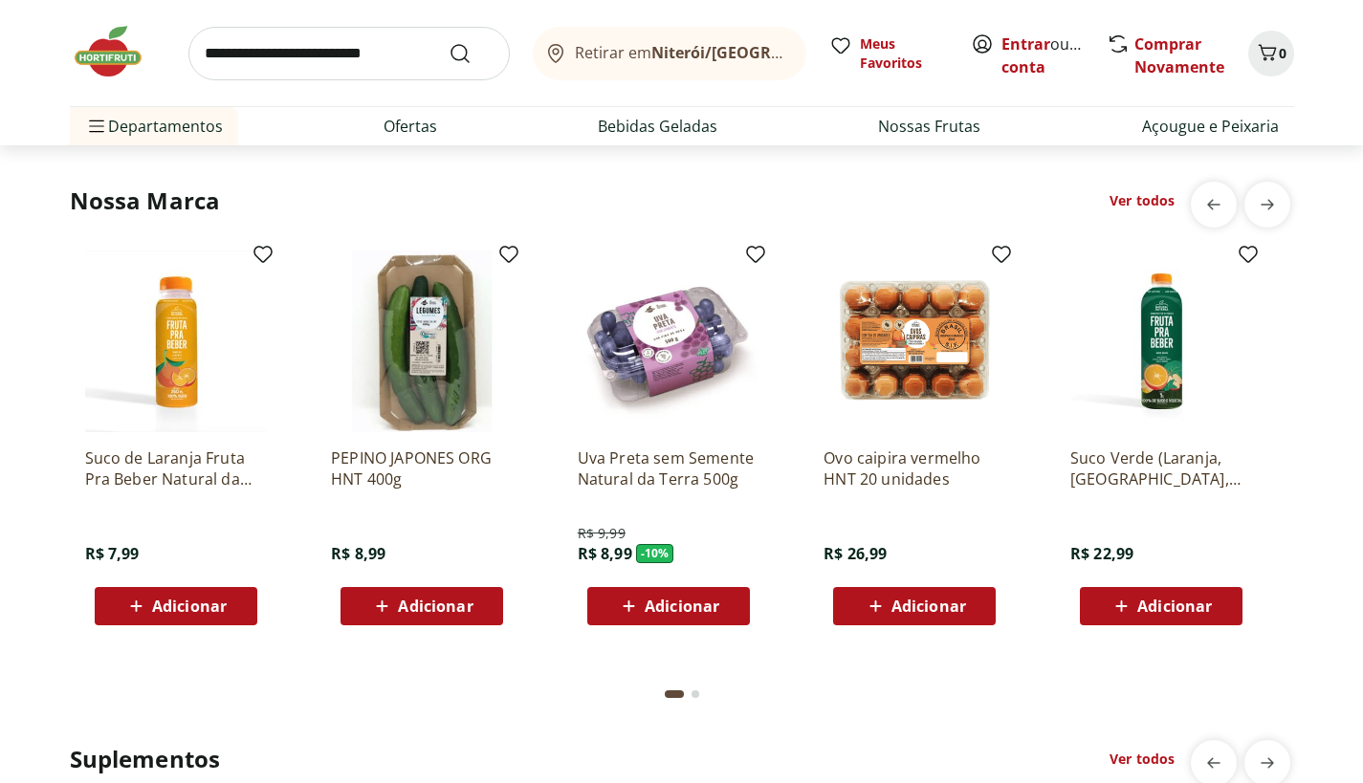
scroll to position [3440, 0]
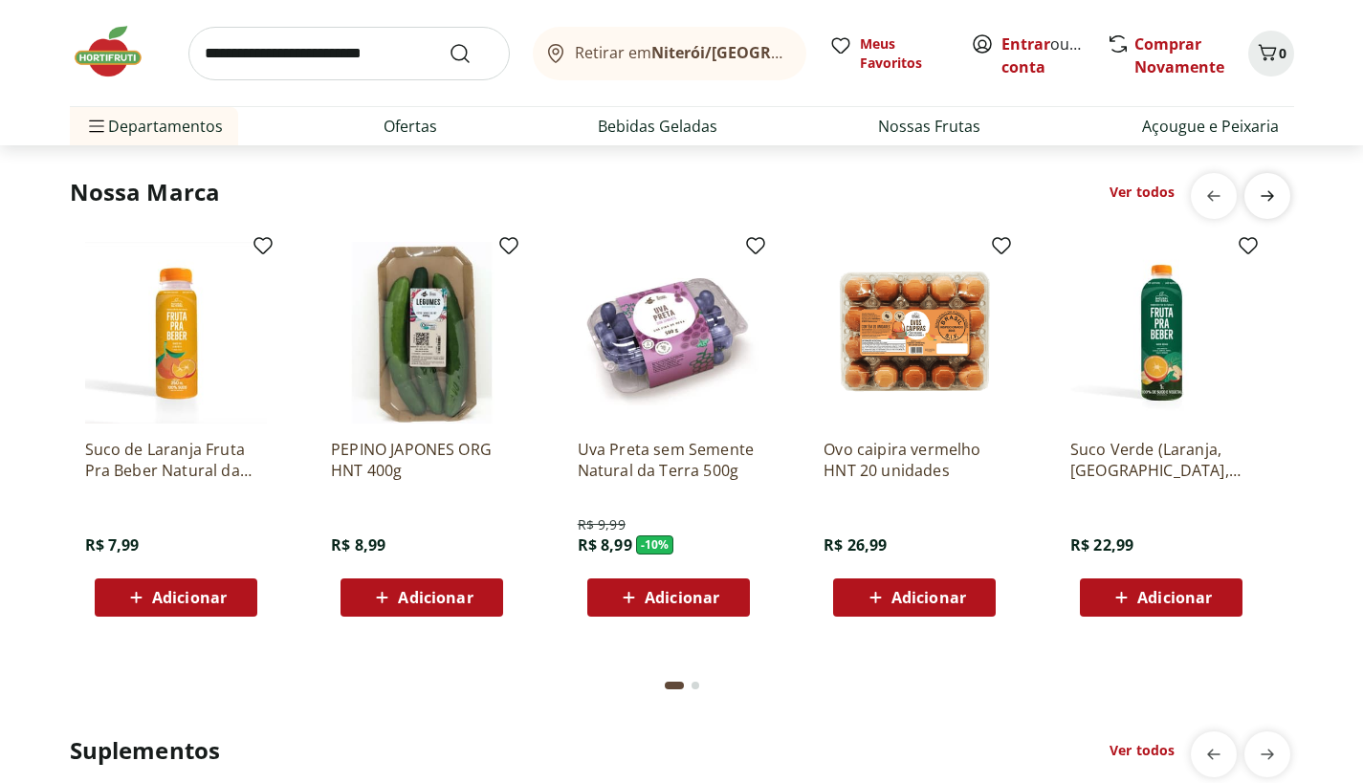
click at [1269, 187] on icon "next" at bounding box center [1267, 196] width 23 height 23
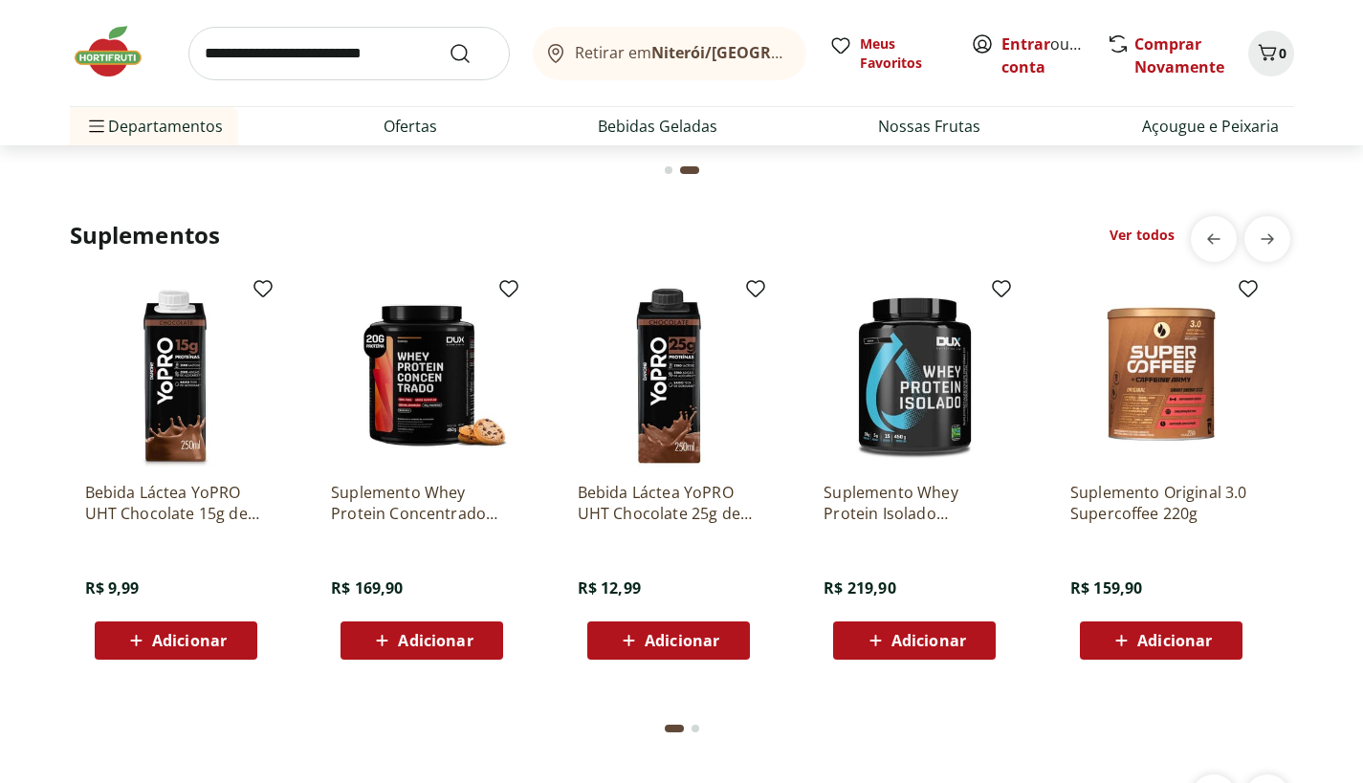
scroll to position [3925, 0]
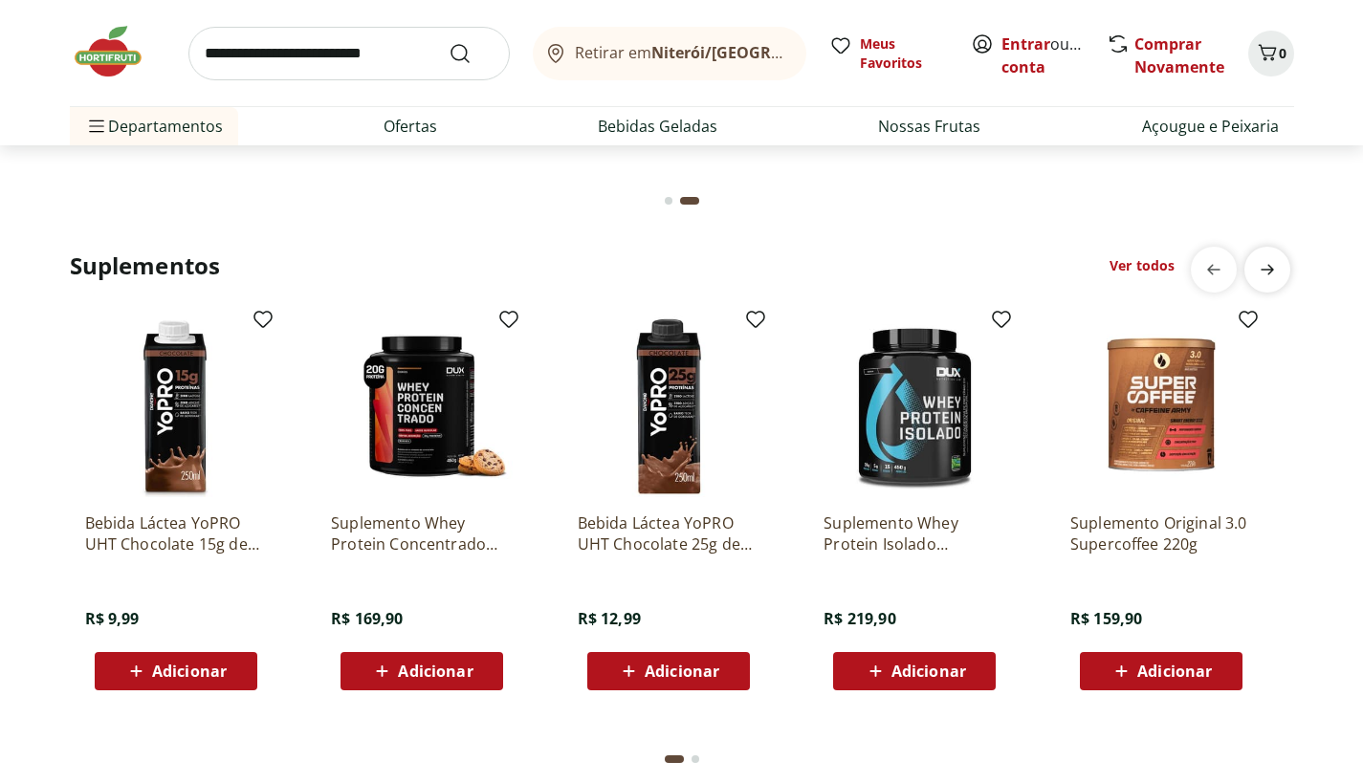
click at [1282, 263] on span "next" at bounding box center [1267, 270] width 38 height 38
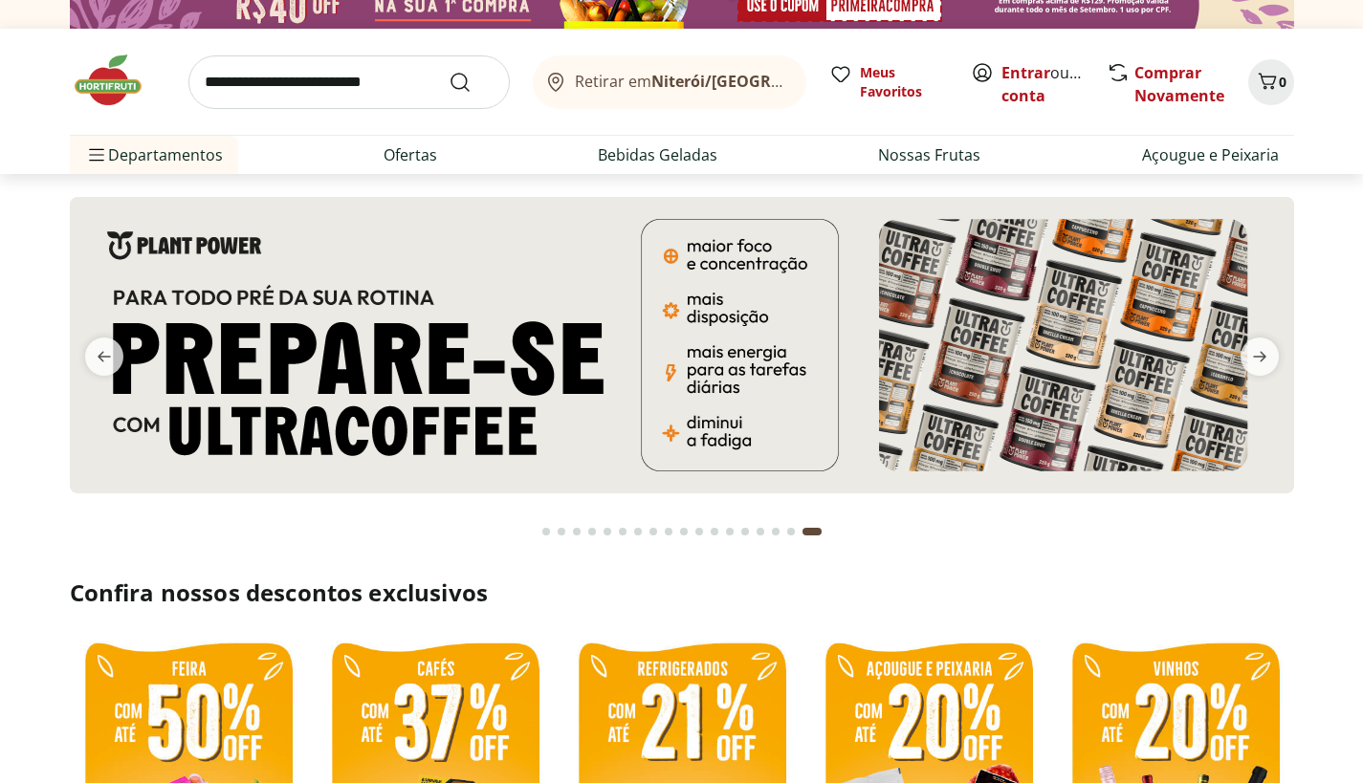
scroll to position [0, 0]
